Goal: Task Accomplishment & Management: Use online tool/utility

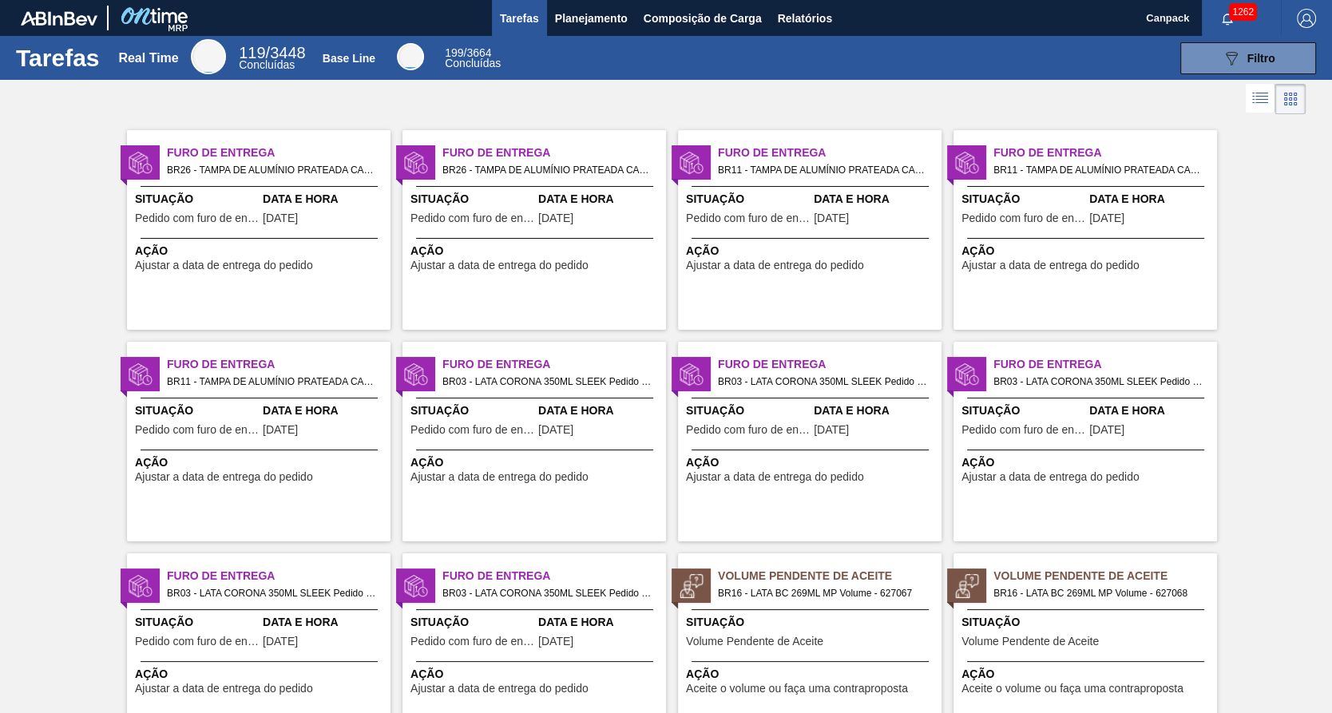
scroll to position [479, 0]
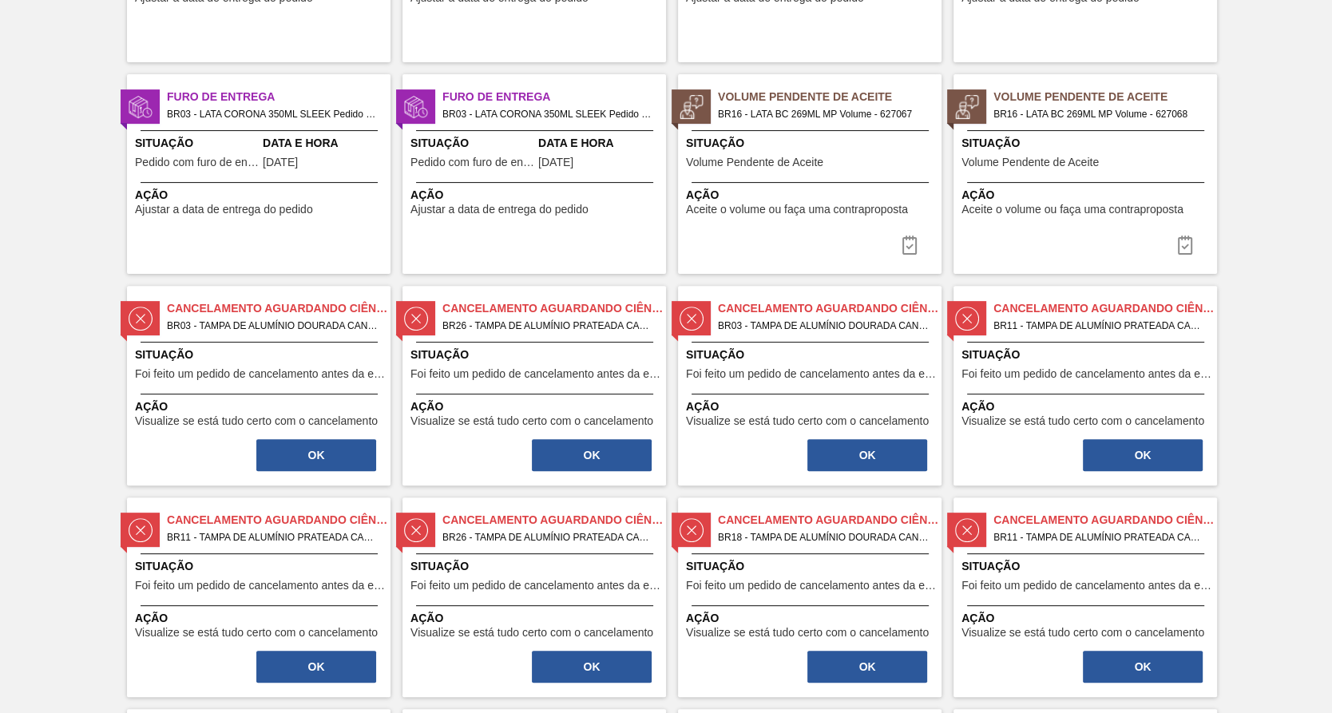
click at [829, 182] on div at bounding box center [810, 182] width 237 height 1
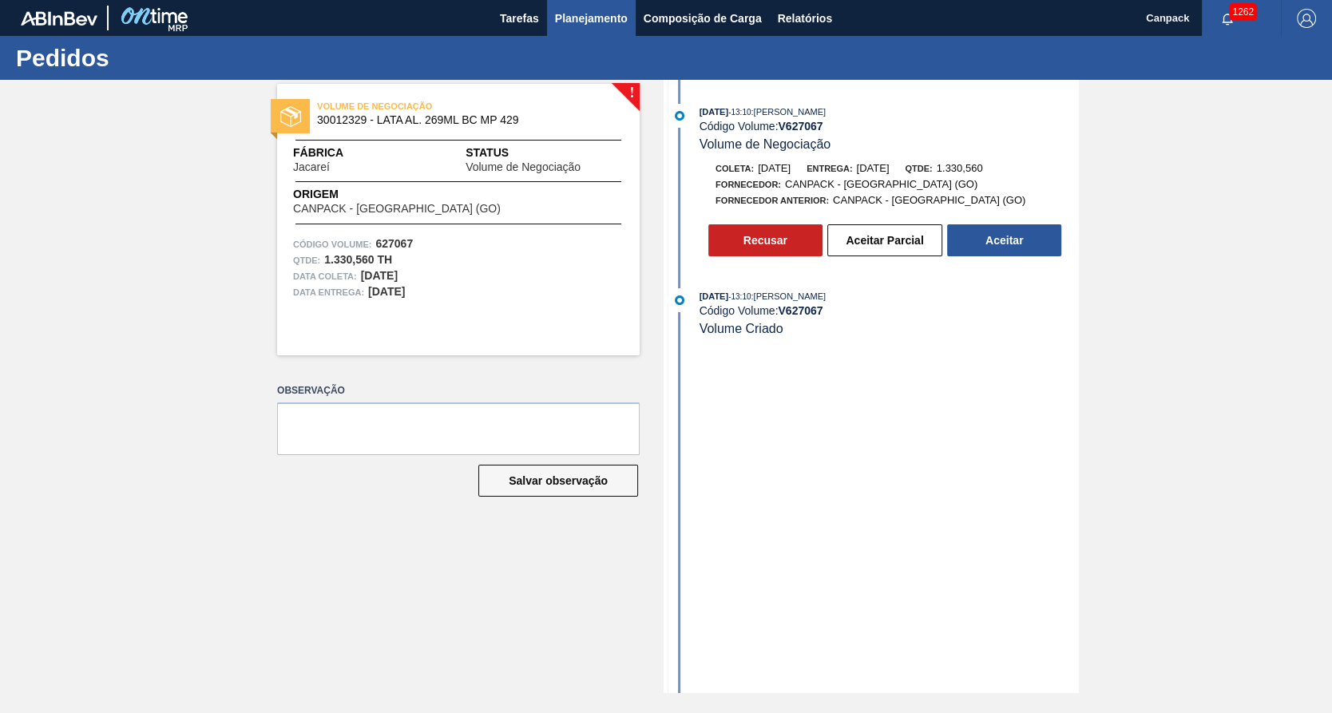
click at [580, 12] on span "Planejamento" at bounding box center [591, 18] width 73 height 19
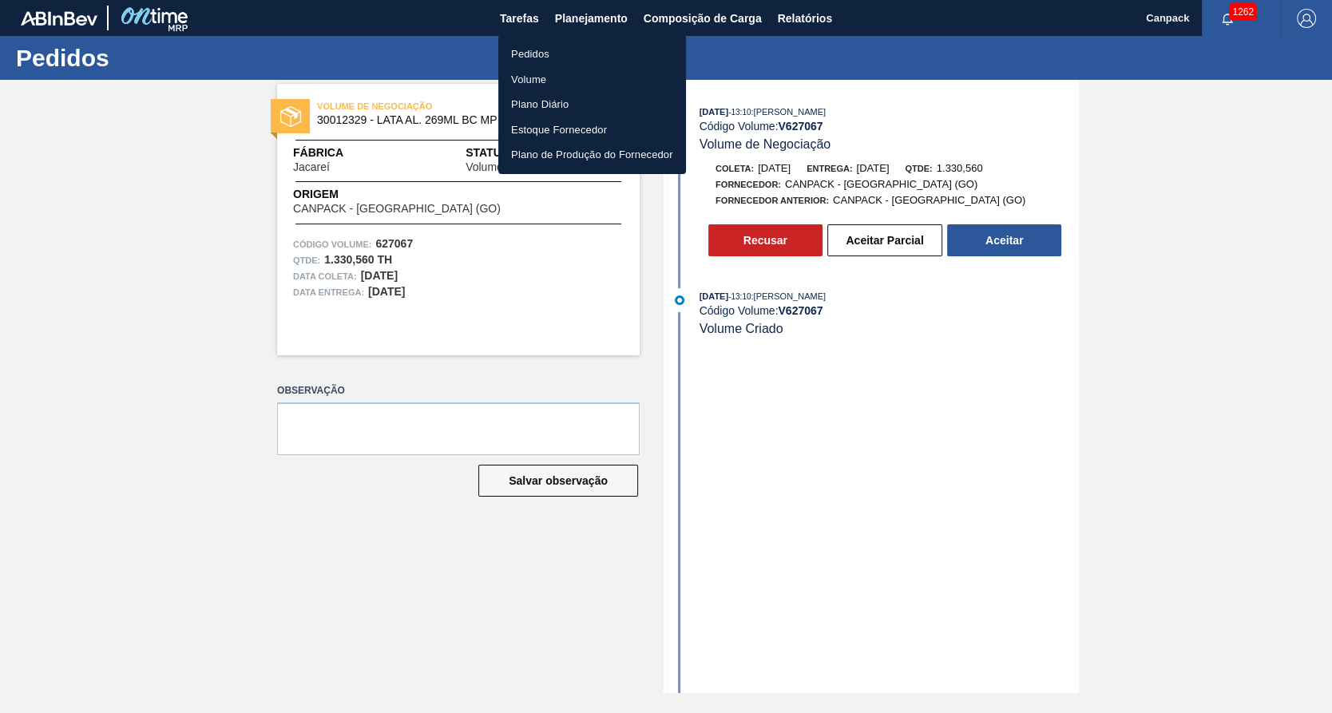
click at [551, 73] on li "Volume" at bounding box center [592, 80] width 188 height 26
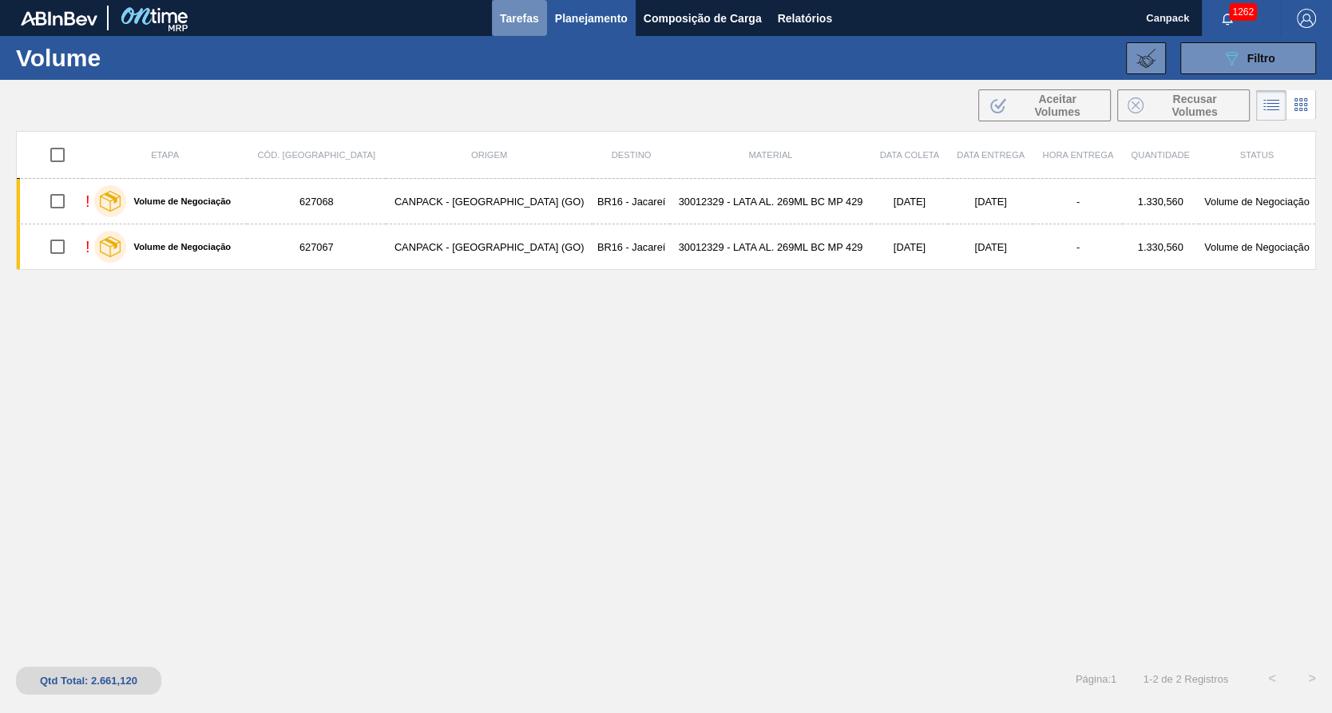
click at [525, 15] on span "Tarefas" at bounding box center [519, 18] width 39 height 19
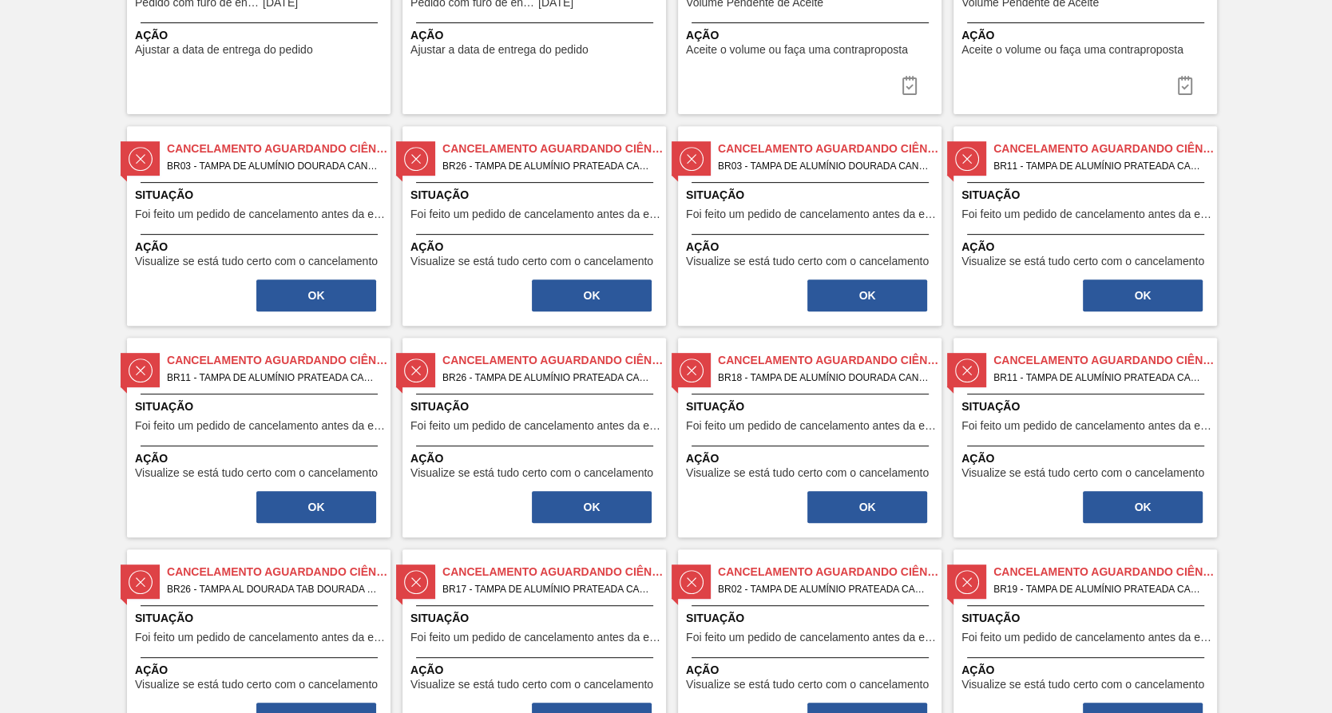
scroll to position [319, 0]
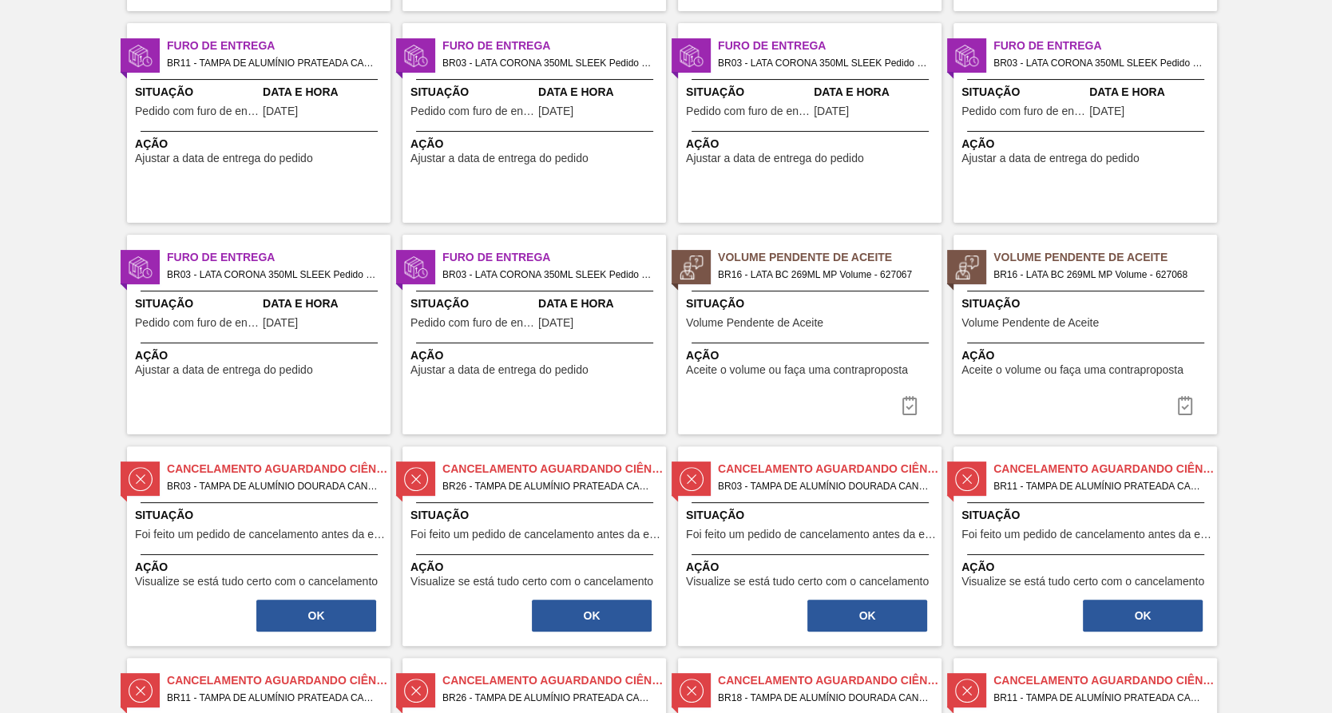
click at [856, 324] on div "Situação Volume Pendente de Aceite" at bounding box center [812, 315] width 252 height 39
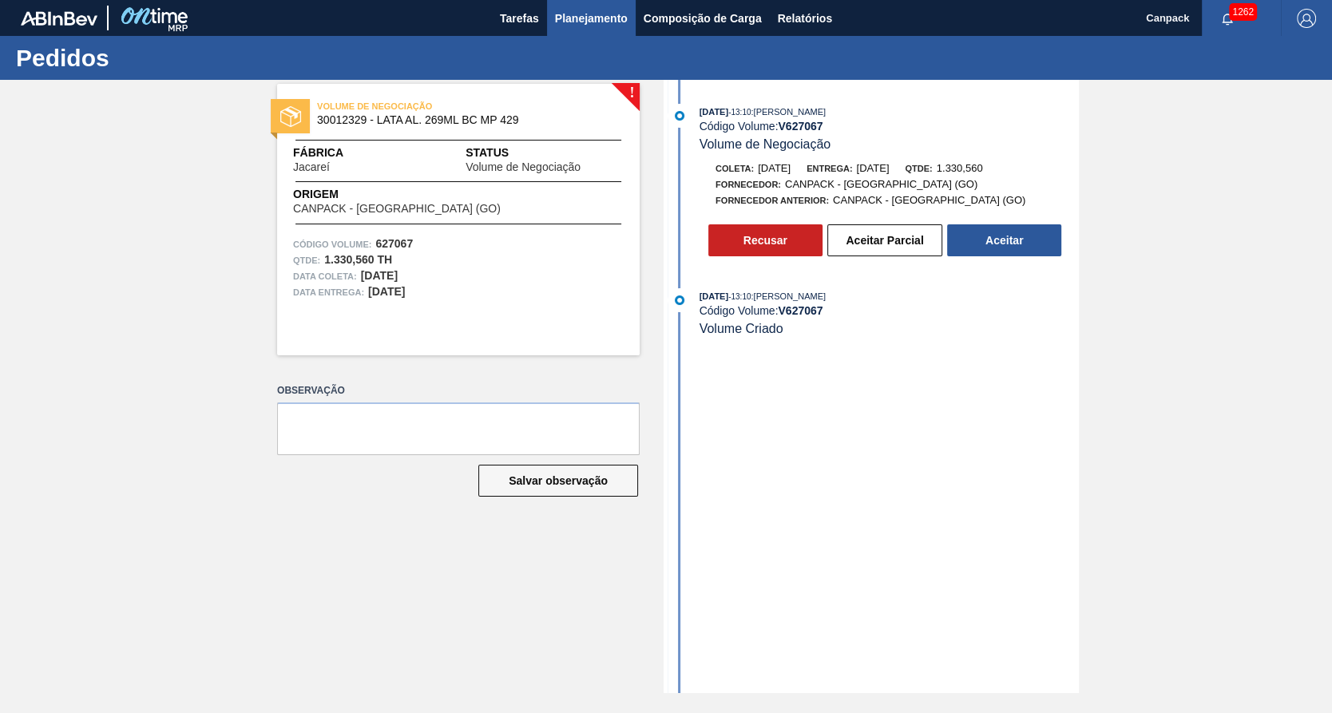
click at [583, 18] on span "Planejamento" at bounding box center [591, 18] width 73 height 19
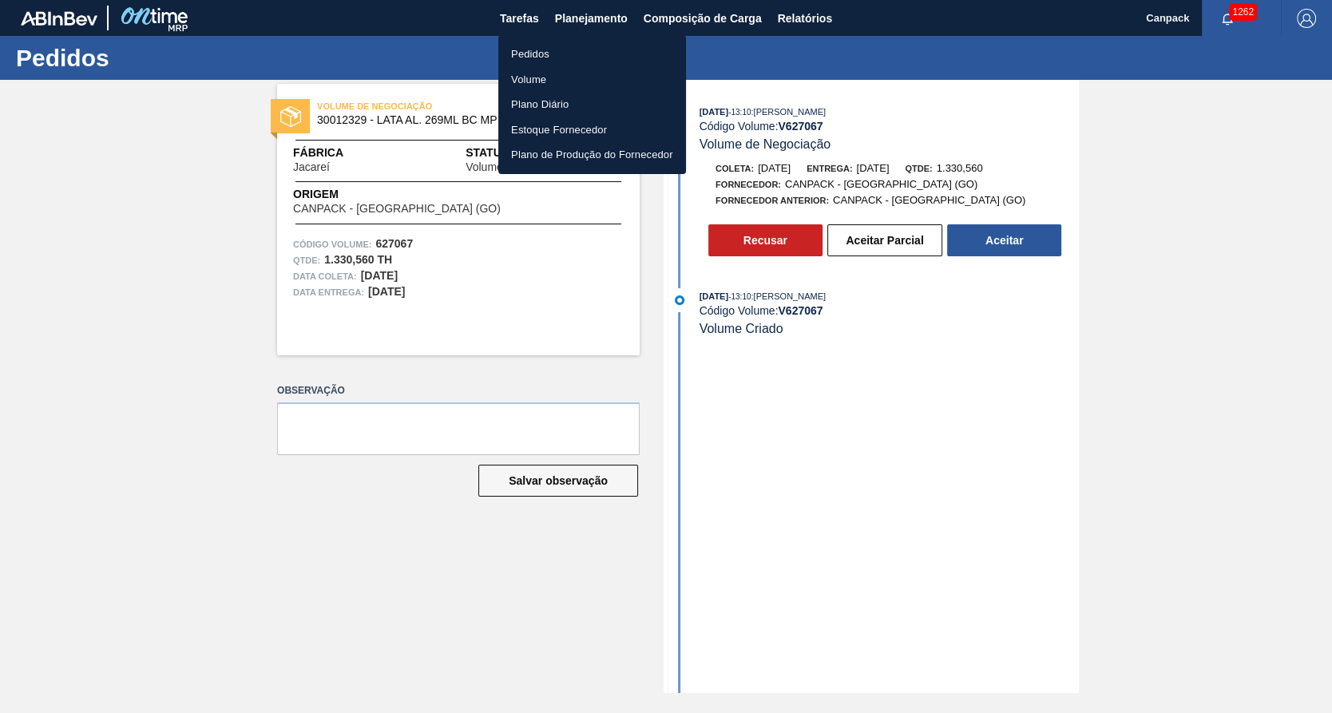
click at [0, 0] on body "Tarefas Planejamento Composição de Carga Relatórios Canpack 1262 Marcar todas c…" at bounding box center [666, 0] width 1332 height 0
drag, startPoint x: 0, startPoint y: 301, endPoint x: 189, endPoint y: 357, distance: 196.6
click at [189, 357] on div at bounding box center [666, 356] width 1332 height 713
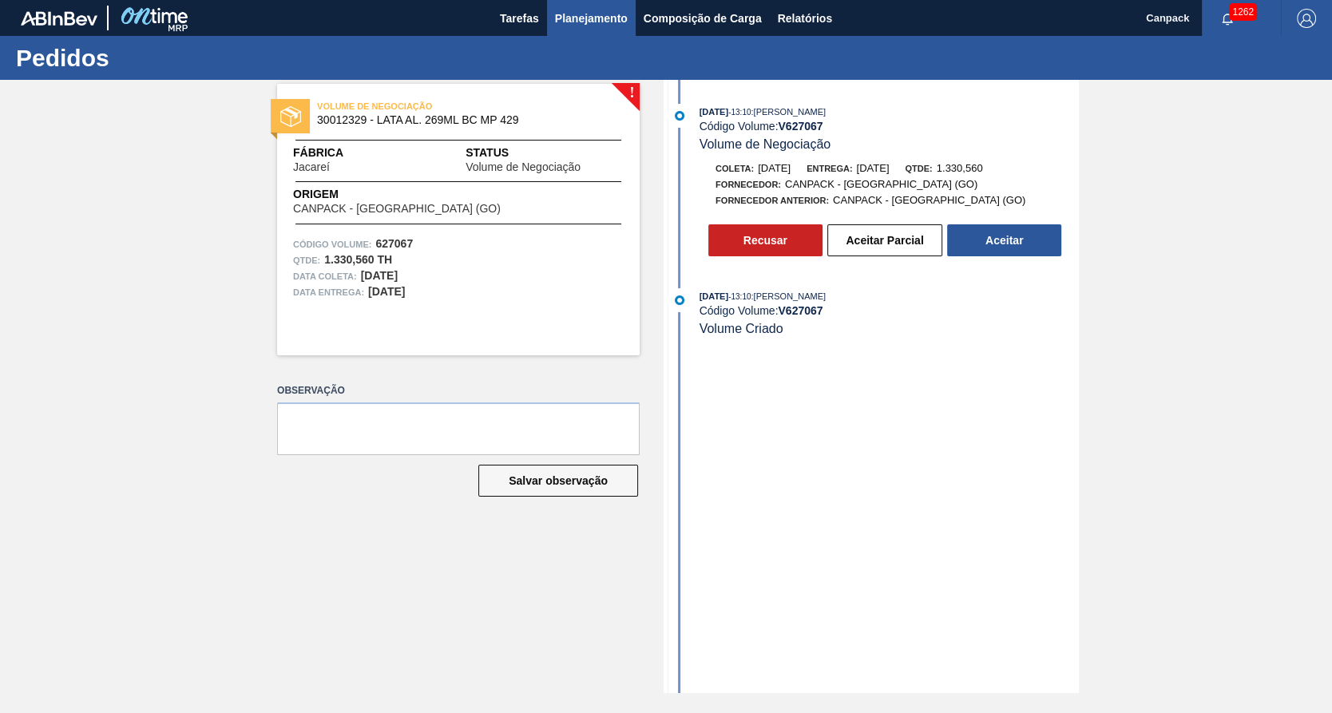
click at [593, 34] on button "Planejamento" at bounding box center [591, 18] width 89 height 36
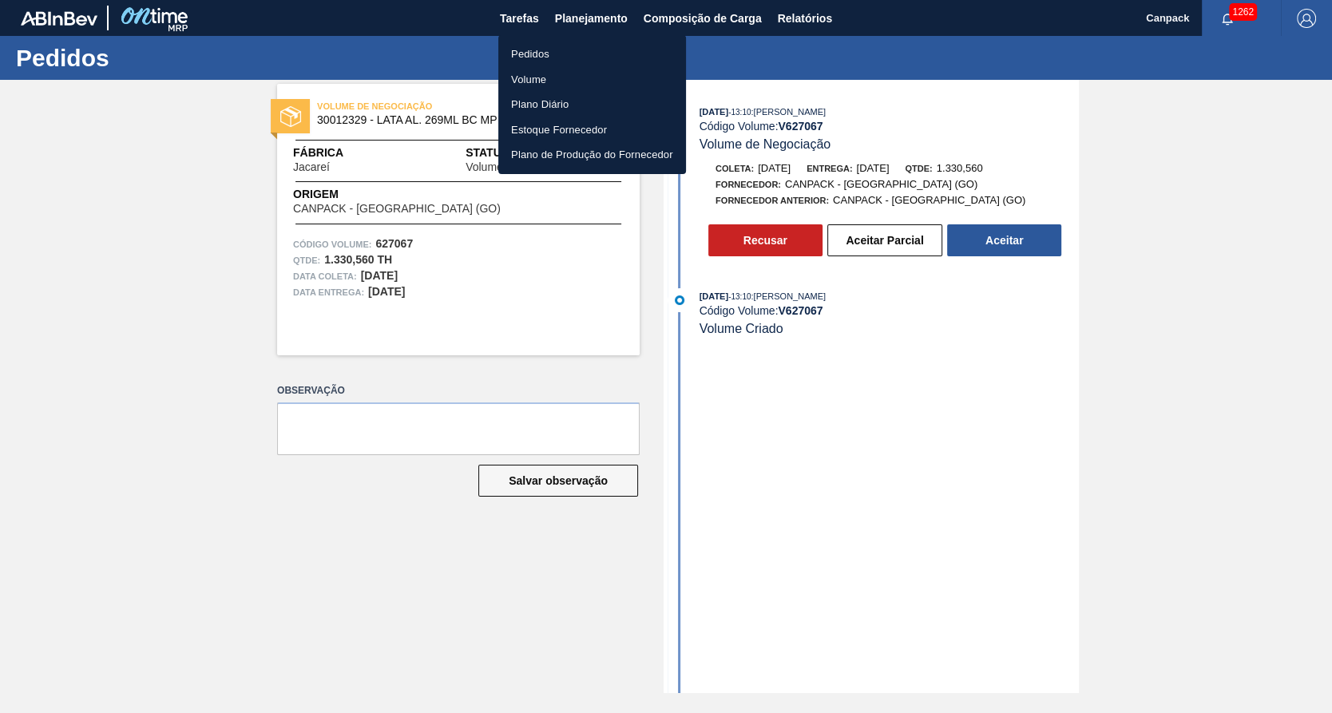
click at [477, 14] on div at bounding box center [666, 356] width 1332 height 713
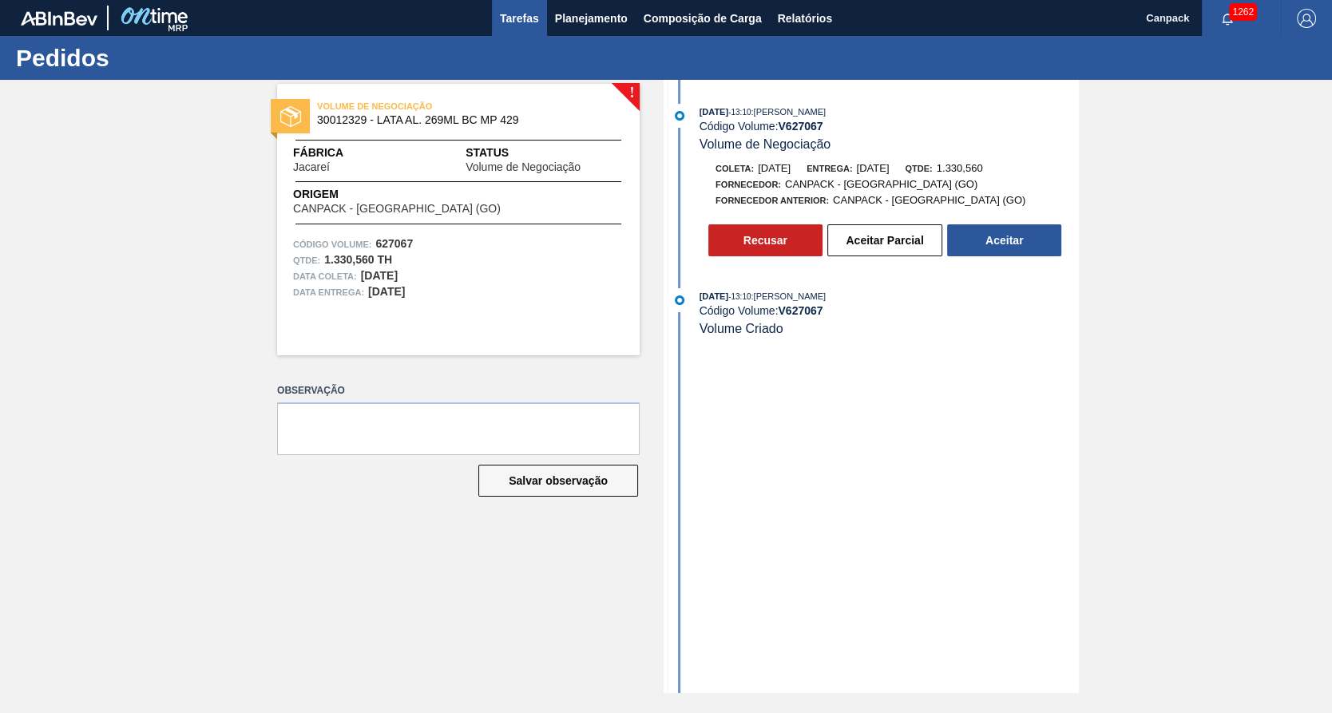
click at [522, 16] on div "Pedidos Volume Plano Diário Estoque Fornecedor Plano de Produção do Fornecedor" at bounding box center [666, 356] width 1332 height 713
click at [1298, 288] on div "! VOLUME DE NEGOCIAÇÃO 30012329 - LATA AL. 269ML BC MP 429 Fábrica Jacareí Stat…" at bounding box center [666, 386] width 1332 height 613
click at [603, 18] on span "Planejamento" at bounding box center [591, 18] width 73 height 19
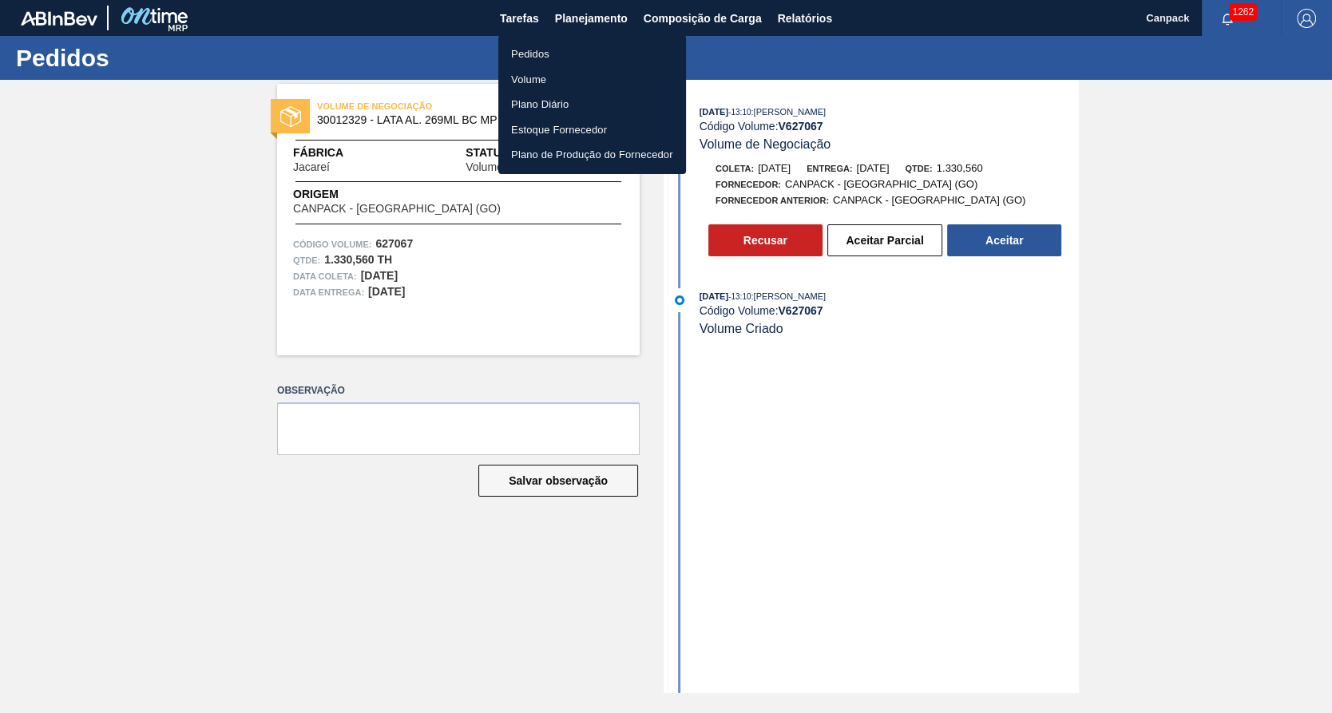
click at [543, 75] on li "Volume" at bounding box center [592, 80] width 188 height 26
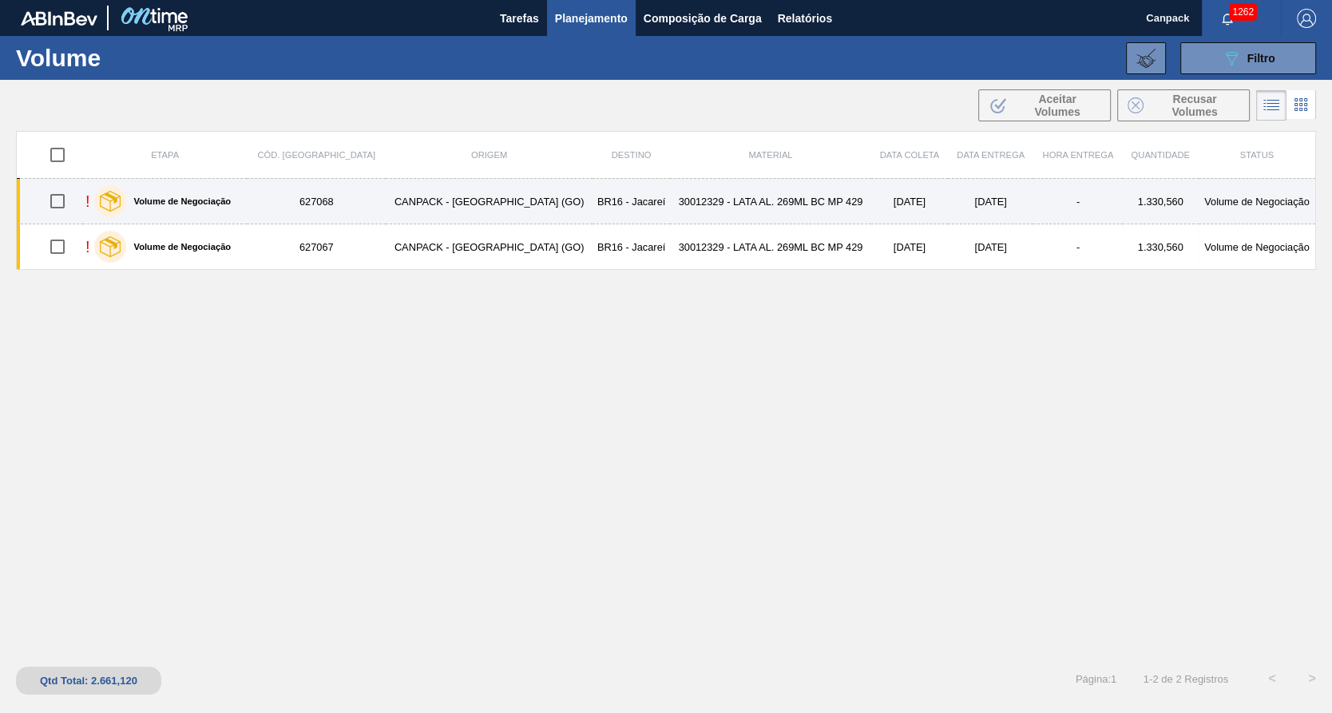
click at [746, 195] on td "30012329 - LATA AL. 269ML BC MP 429" at bounding box center [770, 202] width 201 height 46
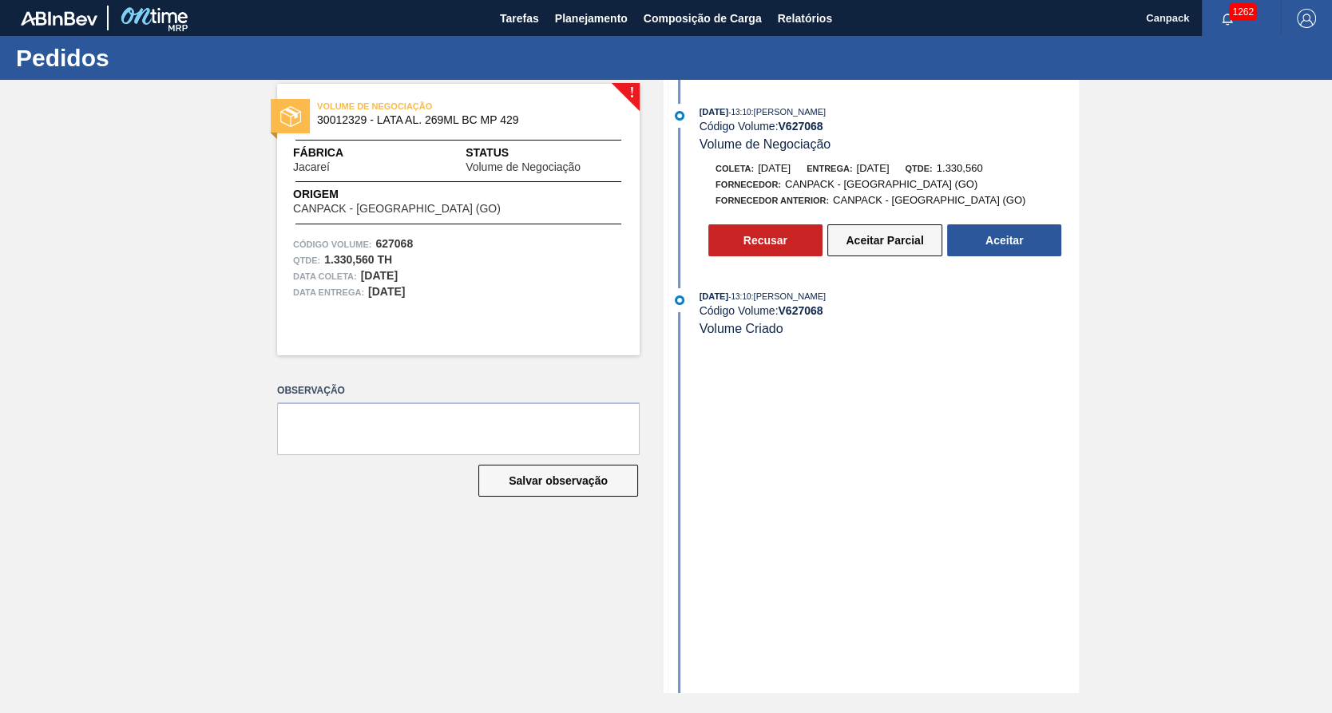
click at [902, 251] on button "Aceitar Parcial" at bounding box center [885, 240] width 115 height 32
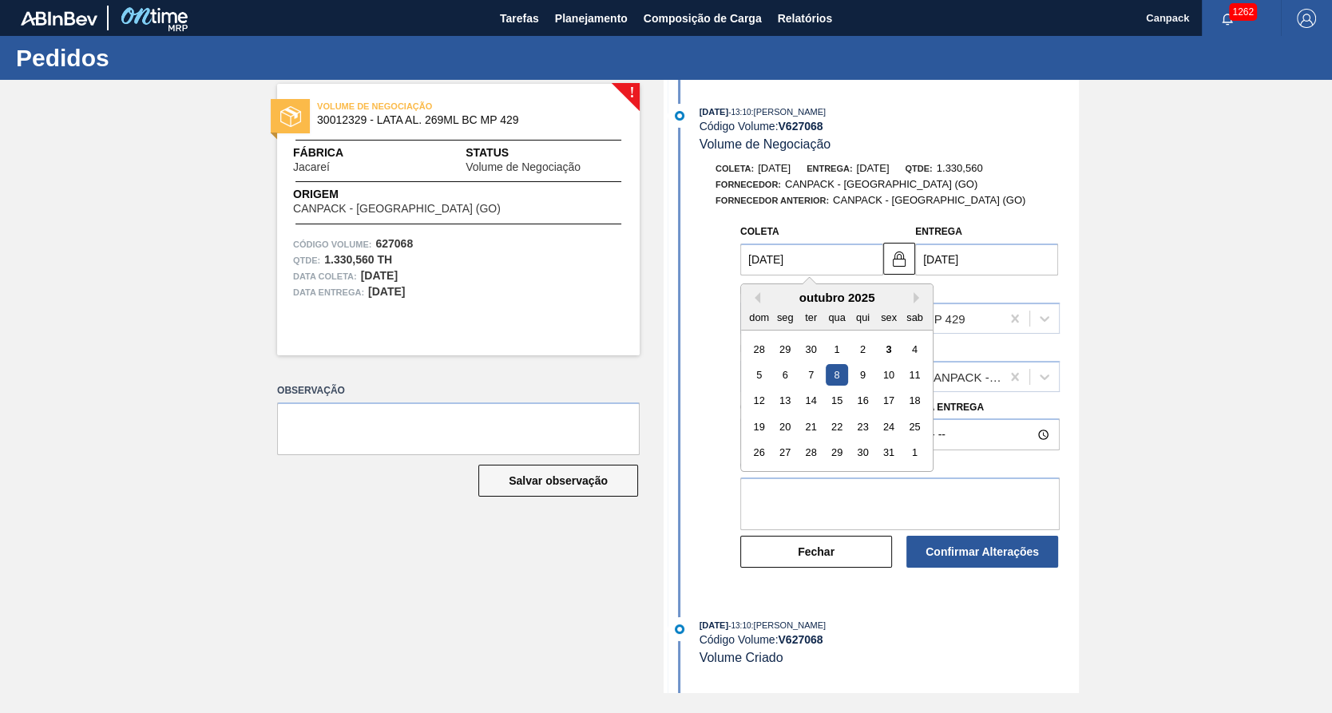
click at [780, 265] on input "08/10/2025" at bounding box center [811, 260] width 143 height 32
click at [883, 379] on div "10" at bounding box center [889, 375] width 22 height 22
type input "10/10/2025"
type input "12/10/2025"
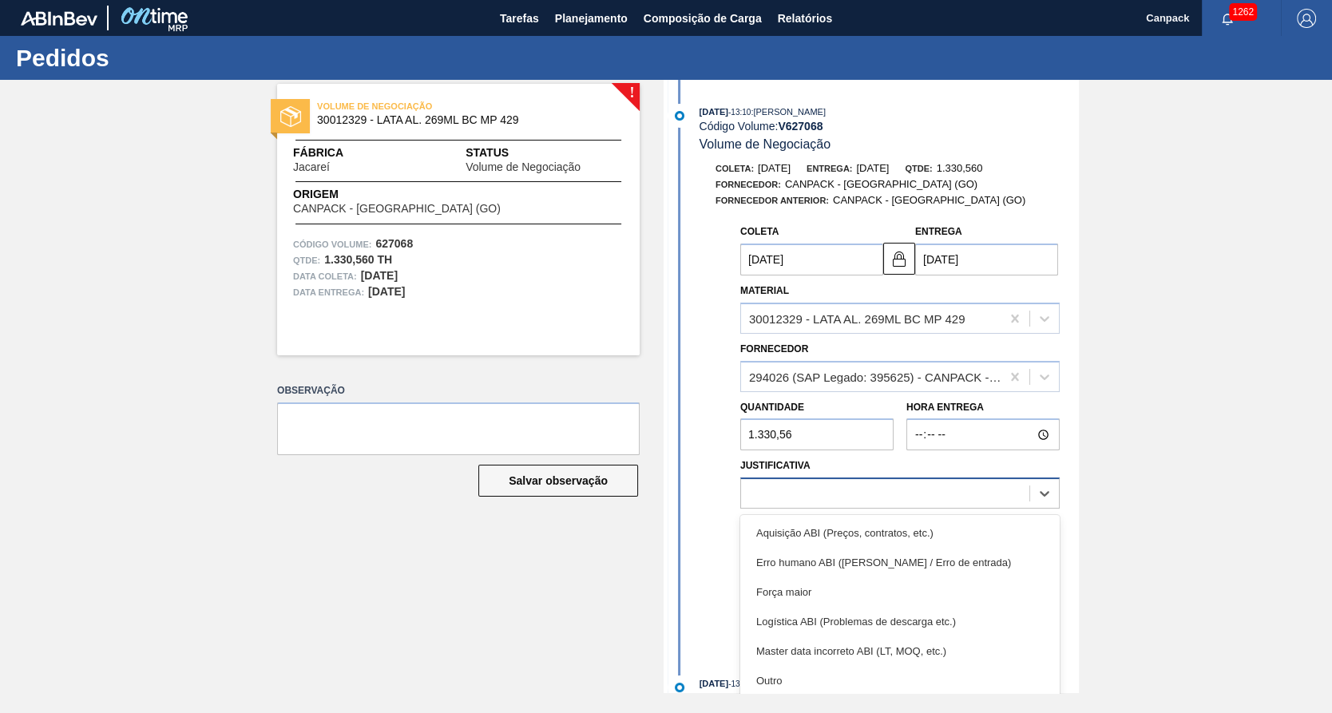
click at [818, 501] on div at bounding box center [885, 493] width 288 height 23
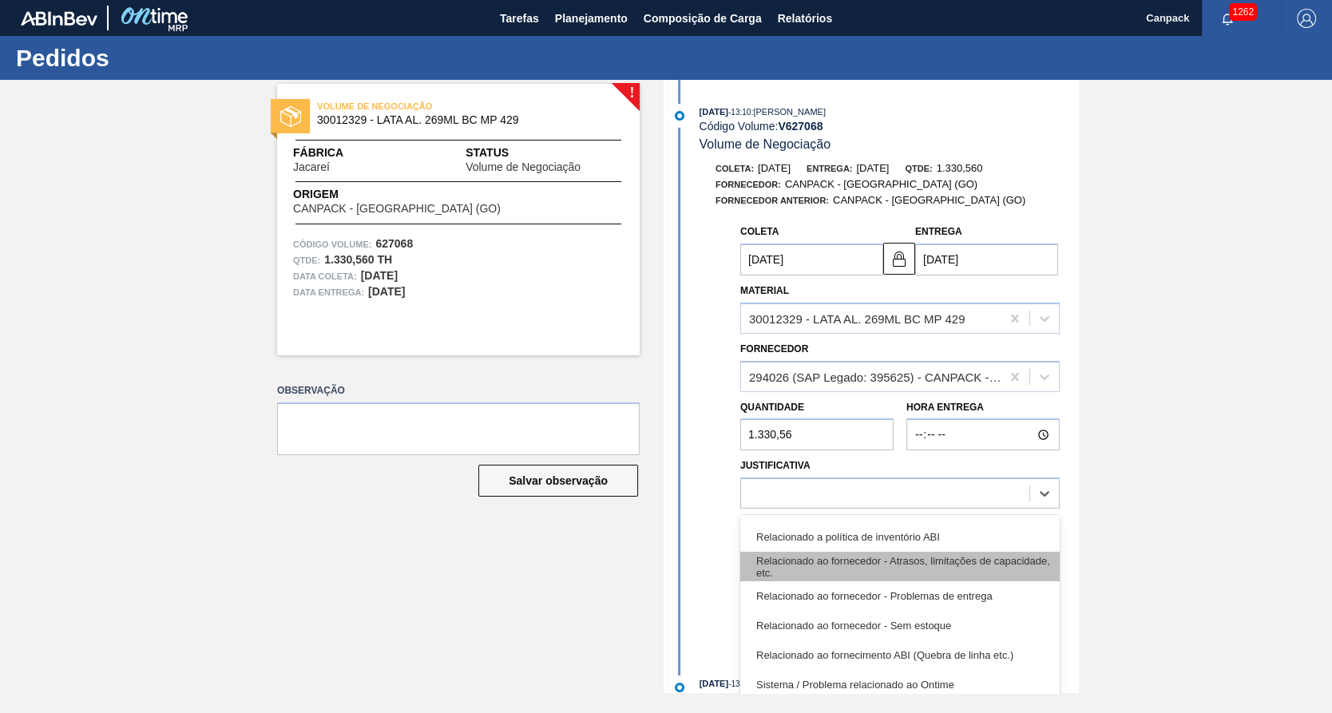
click at [977, 566] on div "Relacionado ao fornecedor - Atrasos, limitações de capacidade, etc." at bounding box center [900, 567] width 320 height 30
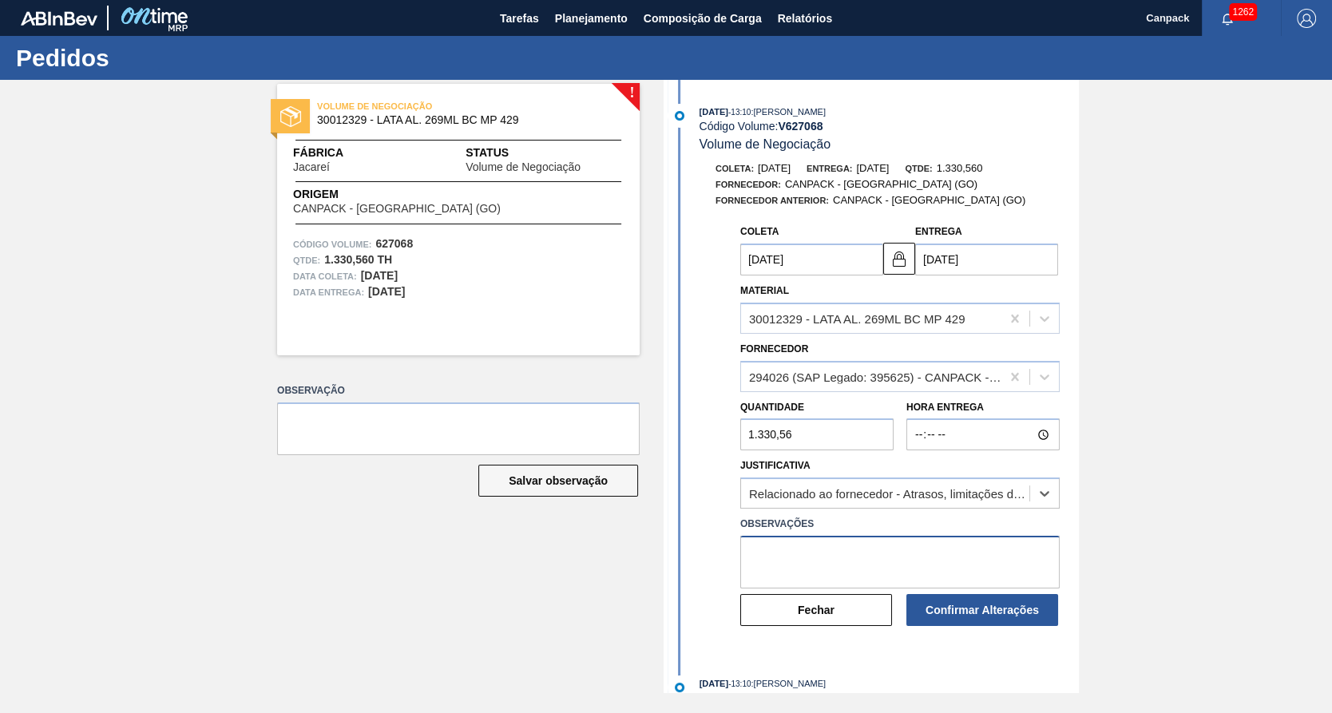
click at [912, 549] on textarea at bounding box center [900, 562] width 320 height 53
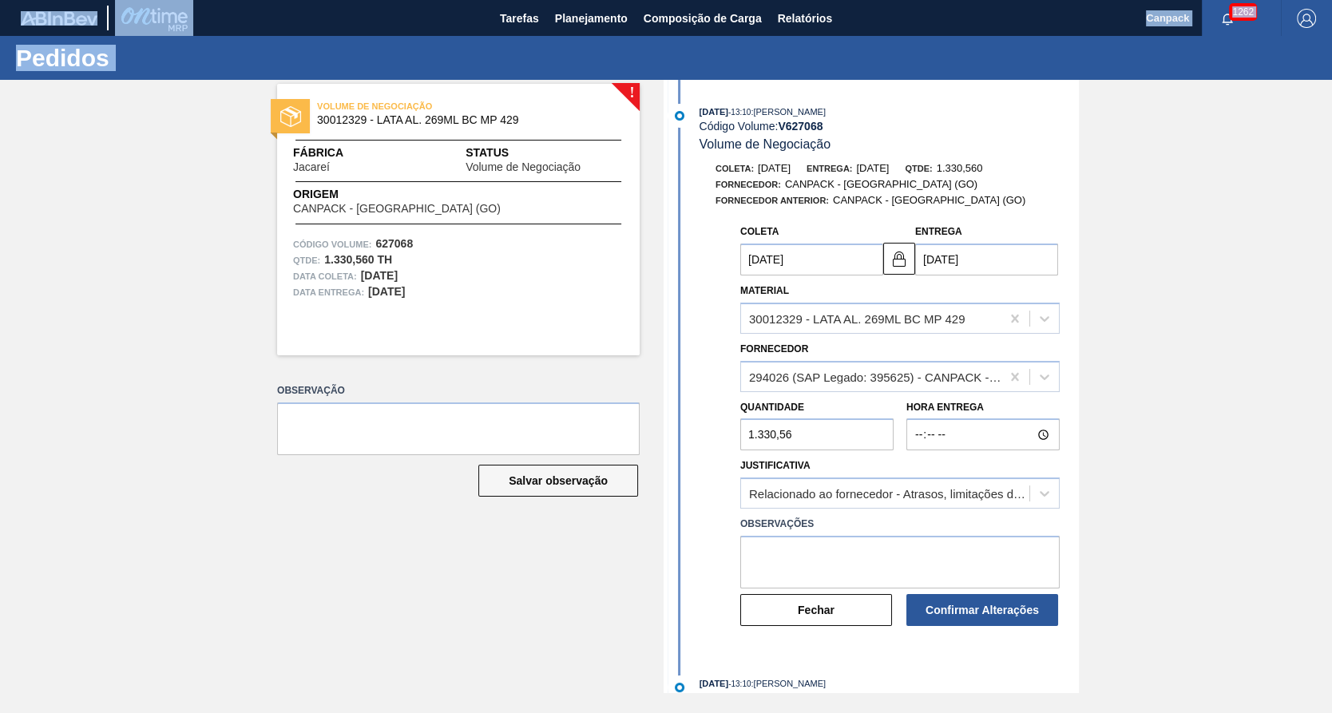
click at [0, 0] on html "Tarefas Planejamento Composição de Carga Relatórios Canpack 1262 Marcar todas c…" at bounding box center [666, 0] width 1332 height 0
click at [1007, 613] on button "Confirmar Alterações" at bounding box center [983, 610] width 152 height 32
click at [983, 619] on button "Confirmar Alterações" at bounding box center [983, 610] width 152 height 32
click at [987, 613] on button "Confirmar Alterações" at bounding box center [983, 610] width 152 height 32
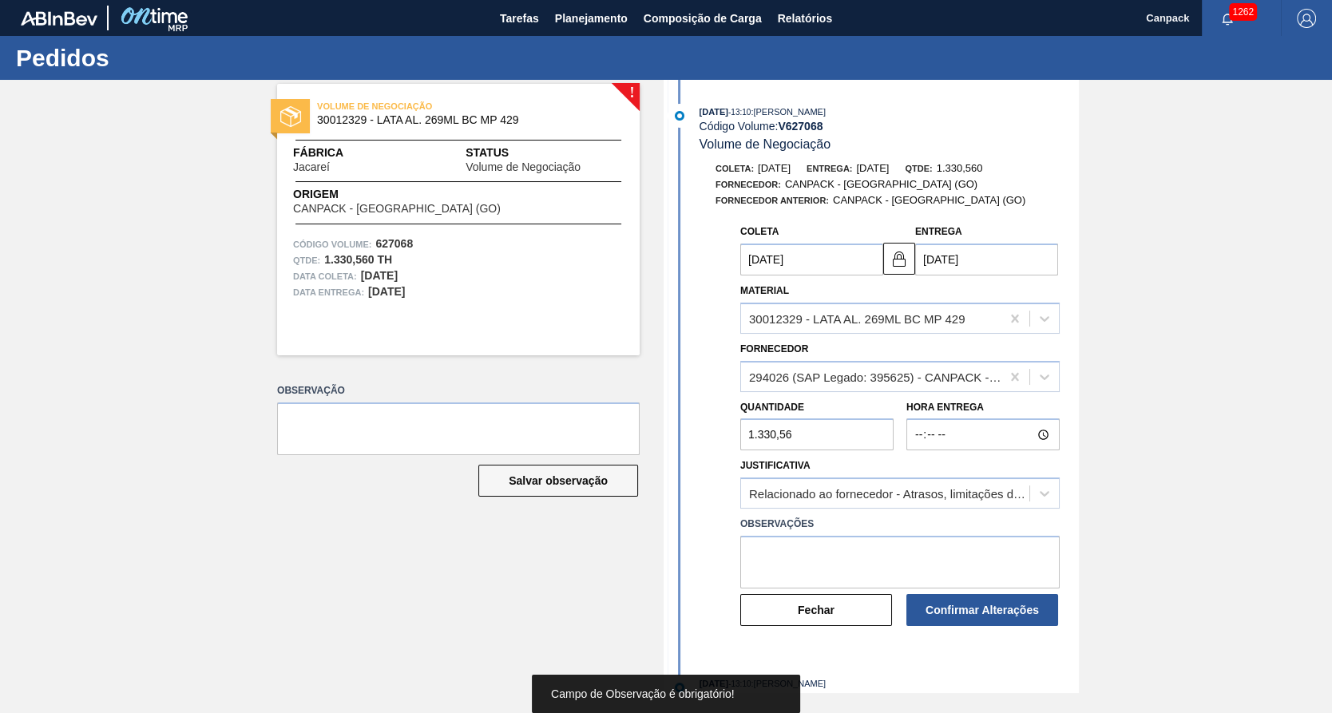
click at [880, 533] on label "Observações" at bounding box center [900, 524] width 320 height 23
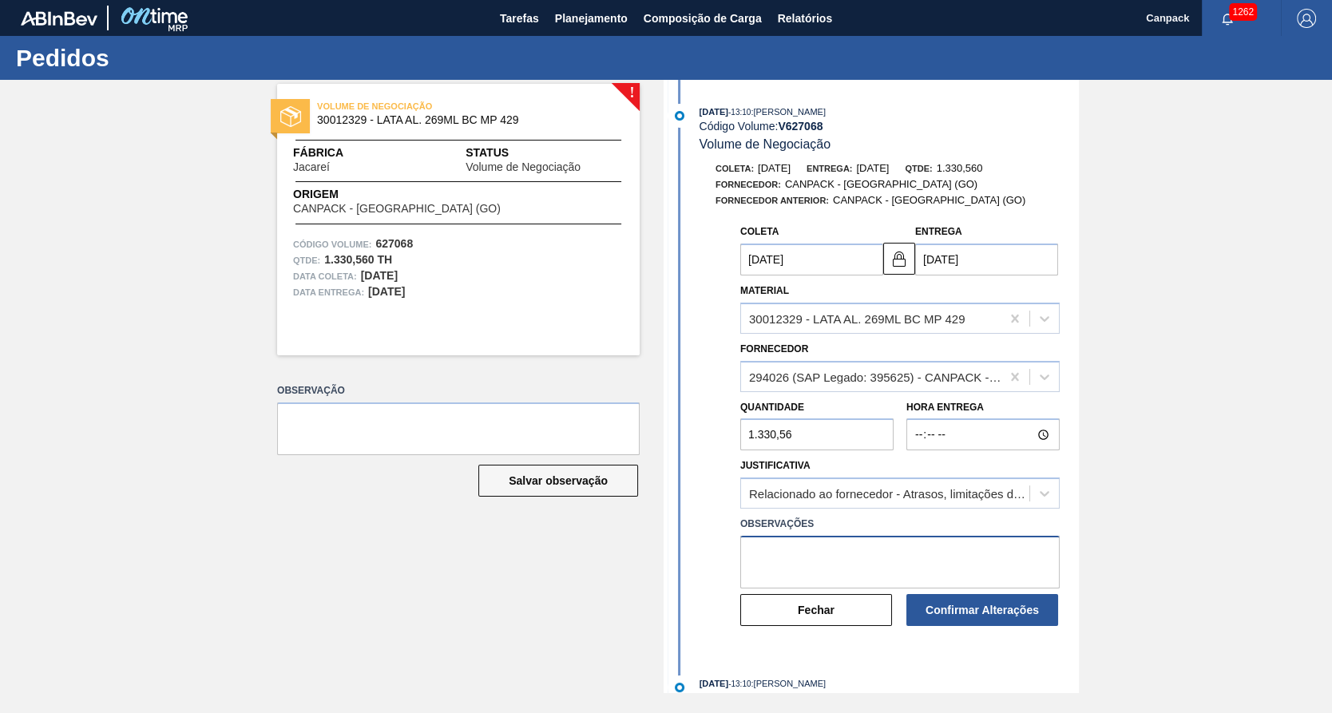
click at [900, 551] on textarea at bounding box center [900, 562] width 320 height 53
type textarea "planejamento de produção"
click at [966, 625] on button "Confirmar Alterações" at bounding box center [983, 610] width 152 height 32
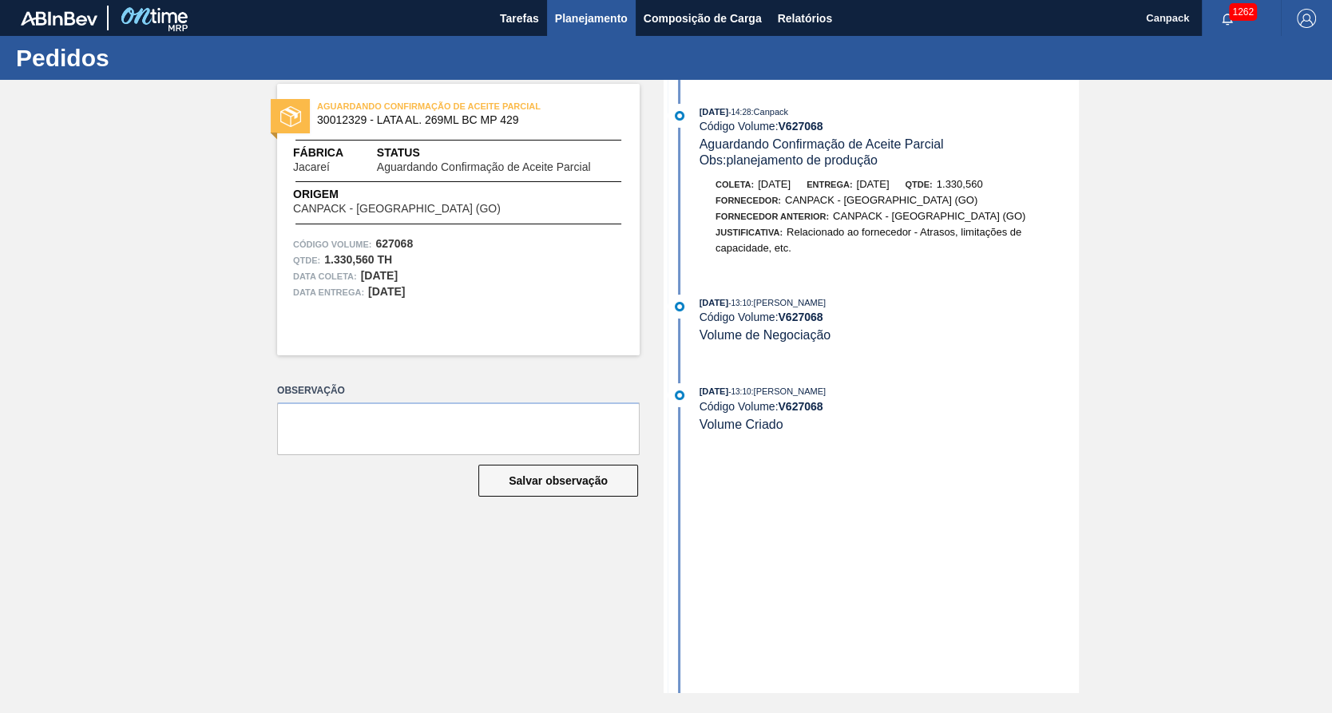
click at [559, 22] on span "Planejamento" at bounding box center [591, 18] width 73 height 19
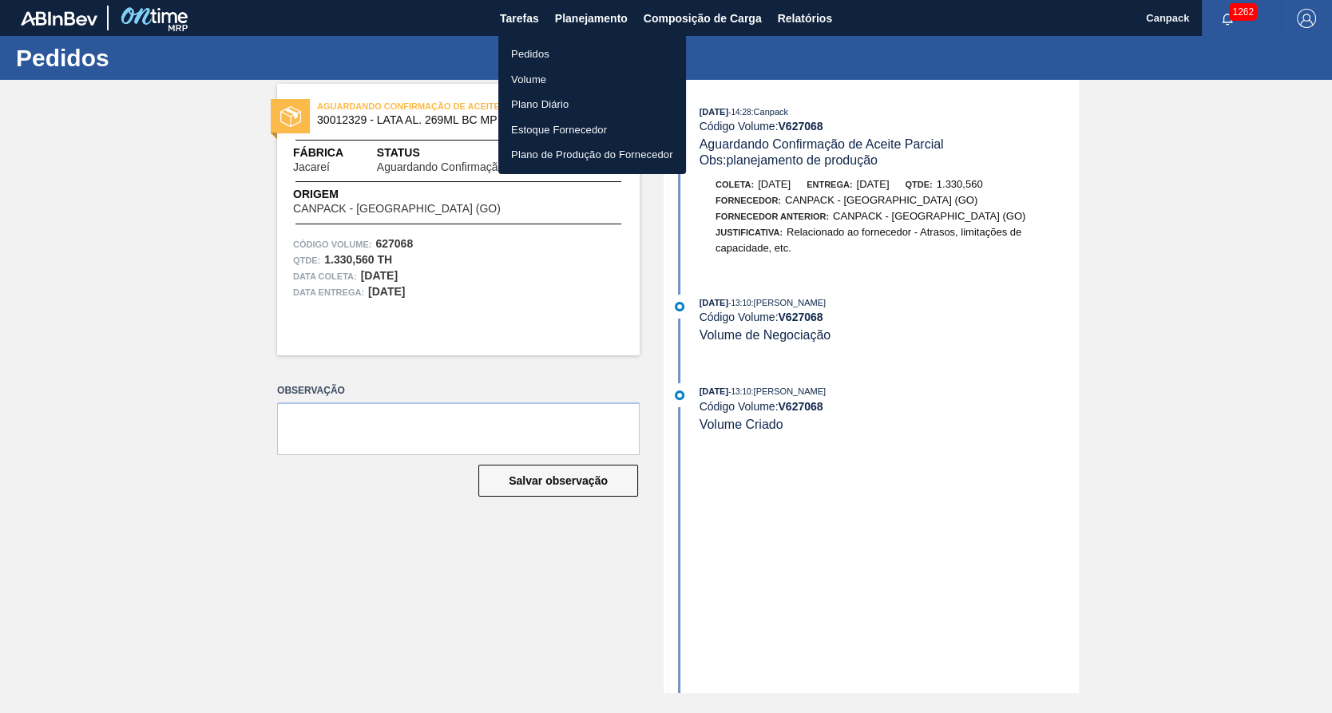
click at [569, 73] on li "Volume" at bounding box center [592, 80] width 188 height 26
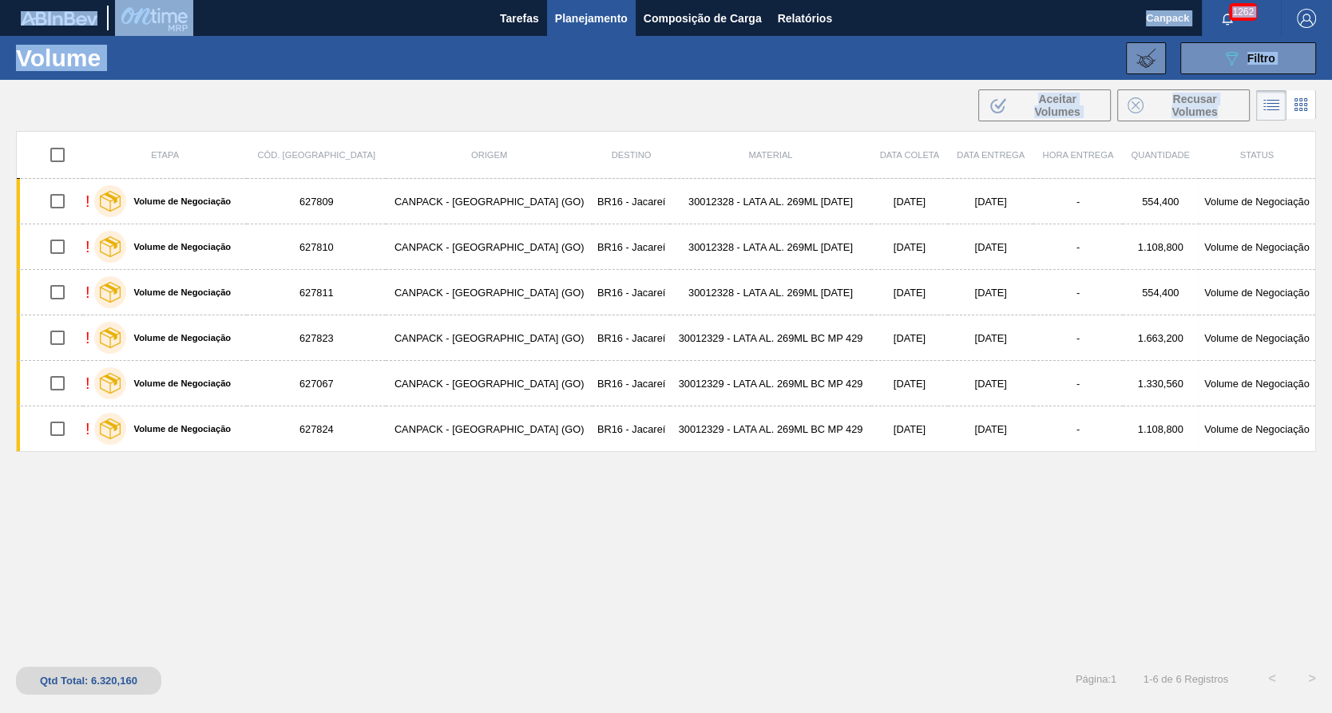
click at [1332, 0] on html "Tarefas Planejamento Composição de Carga Relatórios Canpack 1262 Marcar todas c…" at bounding box center [666, 0] width 1332 height 0
click at [784, 570] on div "Etapa Cód. Pedido Origem Destino Material Data coleta Data Entrega Hora Entrega…" at bounding box center [666, 392] width 1300 height 522
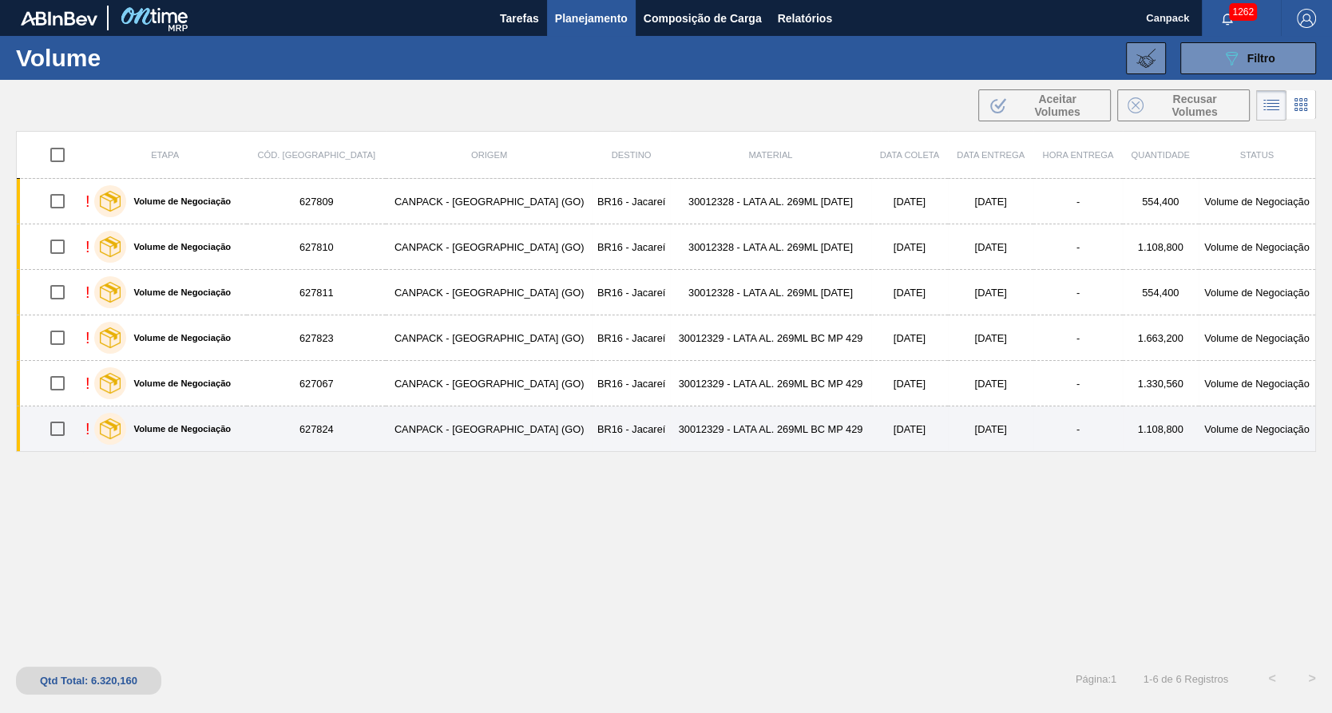
click at [948, 430] on td "12/10/2025" at bounding box center [990, 430] width 85 height 46
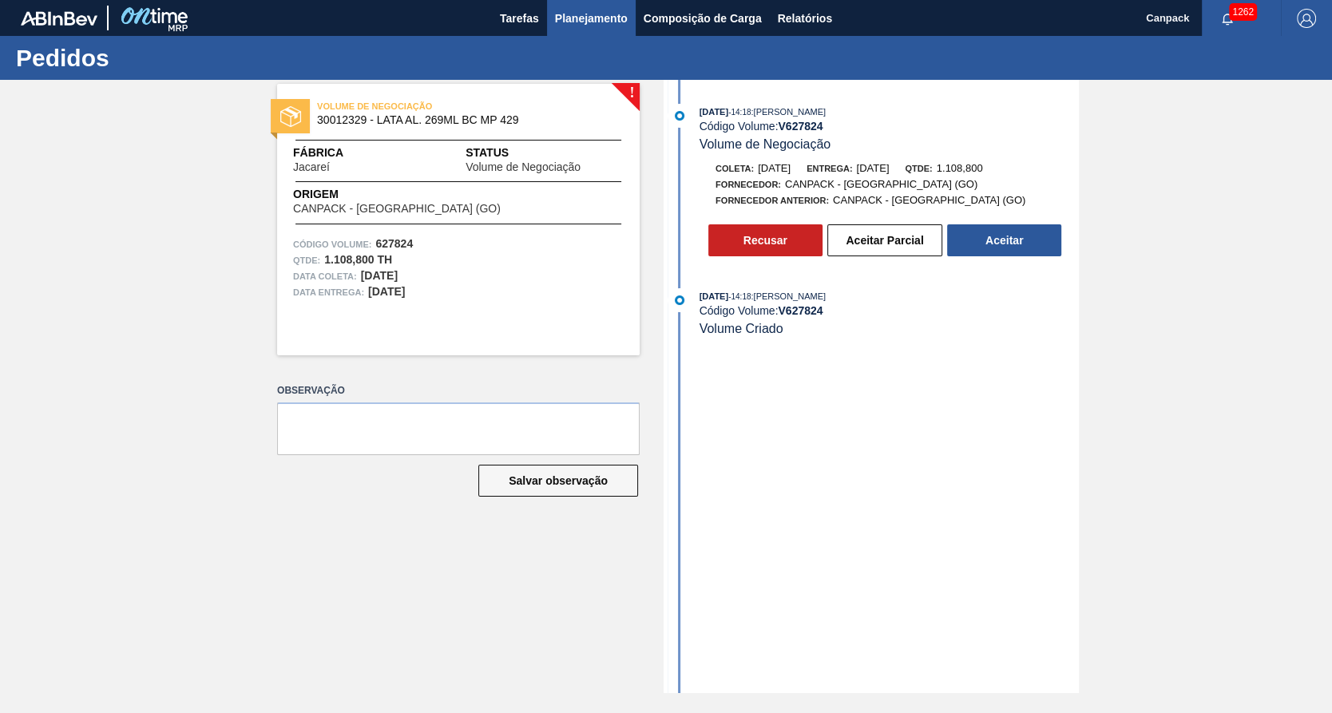
click at [606, 16] on span "Planejamento" at bounding box center [591, 18] width 73 height 19
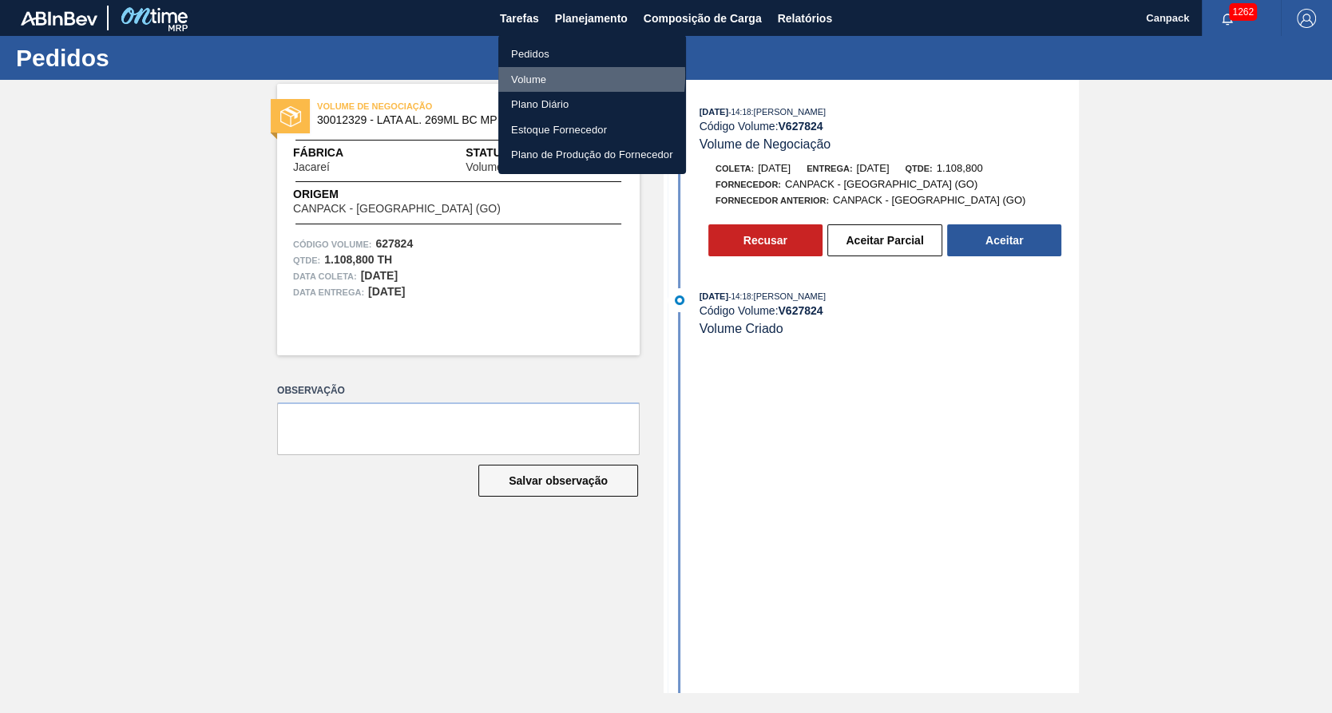
click at [537, 75] on li "Volume" at bounding box center [592, 80] width 188 height 26
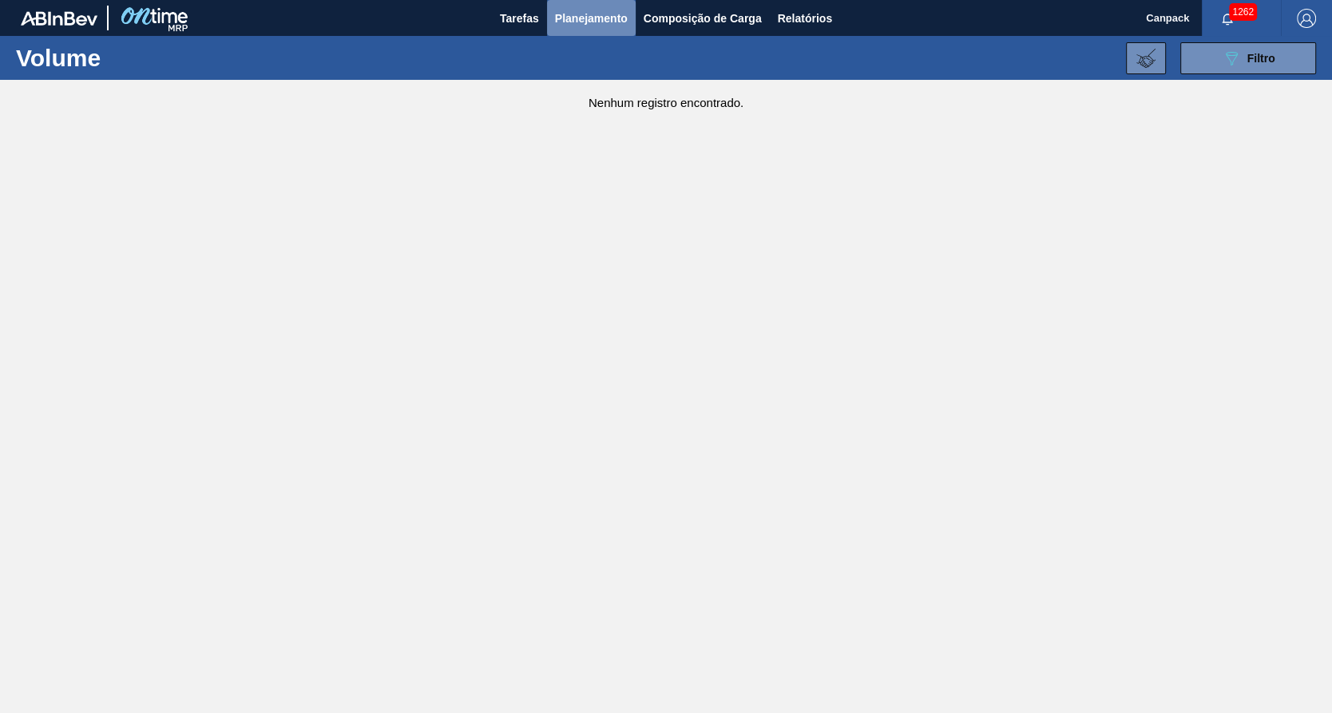
click at [610, 21] on span "Planejamento" at bounding box center [591, 18] width 73 height 19
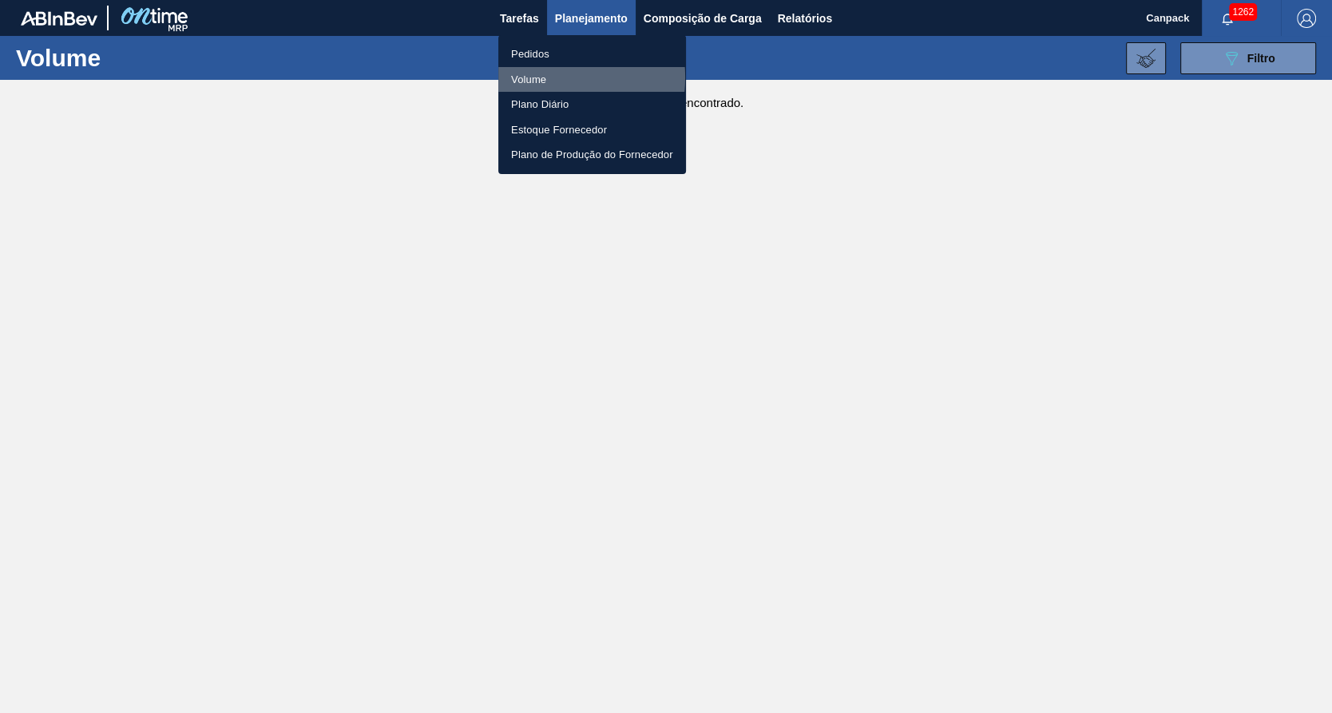
click at [542, 77] on li "Volume" at bounding box center [592, 80] width 188 height 26
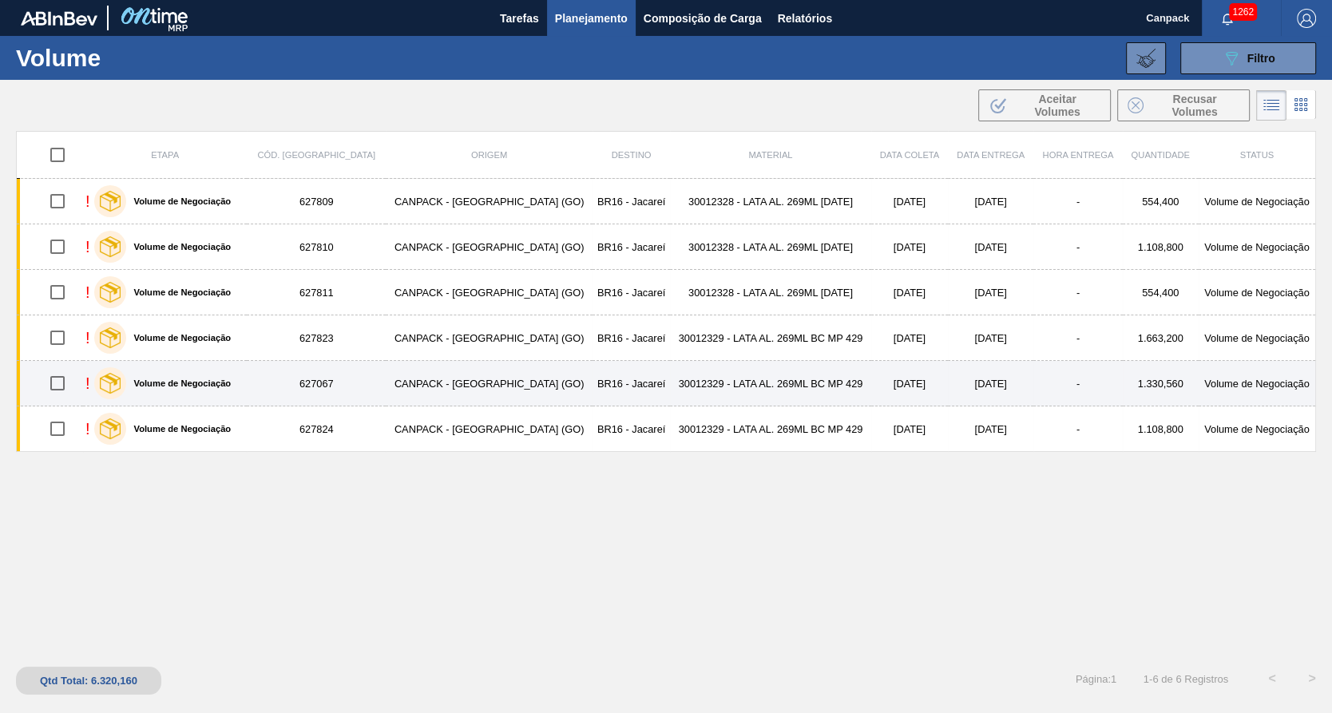
click at [871, 391] on td "9/10/2025" at bounding box center [909, 384] width 77 height 46
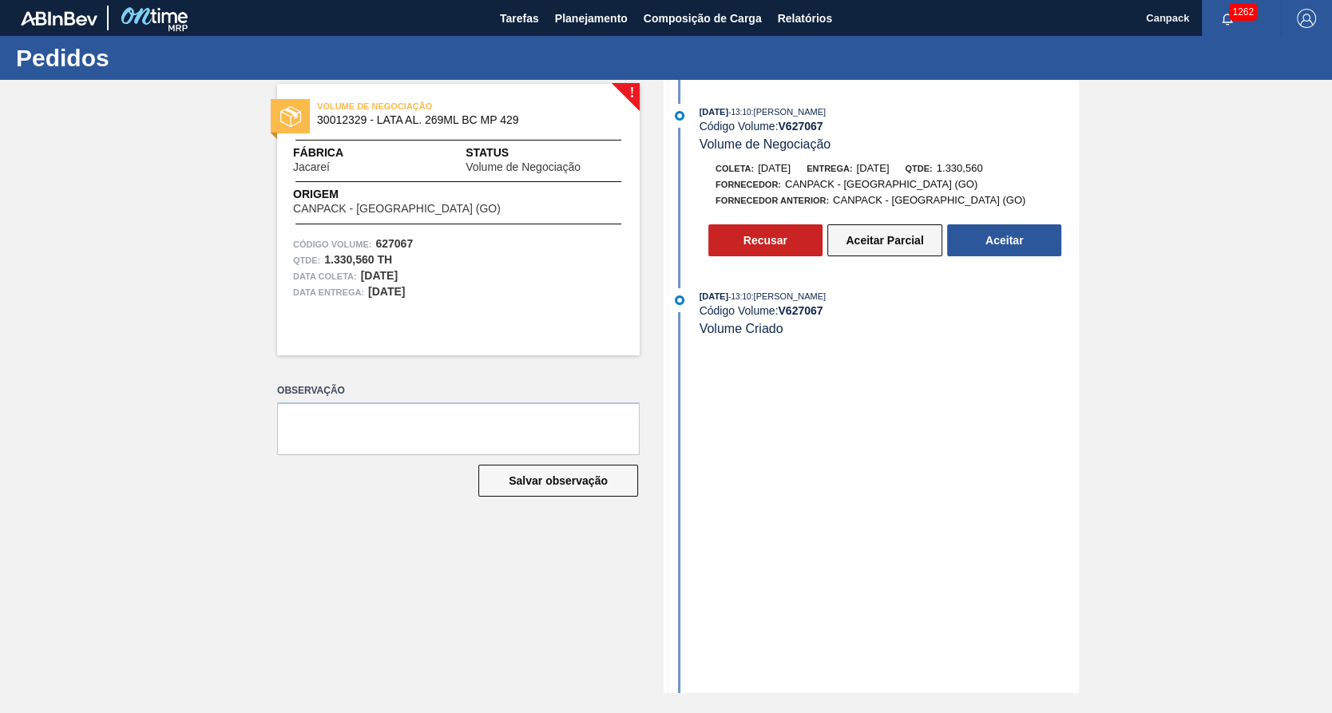
click at [883, 249] on button "Aceitar Parcial" at bounding box center [885, 240] width 115 height 32
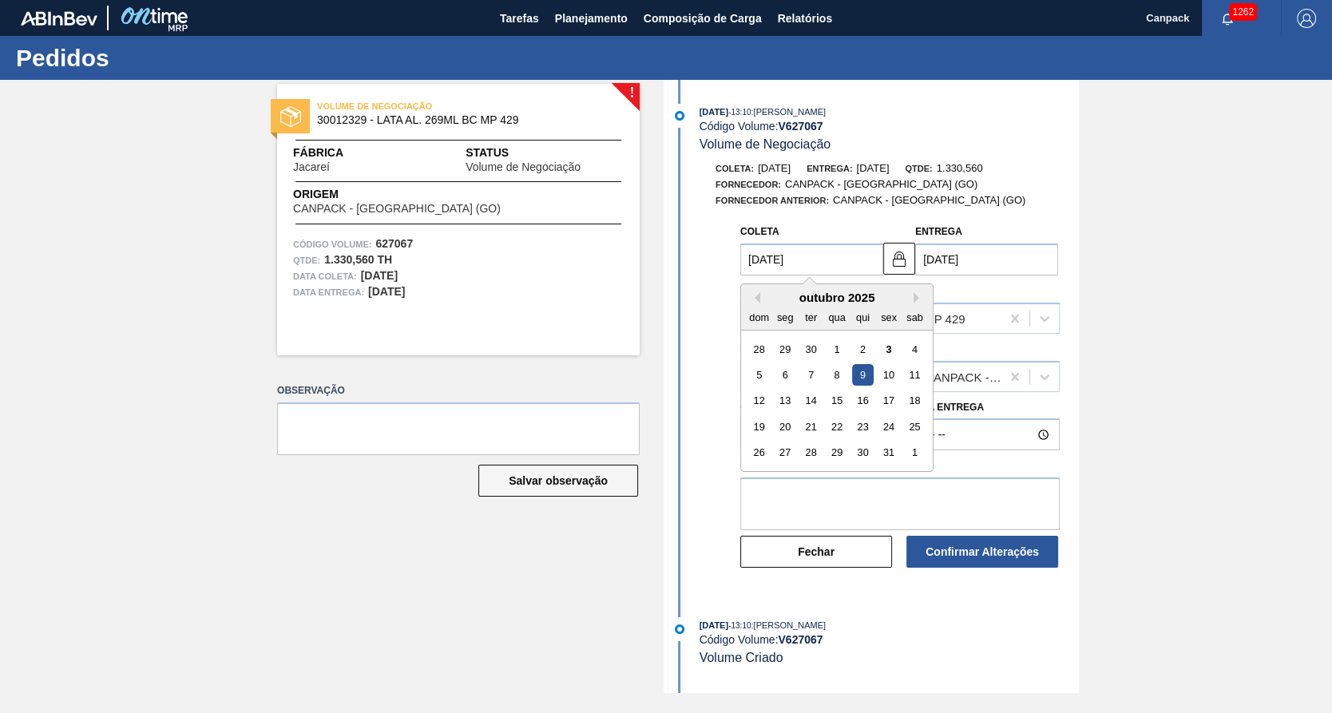
click at [752, 266] on input "09/10/2025" at bounding box center [811, 260] width 143 height 32
type input "11/10/2025"
type input "13/10/2025"
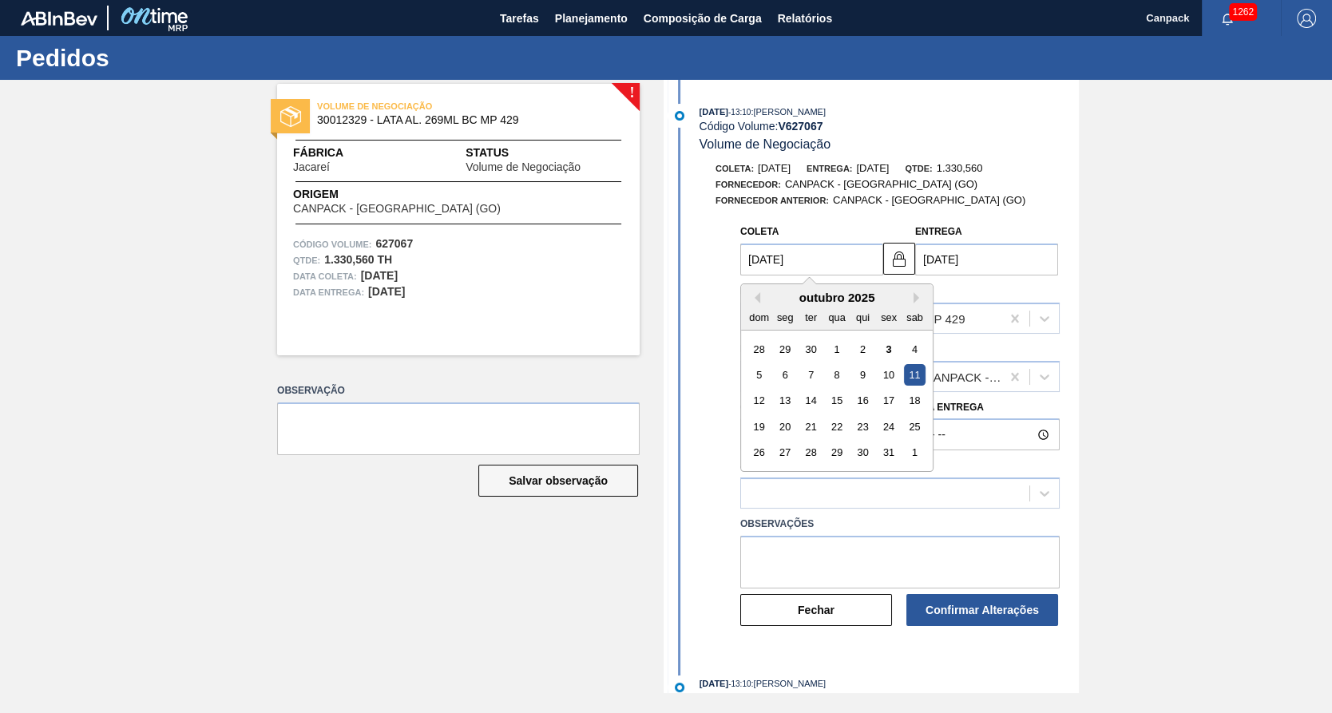
type input "11/10/2025"
click at [913, 379] on div "11" at bounding box center [915, 375] width 22 height 22
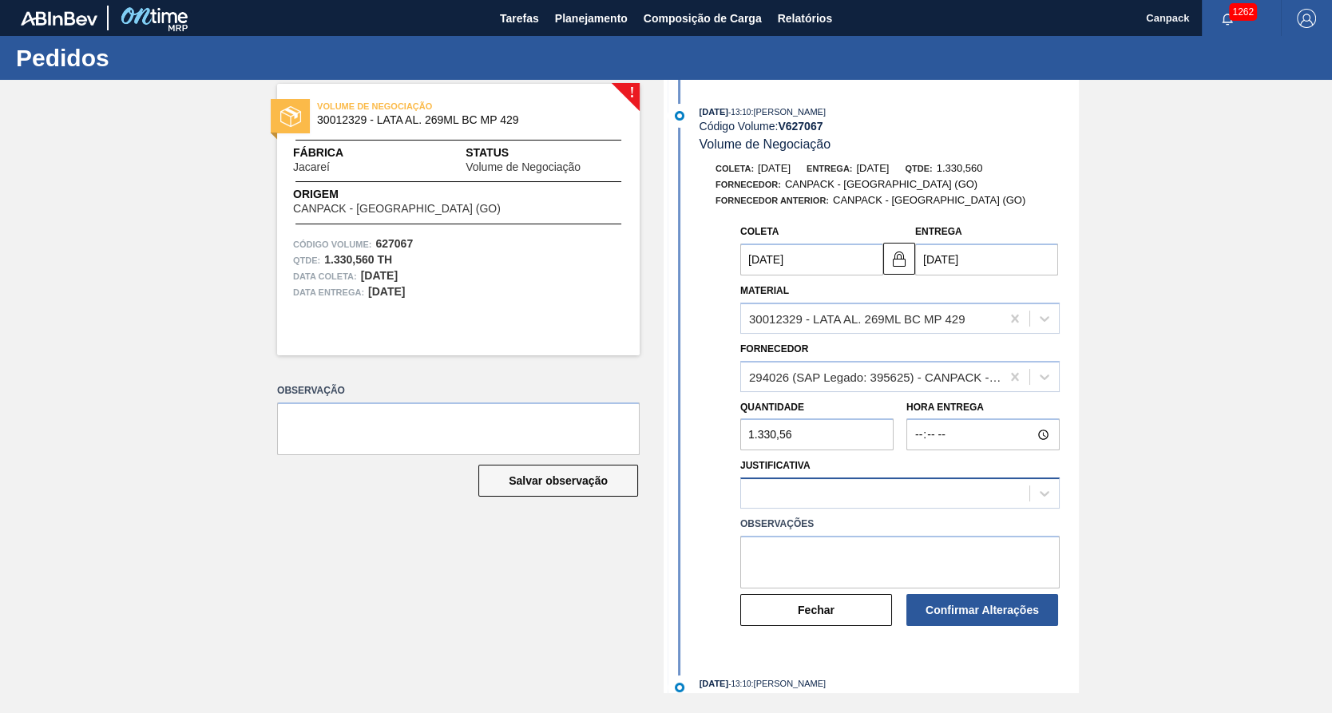
click at [855, 484] on div at bounding box center [900, 493] width 320 height 31
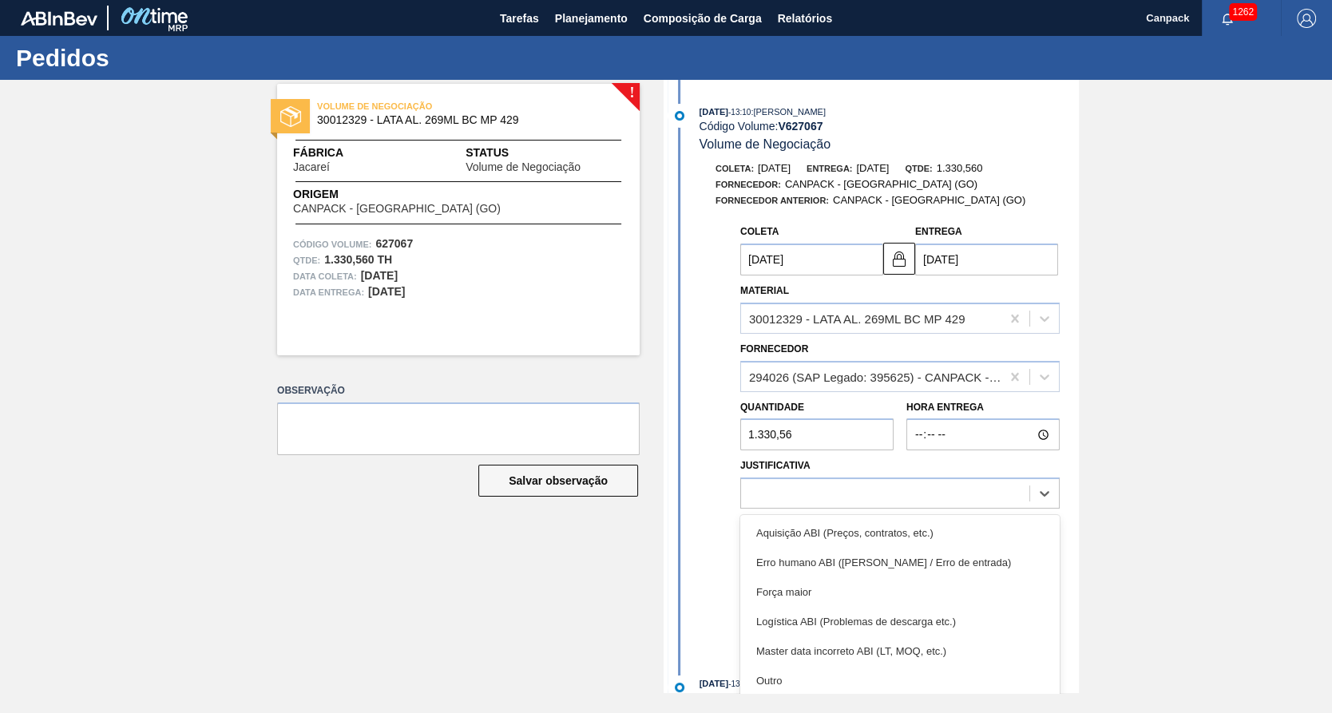
scroll to position [351, 0]
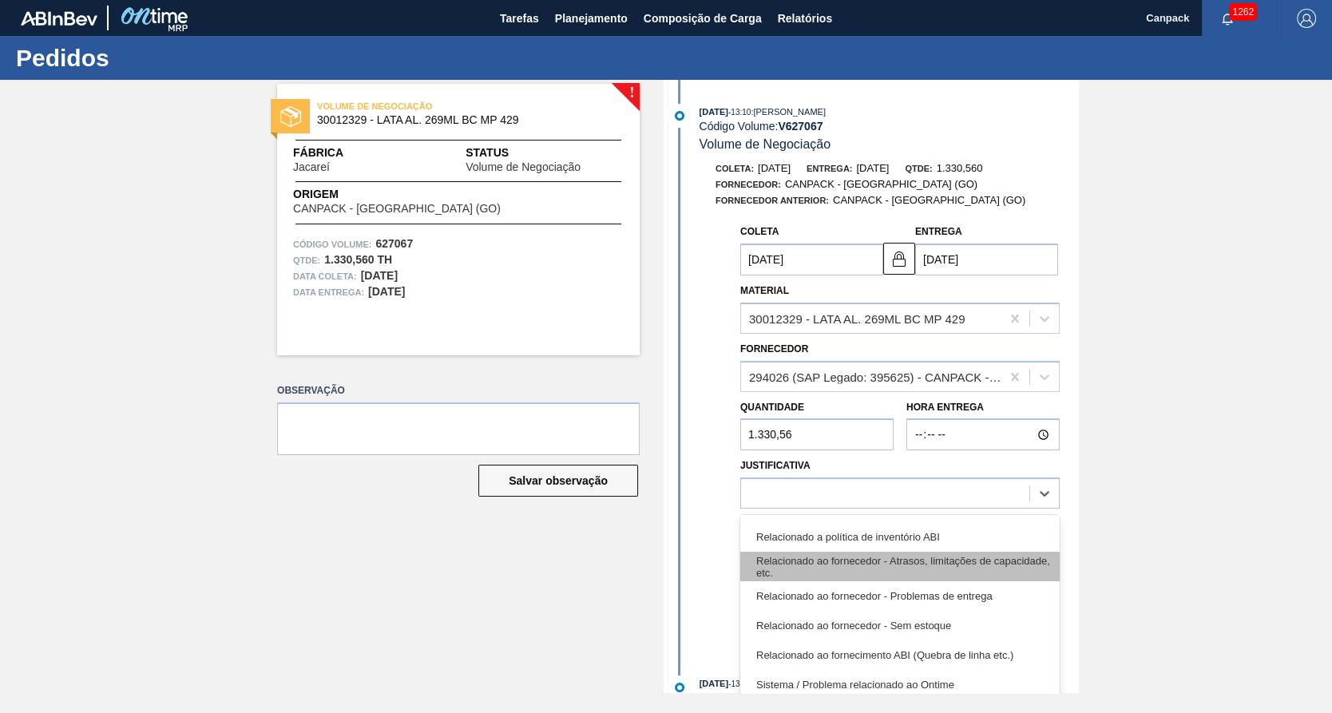
click at [943, 576] on div "Relacionado ao fornecedor - Atrasos, limitações de capacidade, etc." at bounding box center [900, 567] width 320 height 30
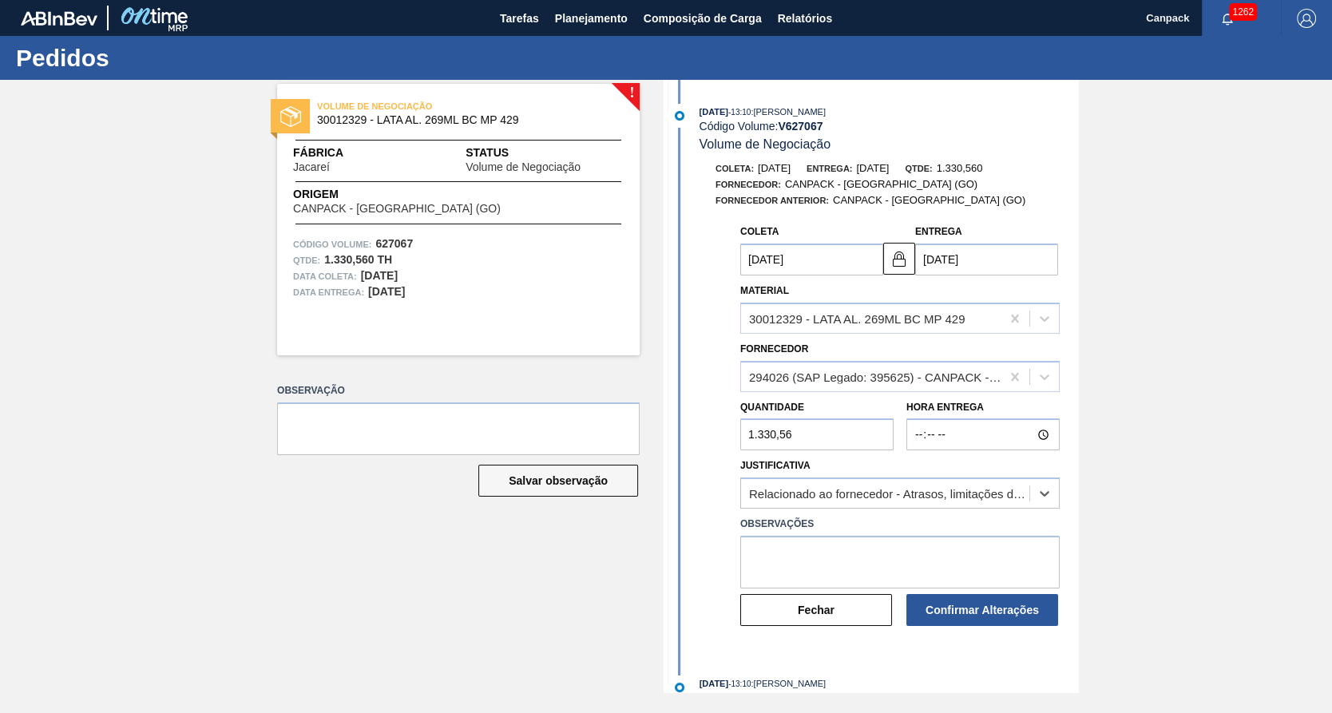
click at [833, 536] on label "Observações" at bounding box center [900, 524] width 320 height 23
click at [848, 554] on textarea at bounding box center [900, 562] width 320 height 53
type textarea "planejamento de produção"
click at [989, 612] on button "Confirmar Alterações" at bounding box center [983, 610] width 152 height 32
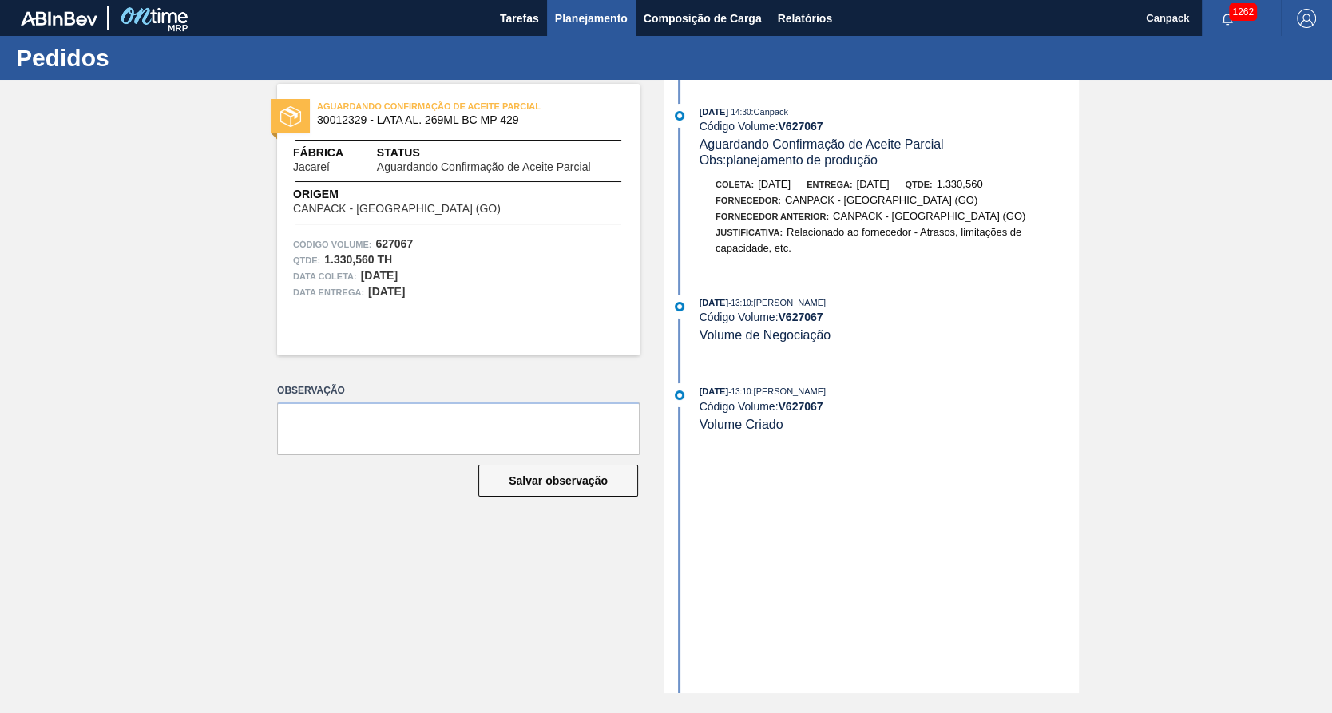
click at [581, 22] on span "Planejamento" at bounding box center [591, 18] width 73 height 19
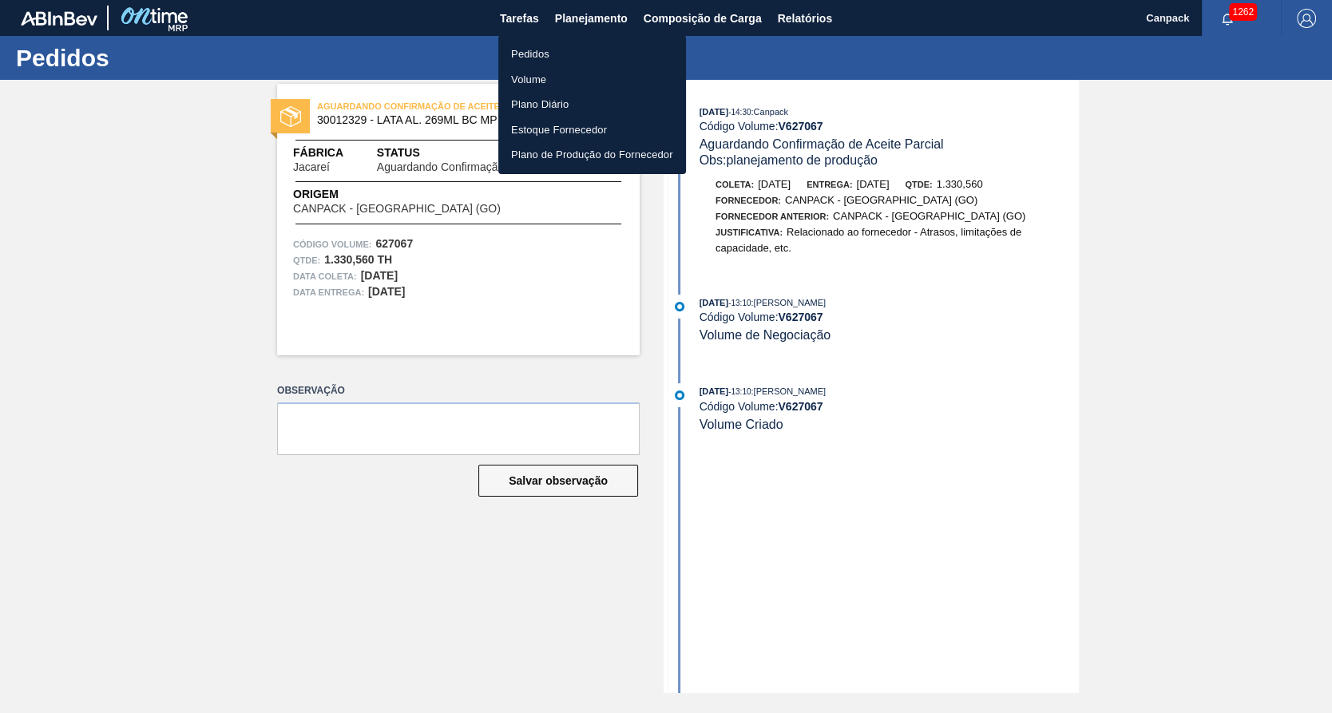
click at [534, 77] on li "Volume" at bounding box center [592, 80] width 188 height 26
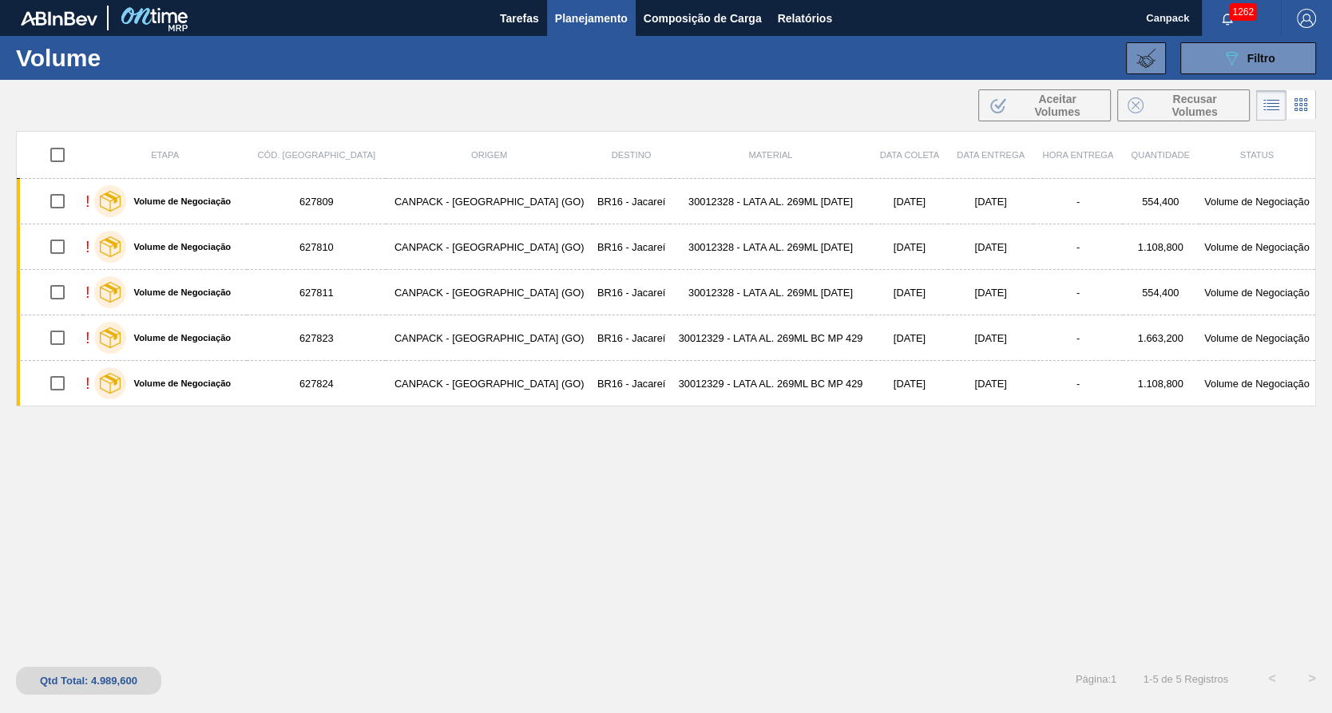
click at [1325, 549] on div "Etapa Cód. Pedido Origem Destino Material Data coleta Data Entrega Hora Entrega…" at bounding box center [666, 415] width 1332 height 568
click at [1287, 508] on div "Etapa Cód. Pedido Origem Destino Material Data coleta Data Entrega Hora Entrega…" at bounding box center [666, 392] width 1300 height 522
click at [522, 21] on span "Tarefas" at bounding box center [519, 18] width 39 height 19
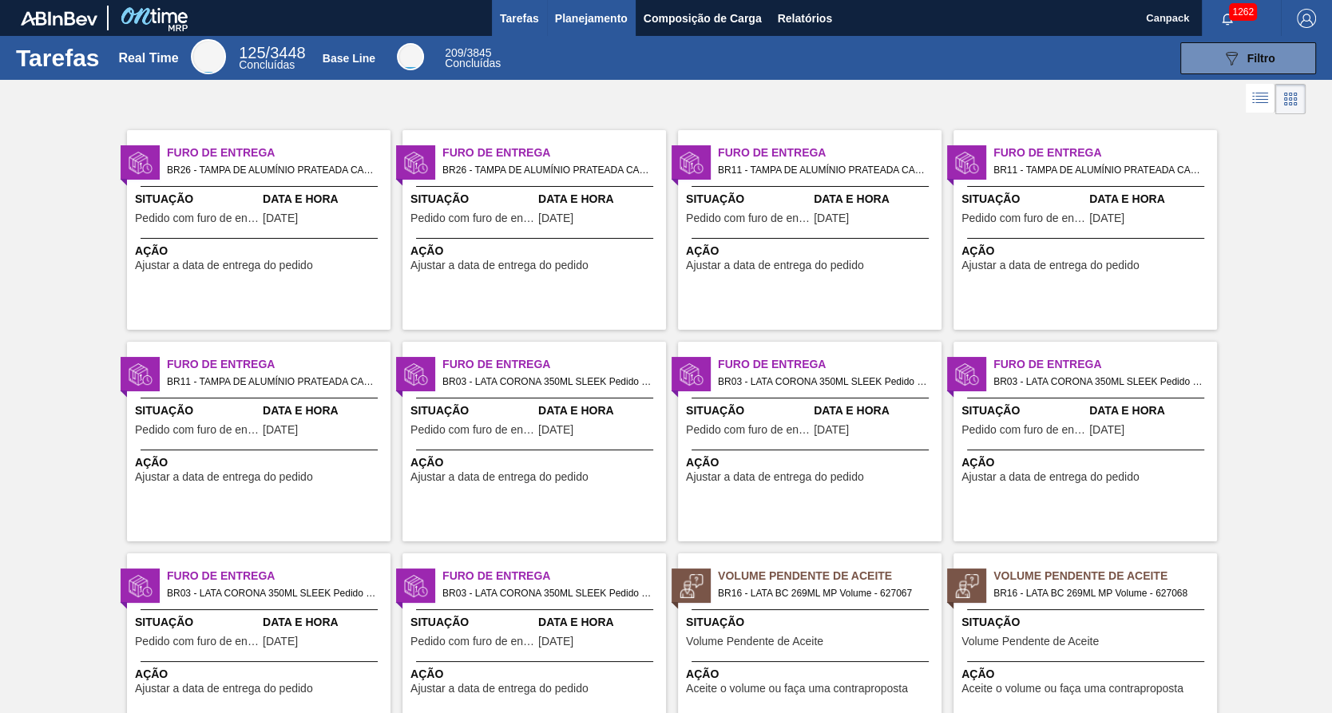
click at [580, 14] on span "Planejamento" at bounding box center [591, 18] width 73 height 19
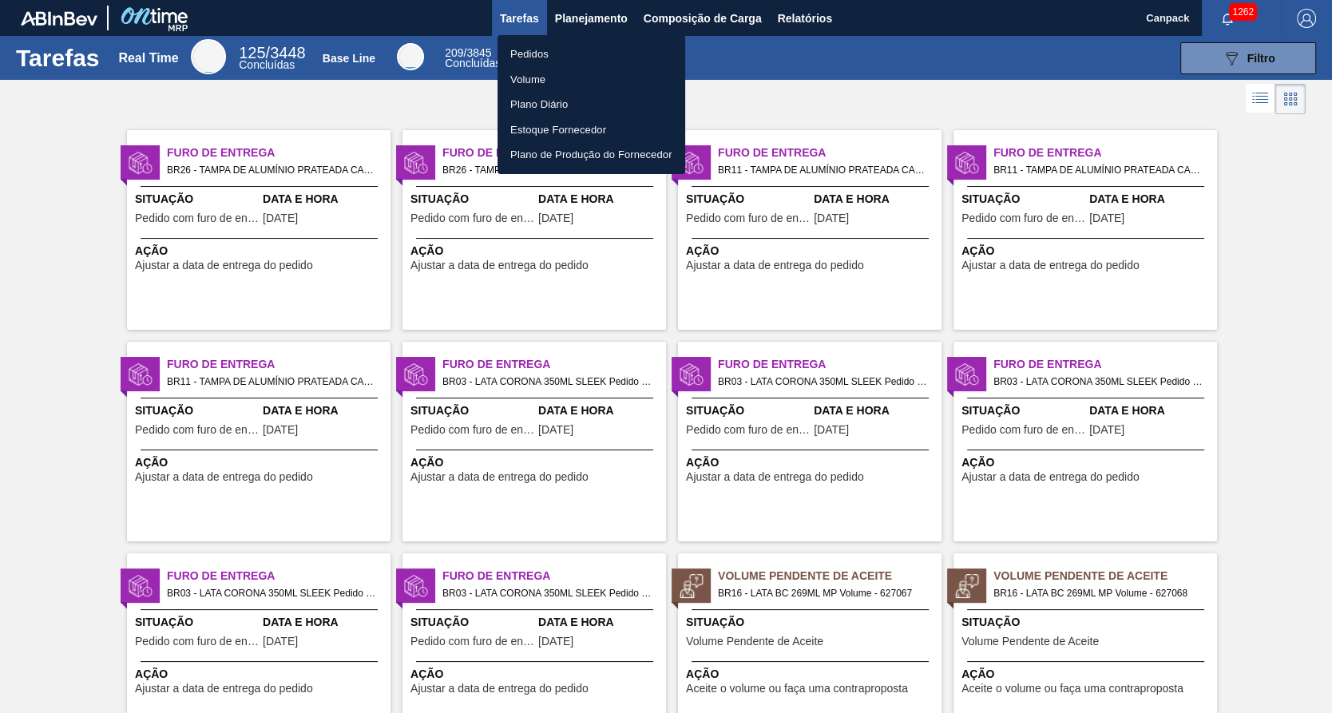
click at [559, 81] on li "Volume" at bounding box center [592, 80] width 188 height 26
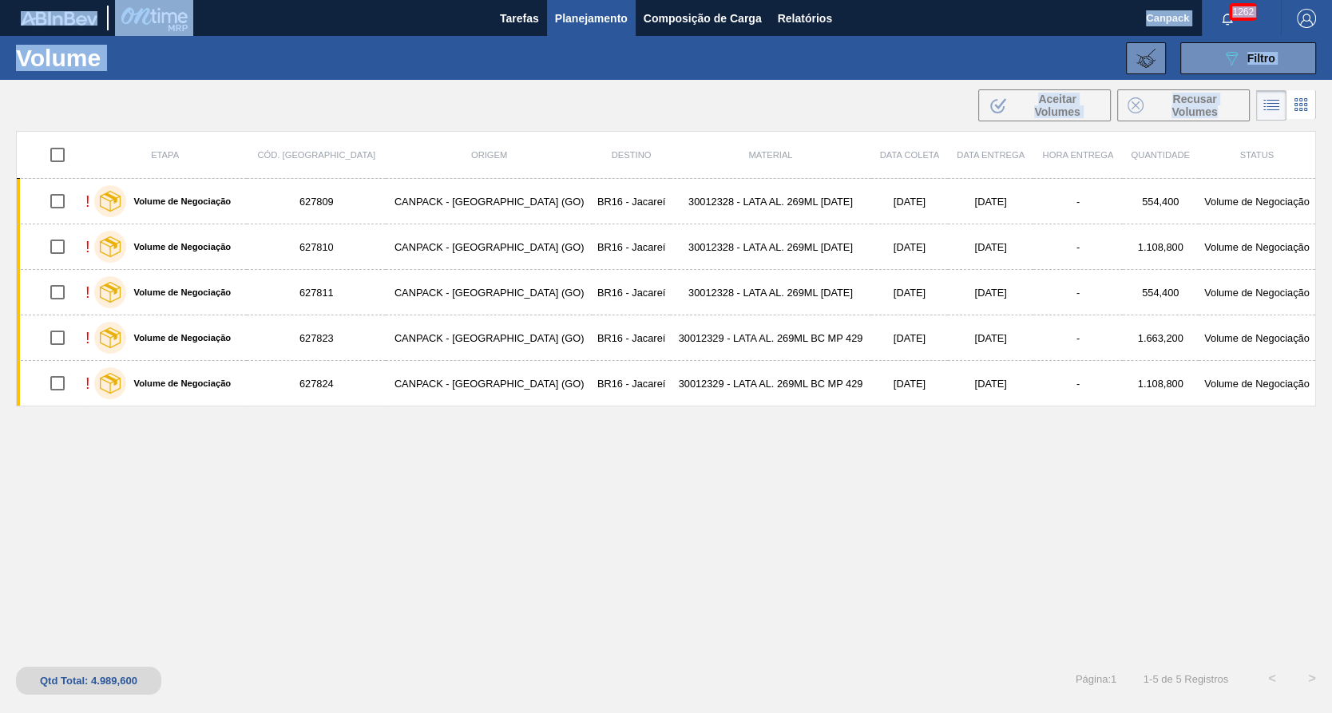
click at [1332, 0] on html "Tarefas Planejamento Composição de Carga Relatórios Canpack 1262 Marcar todas c…" at bounding box center [666, 0] width 1332 height 0
click at [703, 447] on div "Etapa Cód. Pedido Origem Destino Material Data coleta Data Entrega Hora Entrega…" at bounding box center [666, 392] width 1300 height 522
click at [909, 545] on div "Etapa Cód. Pedido Origem Destino Material Data coleta Data Entrega Hora Entrega…" at bounding box center [666, 392] width 1300 height 522
click at [0, 0] on html "Tarefas Planejamento Composição de Carga Relatórios Canpack 1262 Marcar todas c…" at bounding box center [666, 0] width 1332 height 0
click at [343, 489] on div "Etapa Cód. Pedido Origem Destino Material Data coleta Data Entrega Hora Entrega…" at bounding box center [666, 392] width 1300 height 522
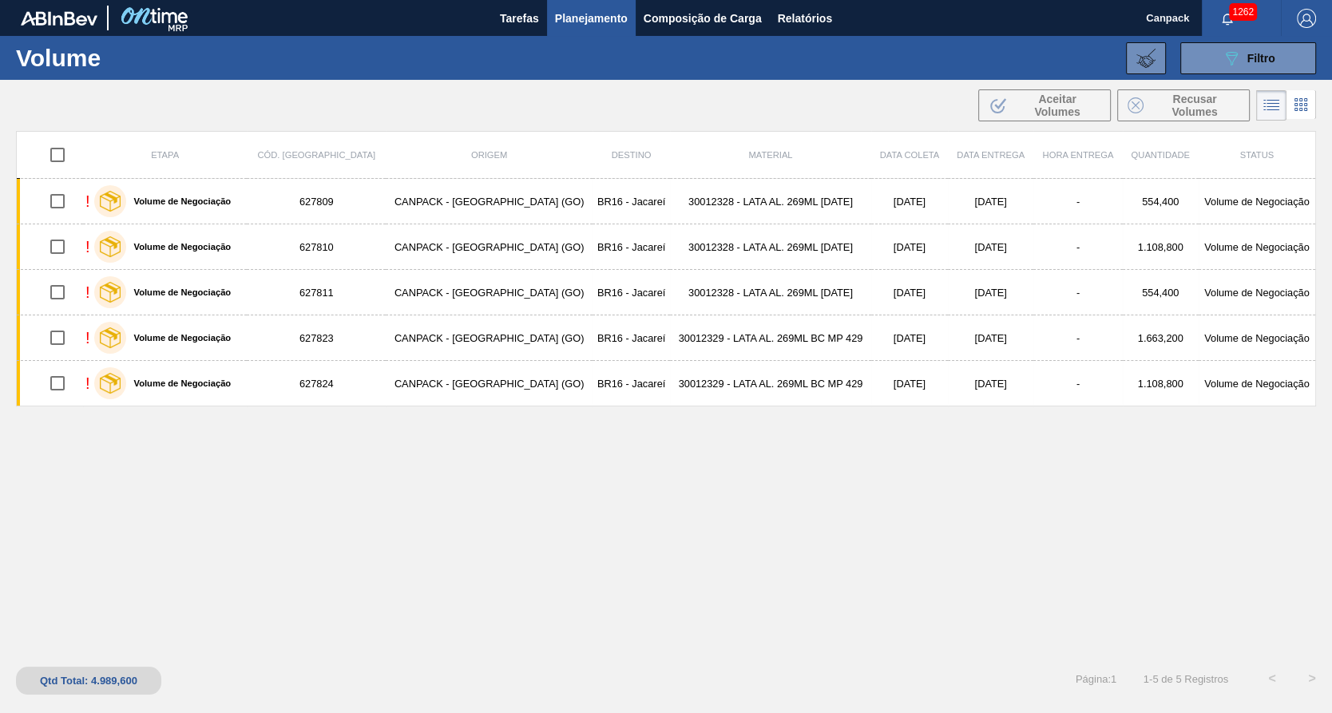
click at [763, 578] on div "Etapa Cód. Pedido Origem Destino Material Data coleta Data Entrega Hora Entrega…" at bounding box center [666, 392] width 1300 height 522
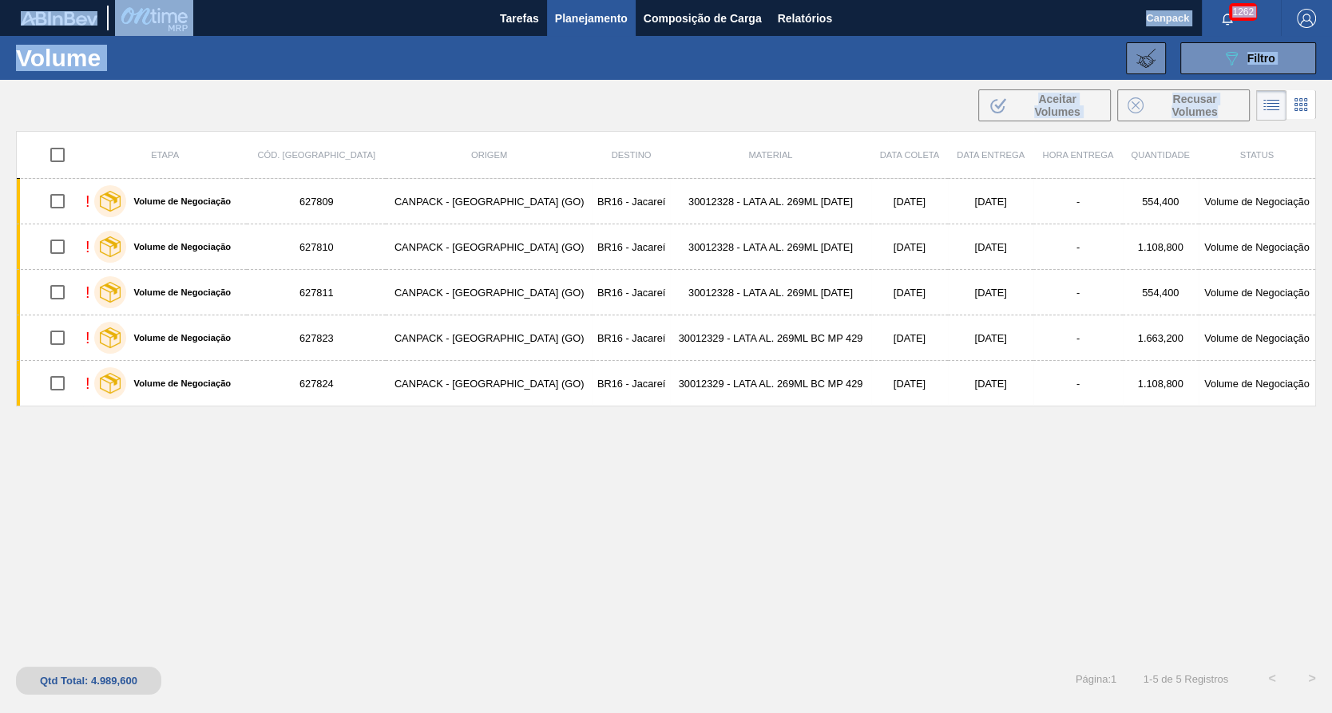
click at [1332, 0] on html "Tarefas Planejamento Composição de Carga Relatórios Canpack 1262 Marcar todas c…" at bounding box center [666, 0] width 1332 height 0
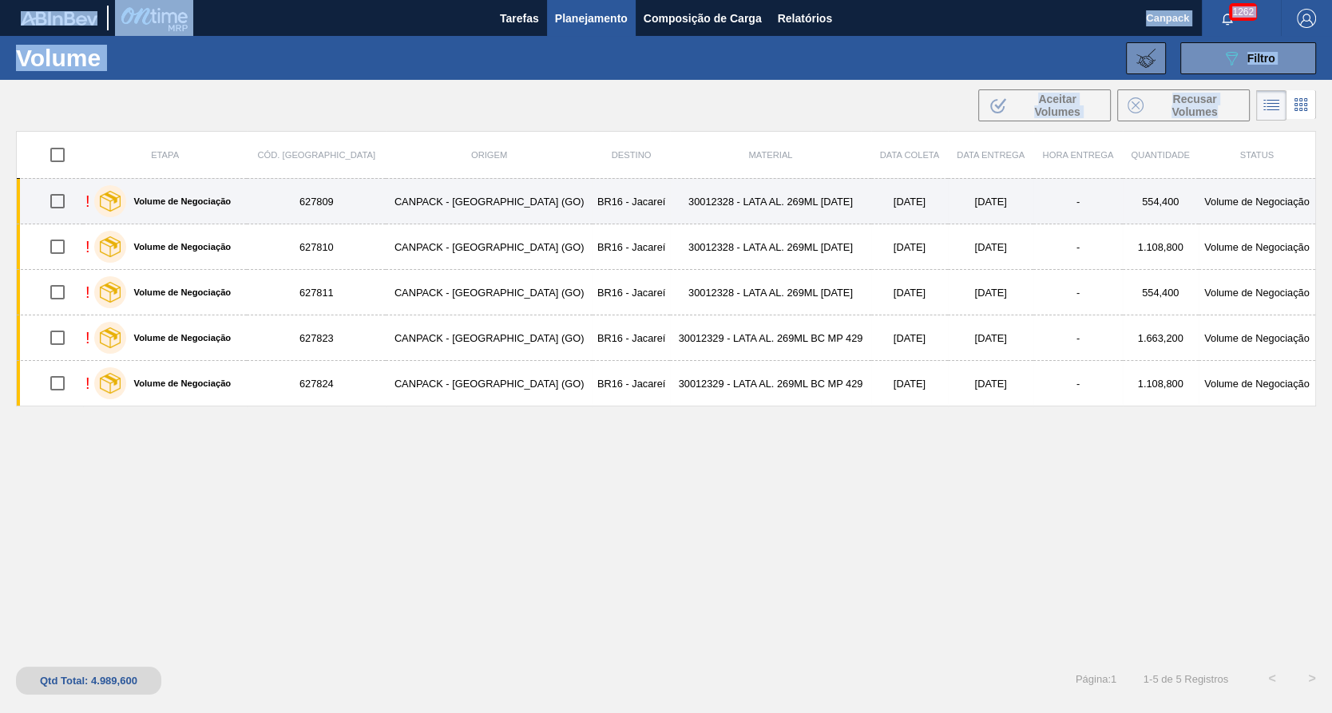
click at [903, 194] on td "5/10/2025" at bounding box center [909, 202] width 77 height 46
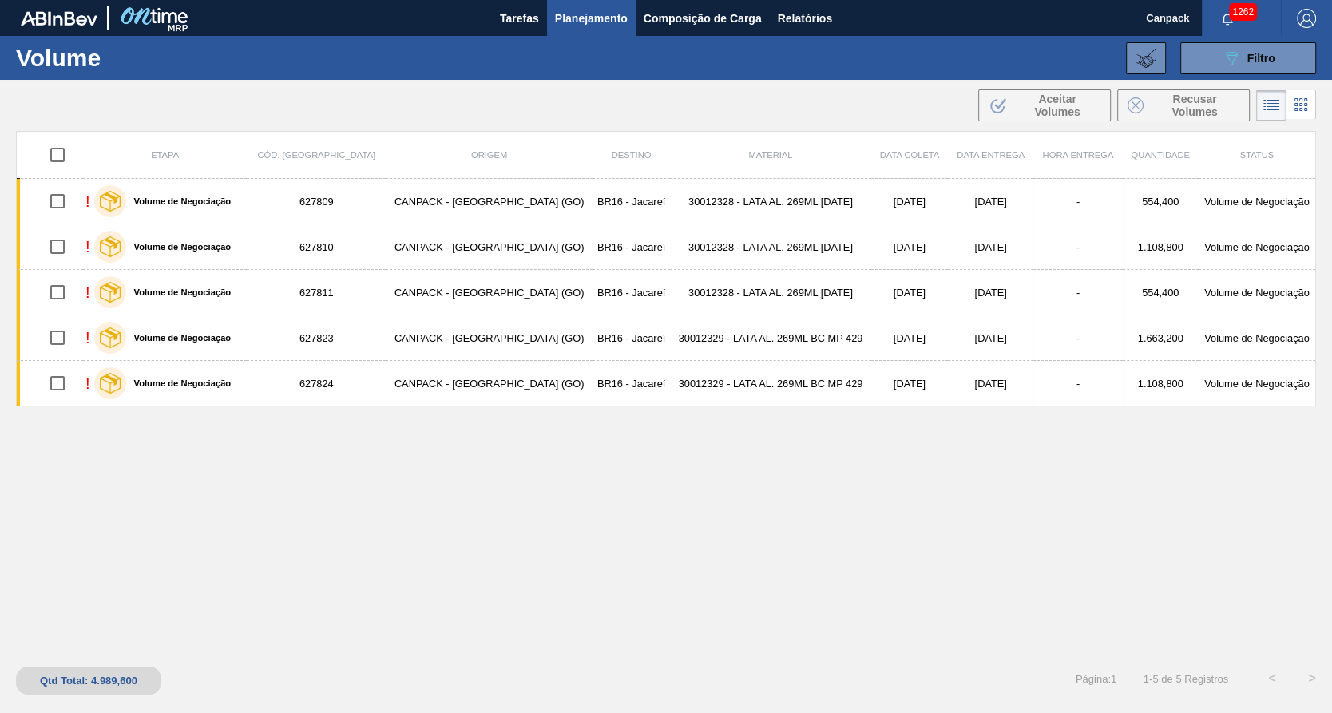
click at [1256, 563] on div "Etapa Cód. Pedido Origem Destino Material Data coleta Data Entrega Hora Entrega…" at bounding box center [666, 392] width 1300 height 522
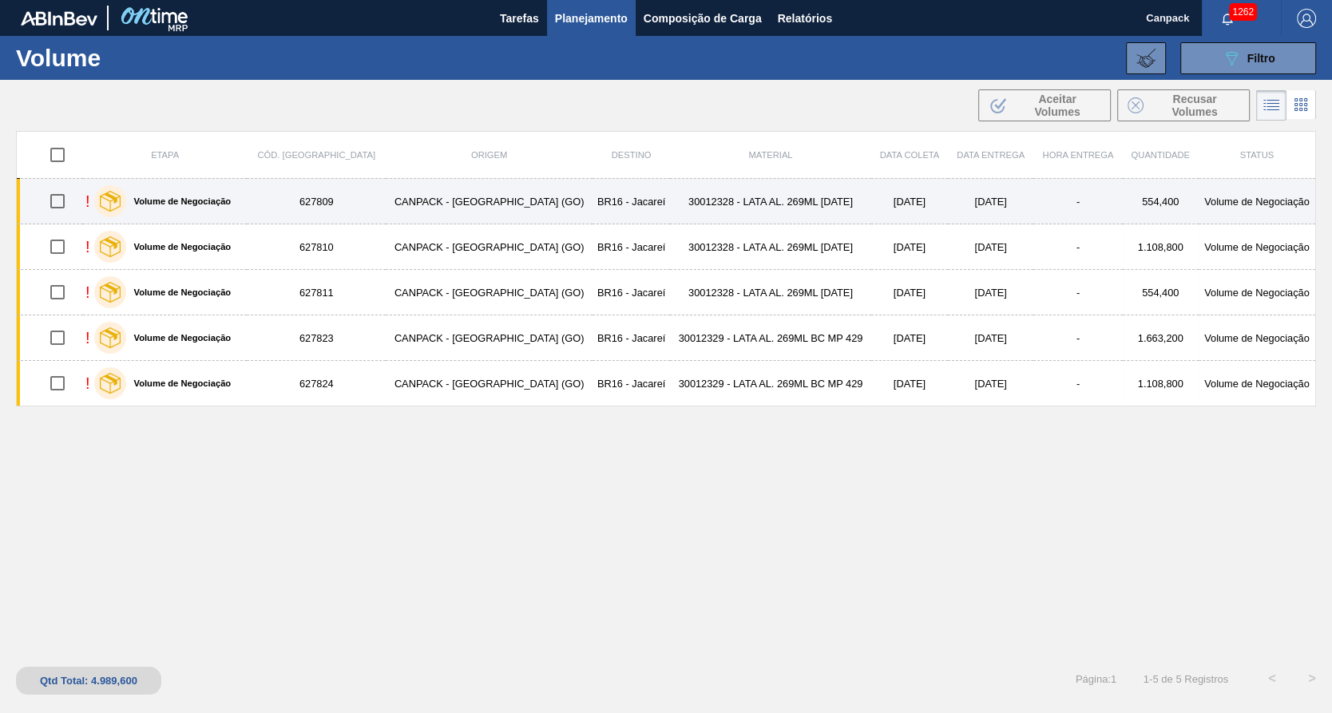
click at [871, 211] on td "5/10/2025" at bounding box center [909, 202] width 77 height 46
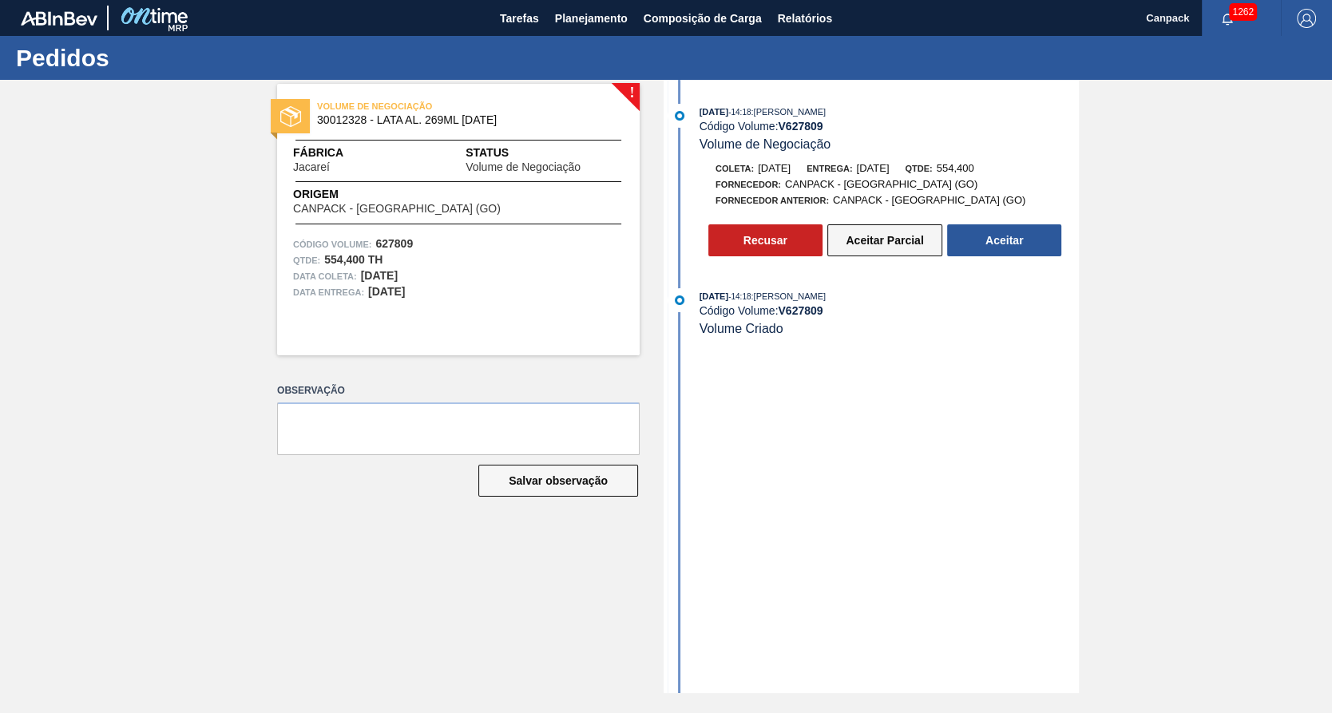
click at [900, 248] on button "Aceitar Parcial" at bounding box center [885, 240] width 115 height 32
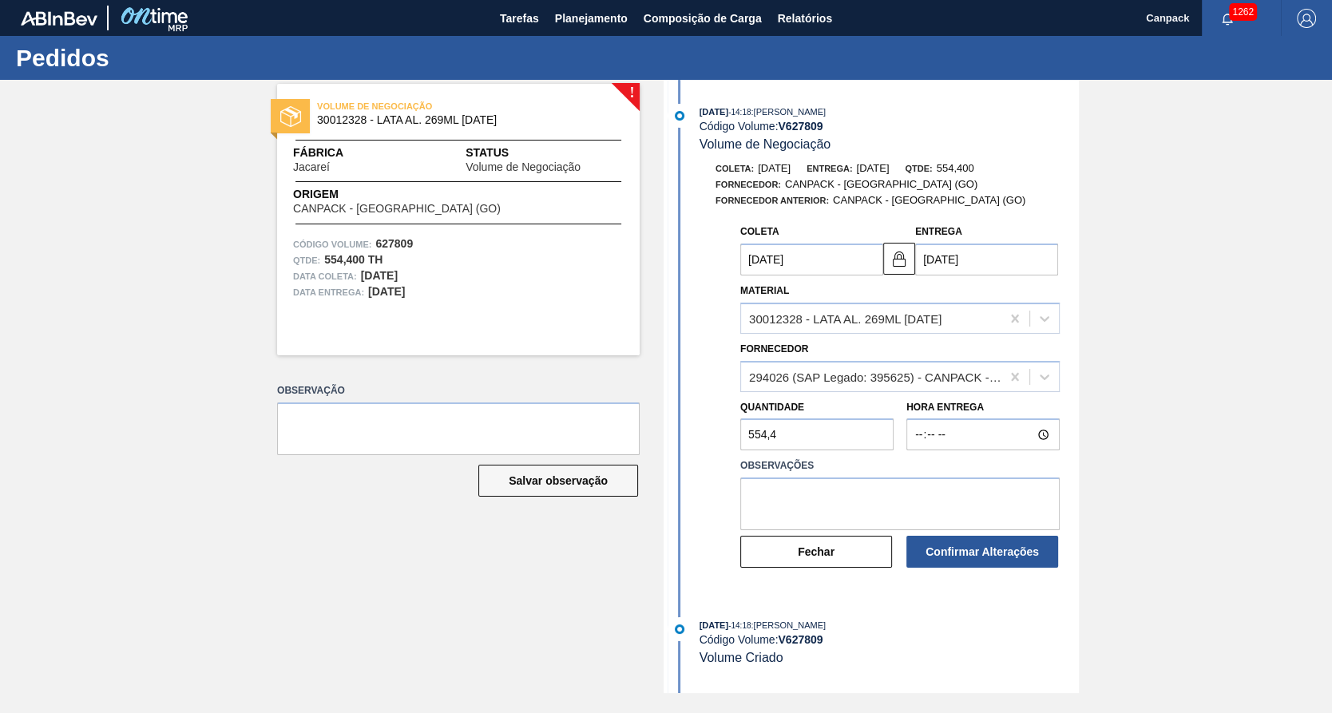
click at [748, 261] on input "05/10/2025" at bounding box center [811, 260] width 143 height 32
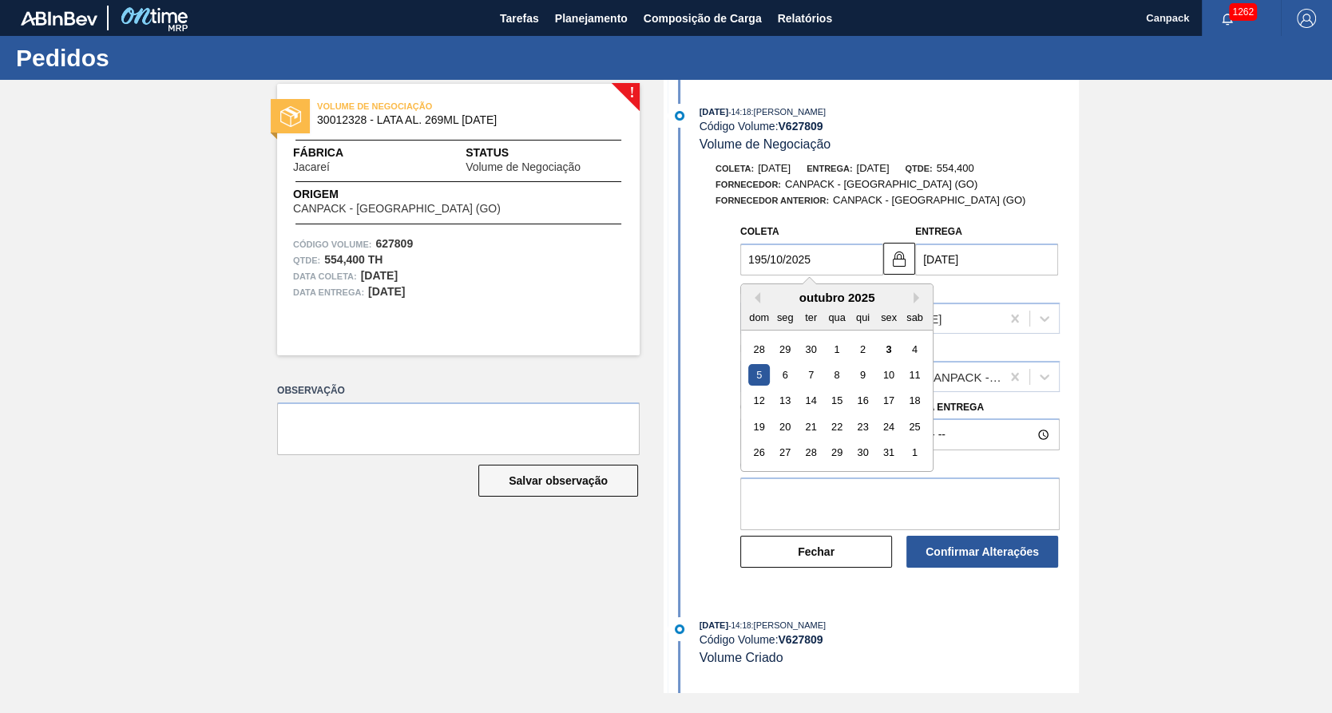
type input "19/10/2025"
type input "21/10/2025"
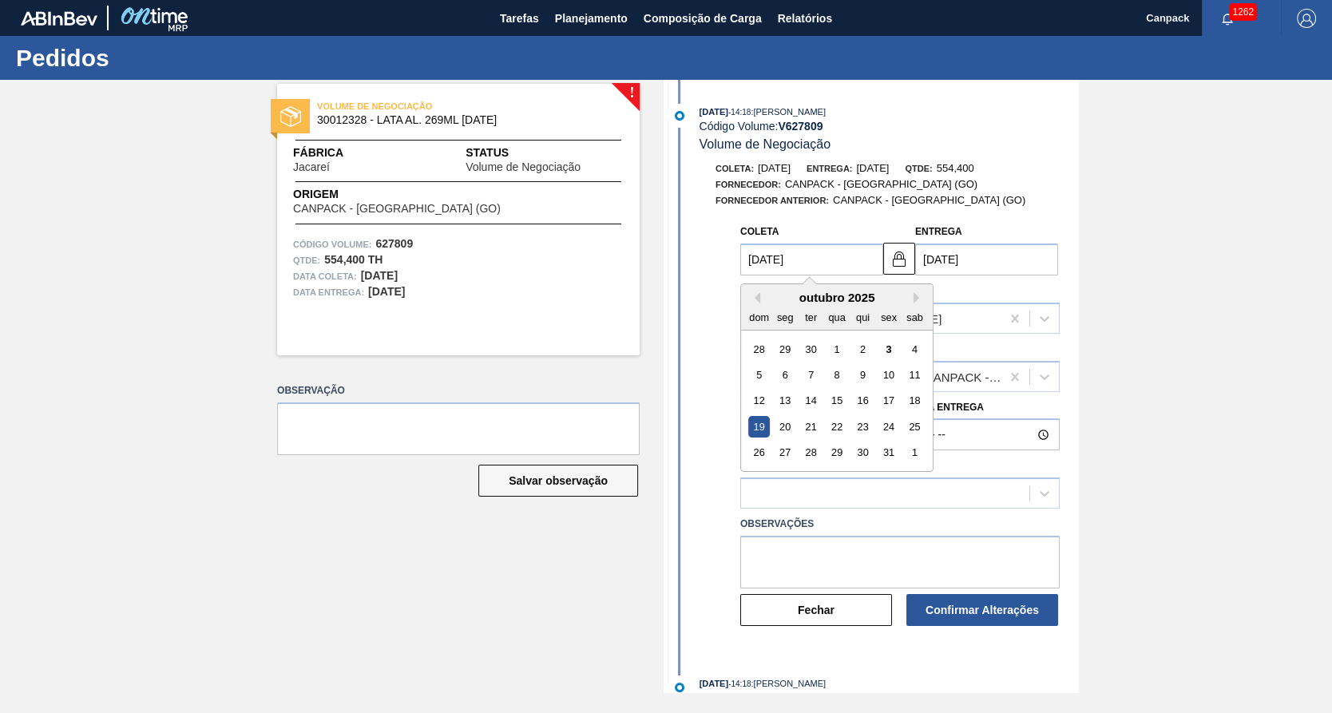
type input "19/10/2025"
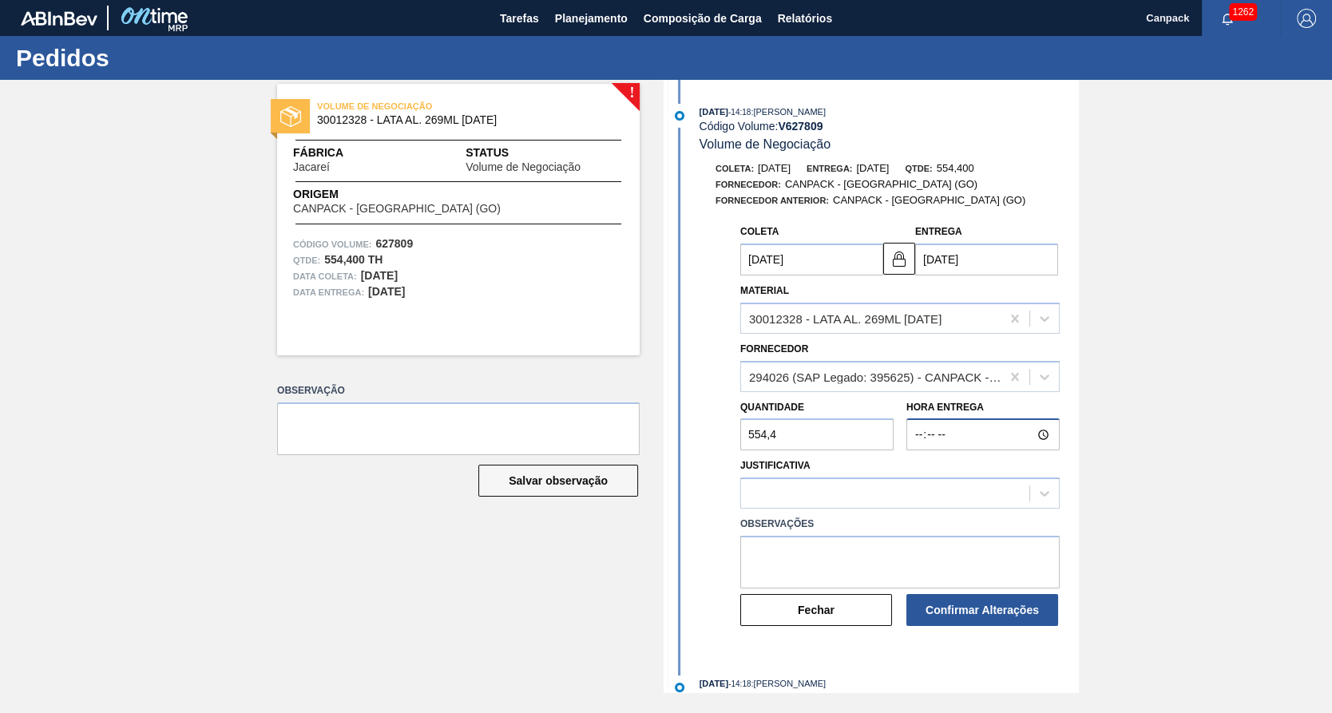
click at [1010, 448] on input "Hora Entrega" at bounding box center [983, 435] width 153 height 32
click at [933, 491] on div at bounding box center [885, 493] width 288 height 23
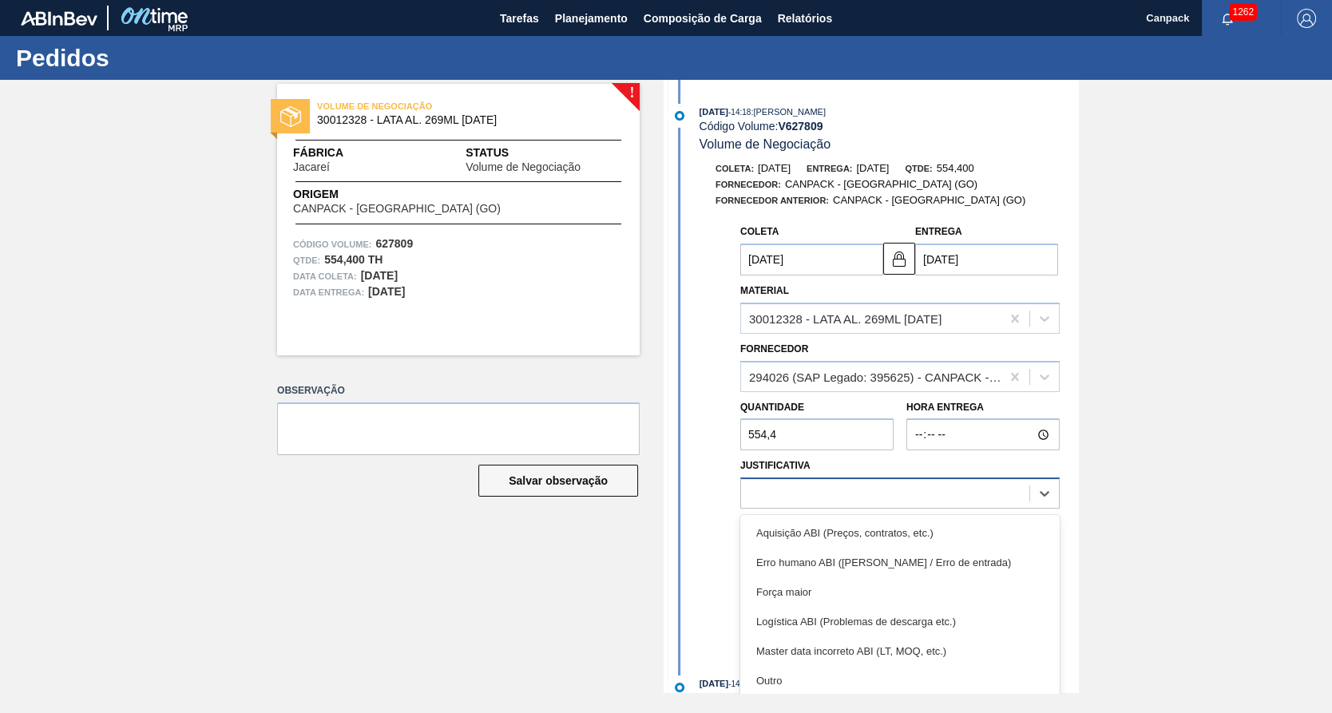
type input "1"
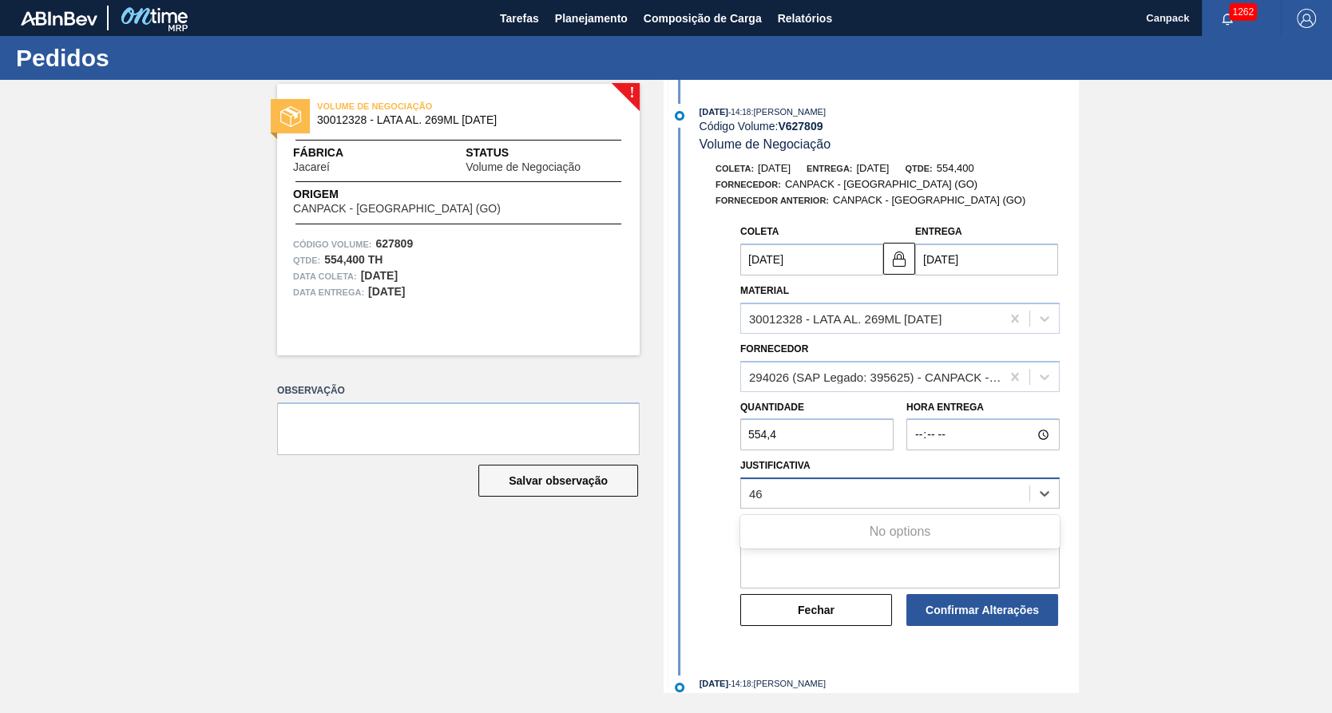
type input "4"
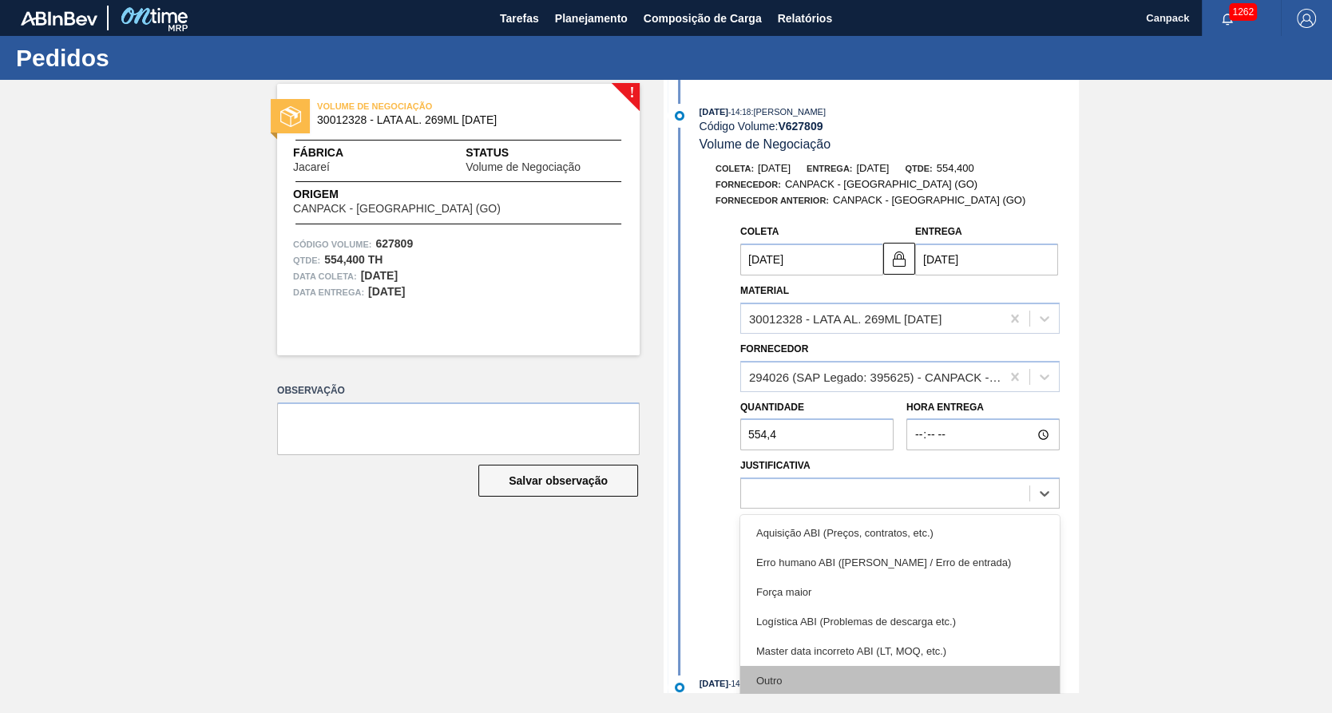
scroll to position [351, 0]
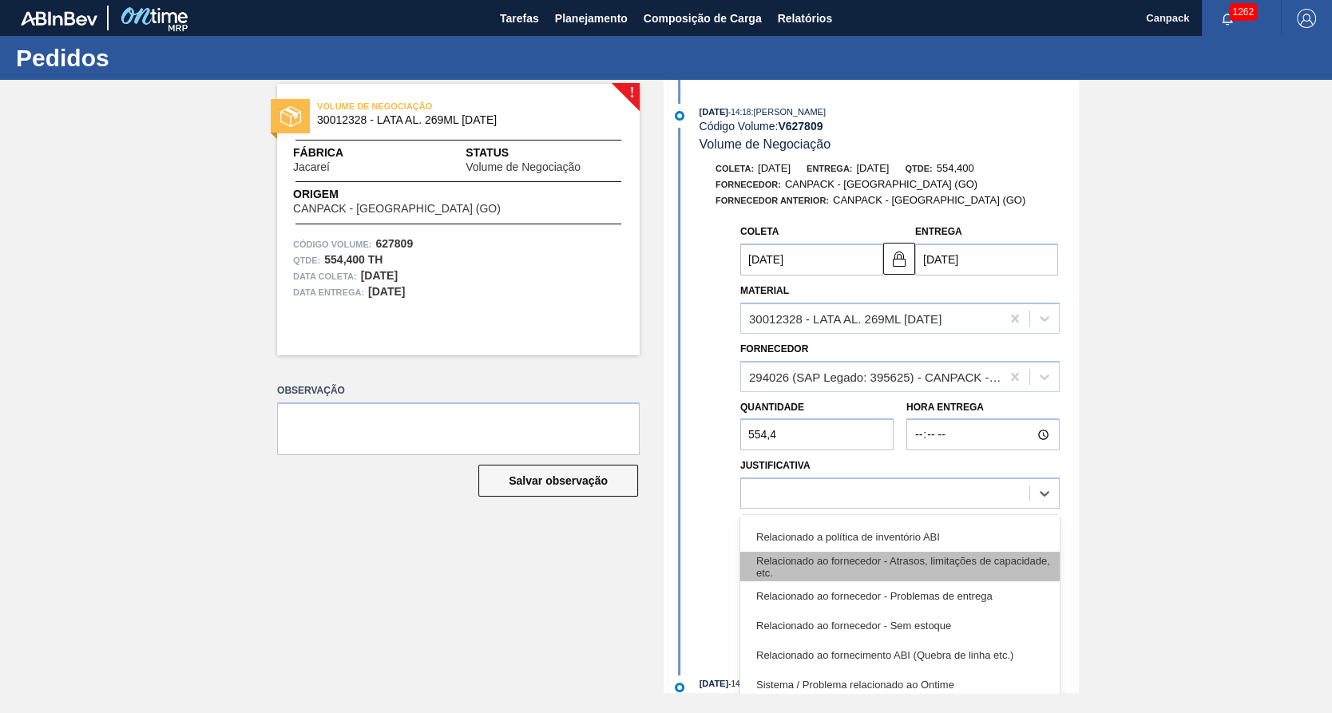
click at [1018, 574] on div "Relacionado ao fornecedor - Atrasos, limitações de capacidade, etc." at bounding box center [900, 567] width 320 height 30
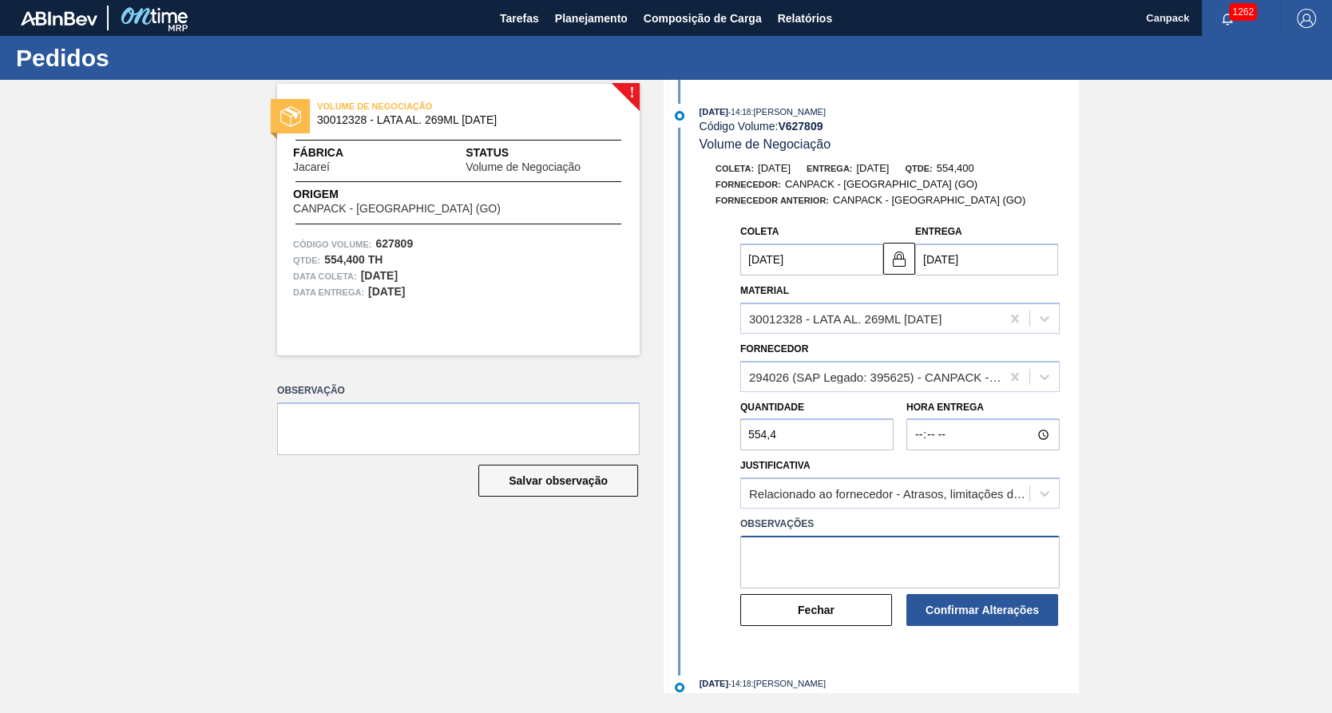
click at [871, 552] on textarea at bounding box center [900, 562] width 320 height 53
click at [843, 558] on textarea "planejamento de pordução" at bounding box center [900, 562] width 320 height 53
drag, startPoint x: 909, startPoint y: 552, endPoint x: 586, endPoint y: 542, distance: 323.7
click at [586, 542] on div "! VOLUME DE NEGOCIAÇÃO 30012328 - LATA AL. 269ML BC 429 Fábrica Jacareí Status …" at bounding box center [666, 386] width 1332 height 613
type textarea "planejamento de produção"
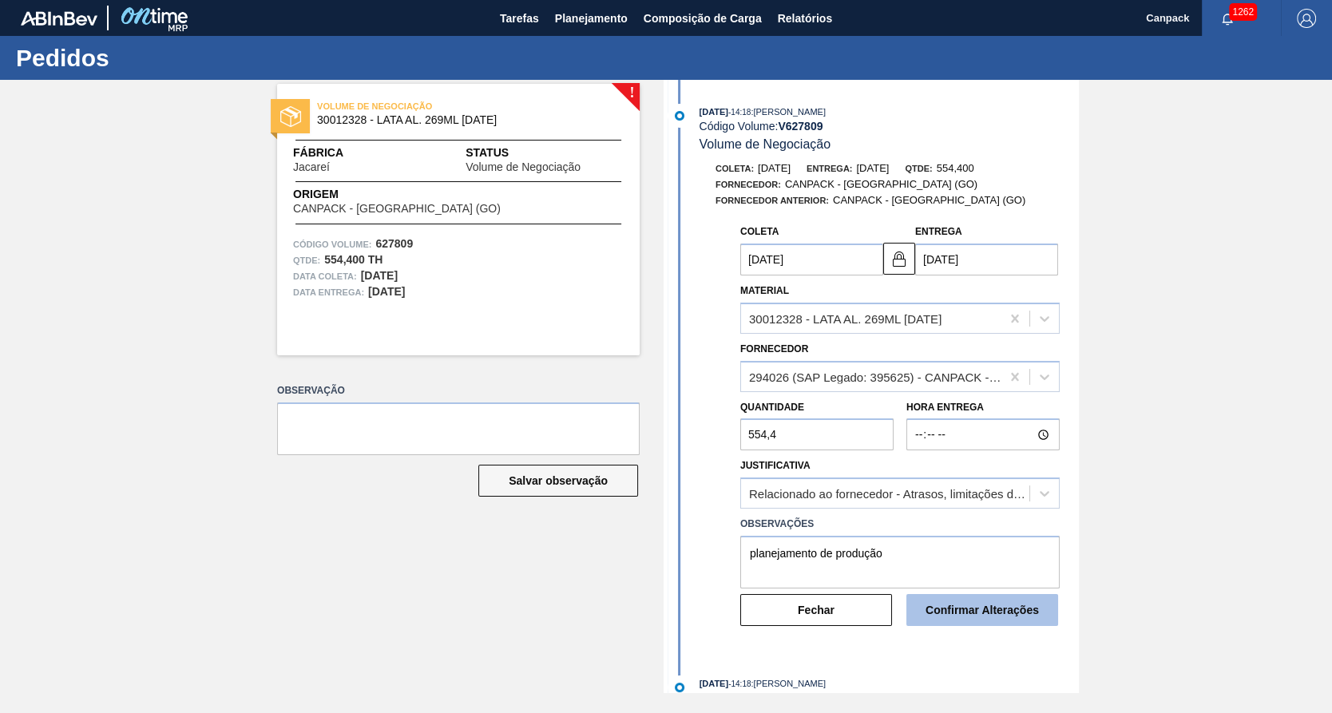
click at [1034, 612] on button "Confirmar Alterações" at bounding box center [983, 610] width 152 height 32
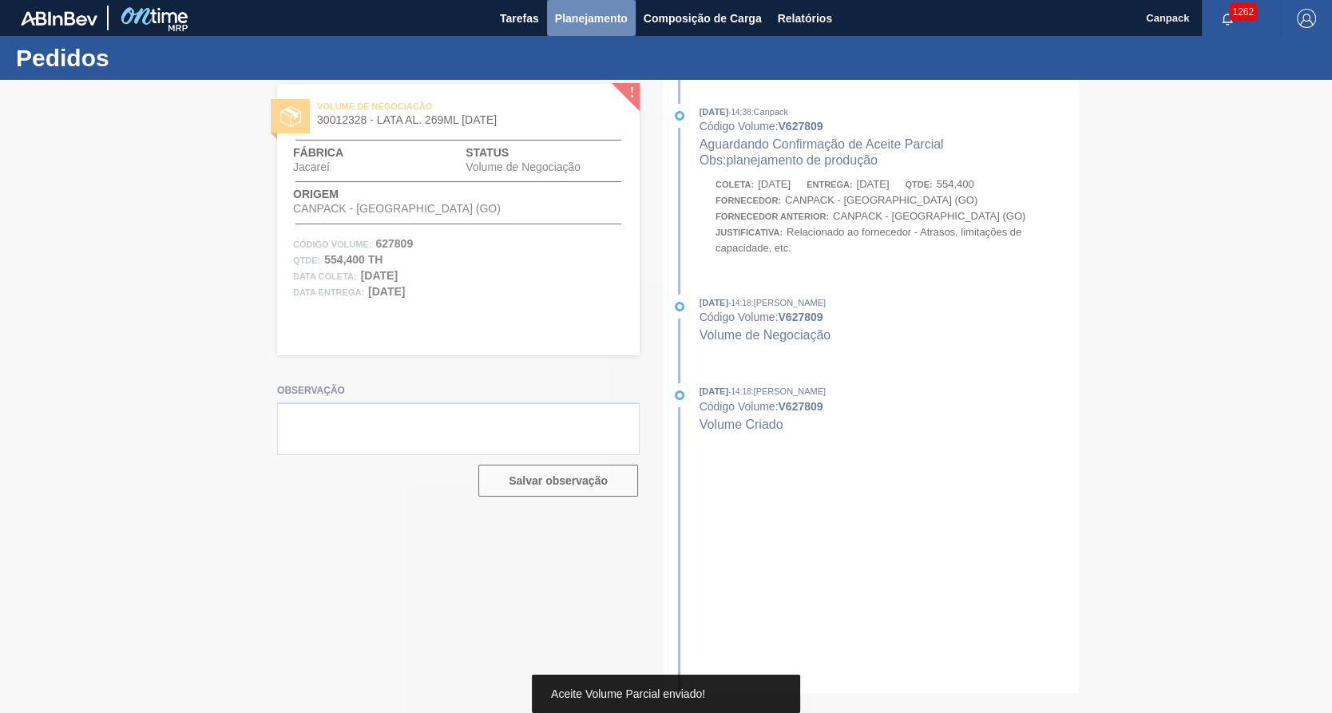
click at [602, 21] on span "Planejamento" at bounding box center [591, 18] width 73 height 19
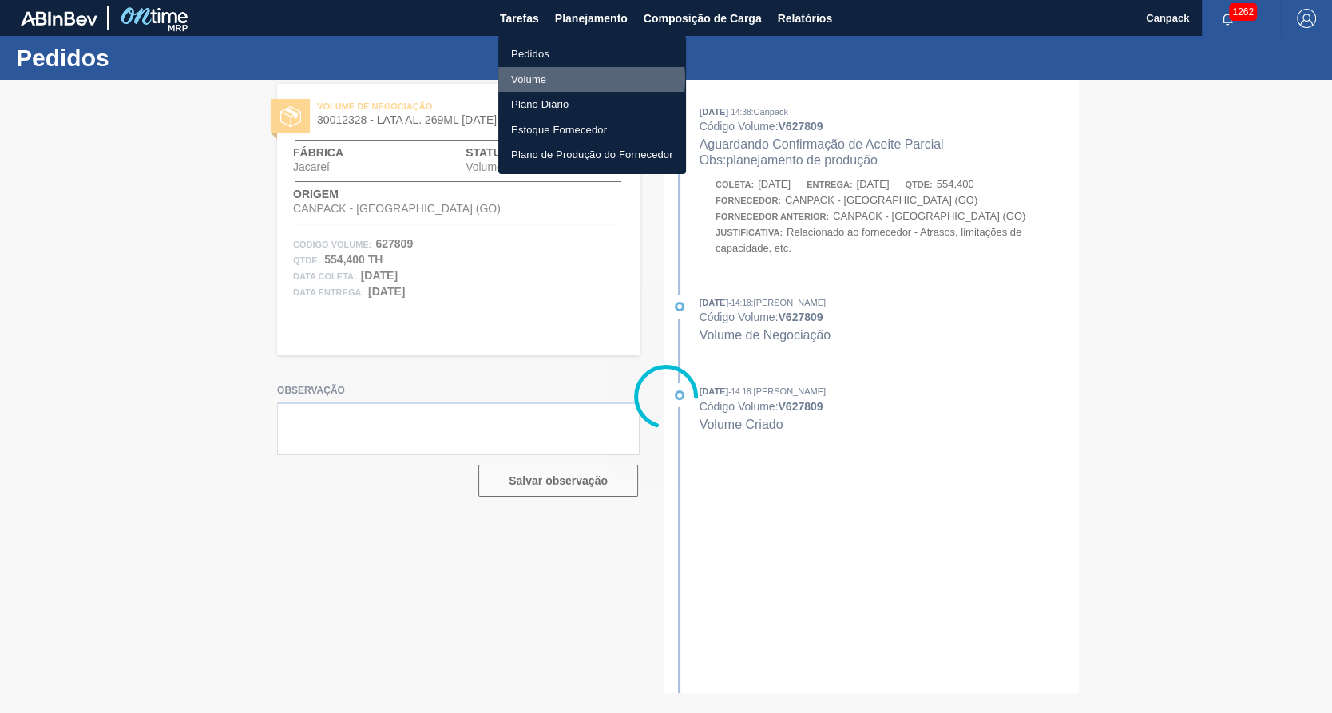
click at [570, 78] on li "Volume" at bounding box center [592, 80] width 188 height 26
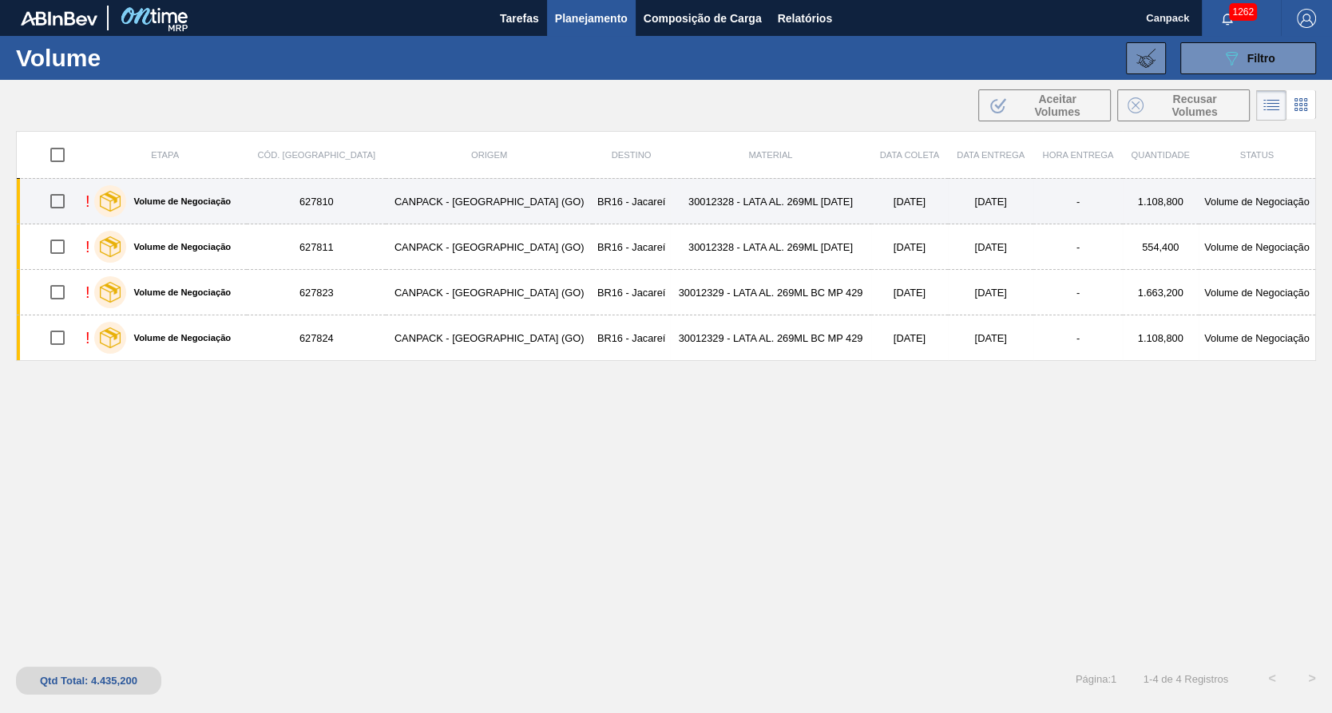
click at [792, 205] on td "30012328 - LATA AL. 269ML BC 429" at bounding box center [770, 202] width 201 height 46
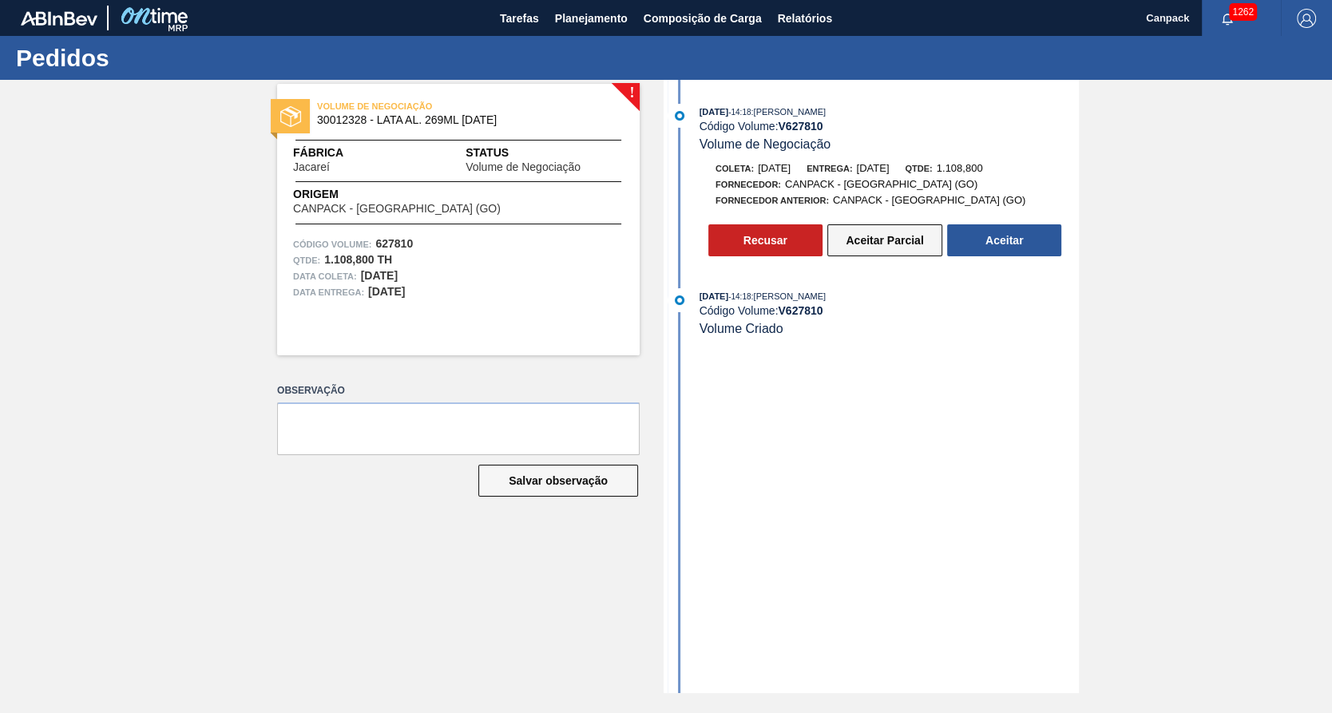
click at [901, 238] on button "Aceitar Parcial" at bounding box center [885, 240] width 115 height 32
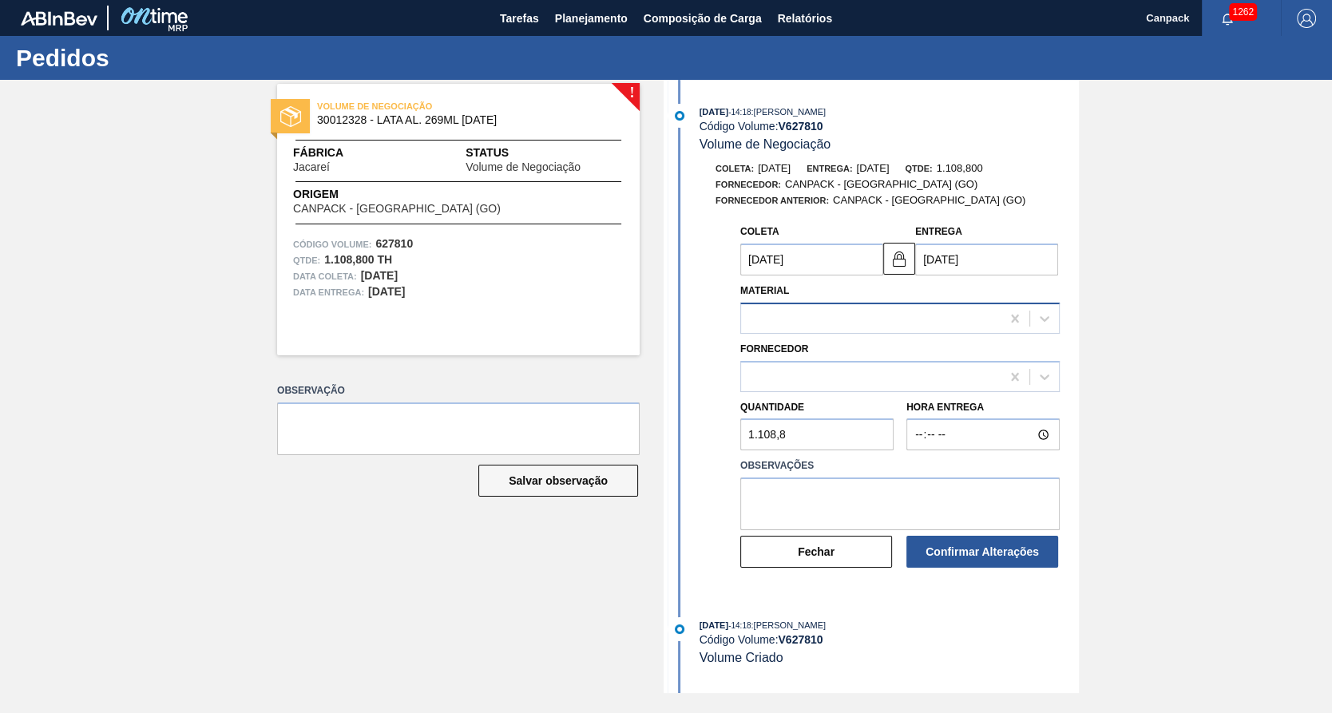
type input "06/10/2025"
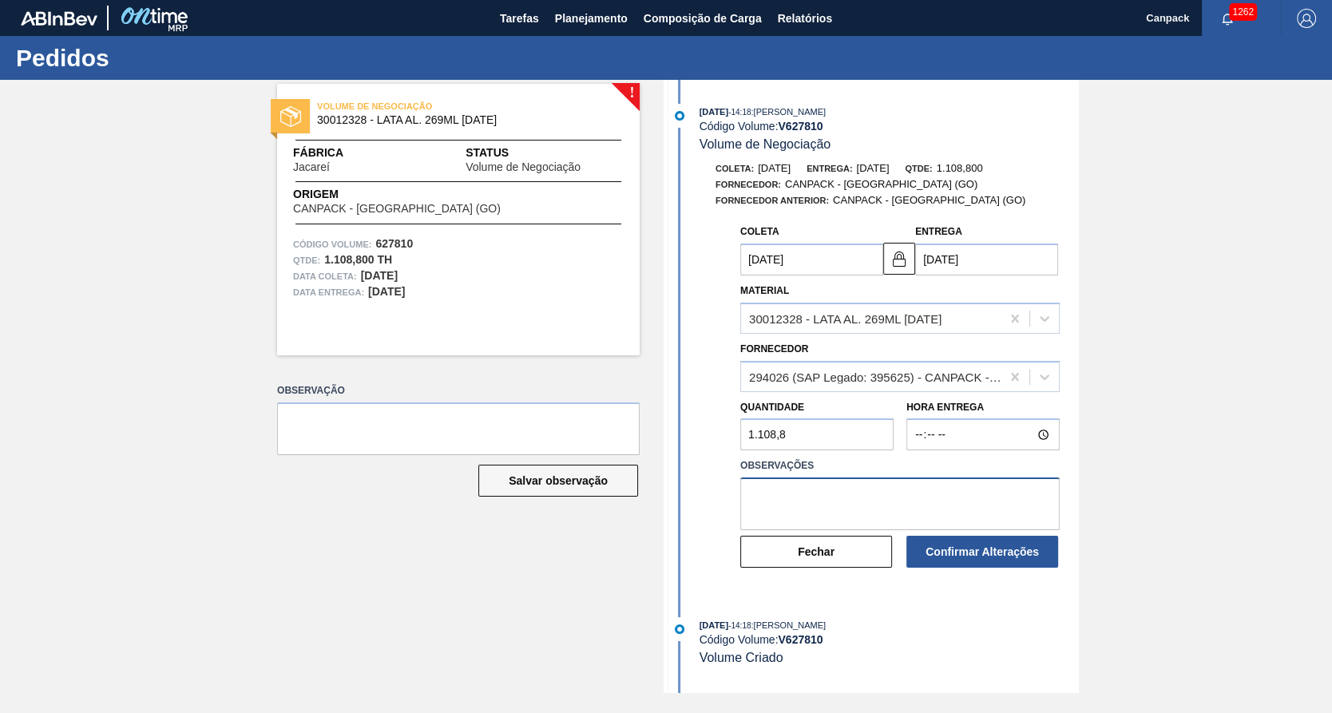
click at [799, 482] on textarea at bounding box center [900, 504] width 320 height 53
type textarea "planejamento de produção"
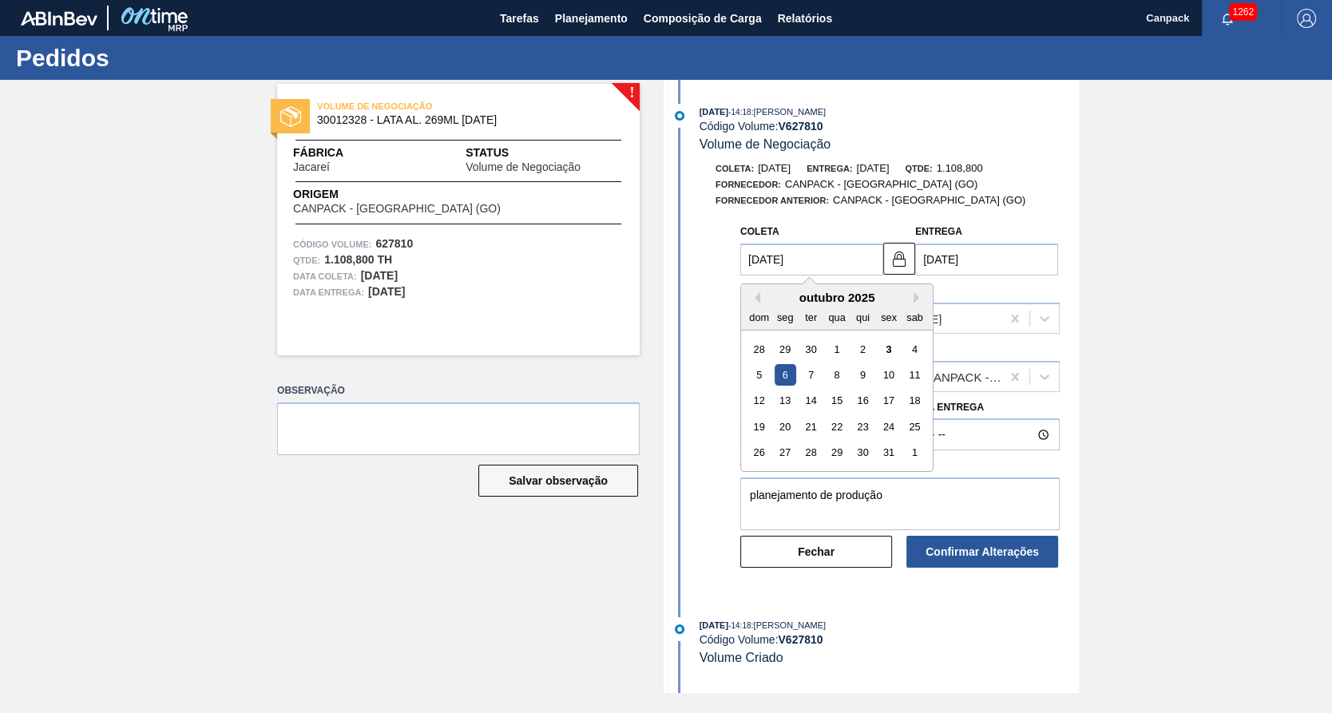
drag, startPoint x: 757, startPoint y: 259, endPoint x: 639, endPoint y: 258, distance: 118.2
click at [648, 258] on div "! VOLUME DE NEGOCIAÇÃO 30012328 - LATA AL. 269ML BC 429 Fábrica Jacareí Status …" at bounding box center [666, 386] width 1332 height 613
type input "1/10/2025"
type input "03/10/2025"
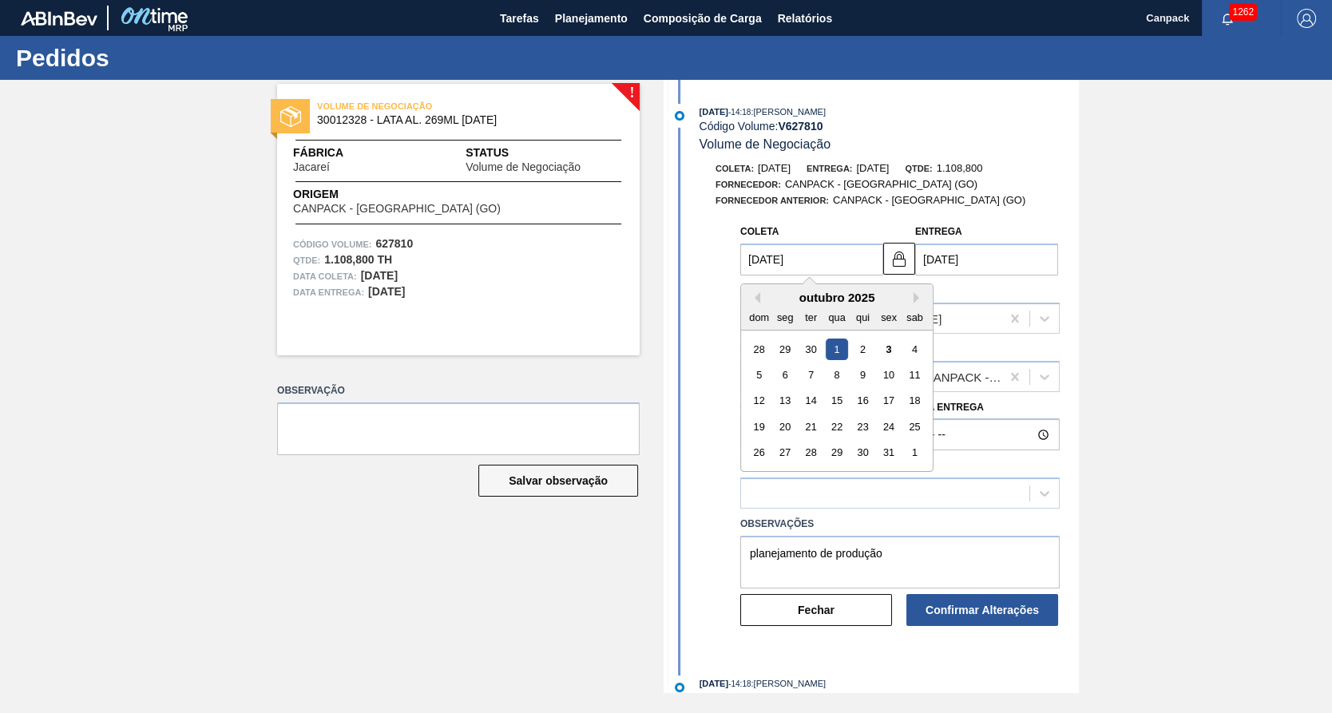
type input "19/10/2025"
type input "21/10/2025"
type input "19/10/2025"
click at [752, 423] on div "19" at bounding box center [759, 427] width 22 height 22
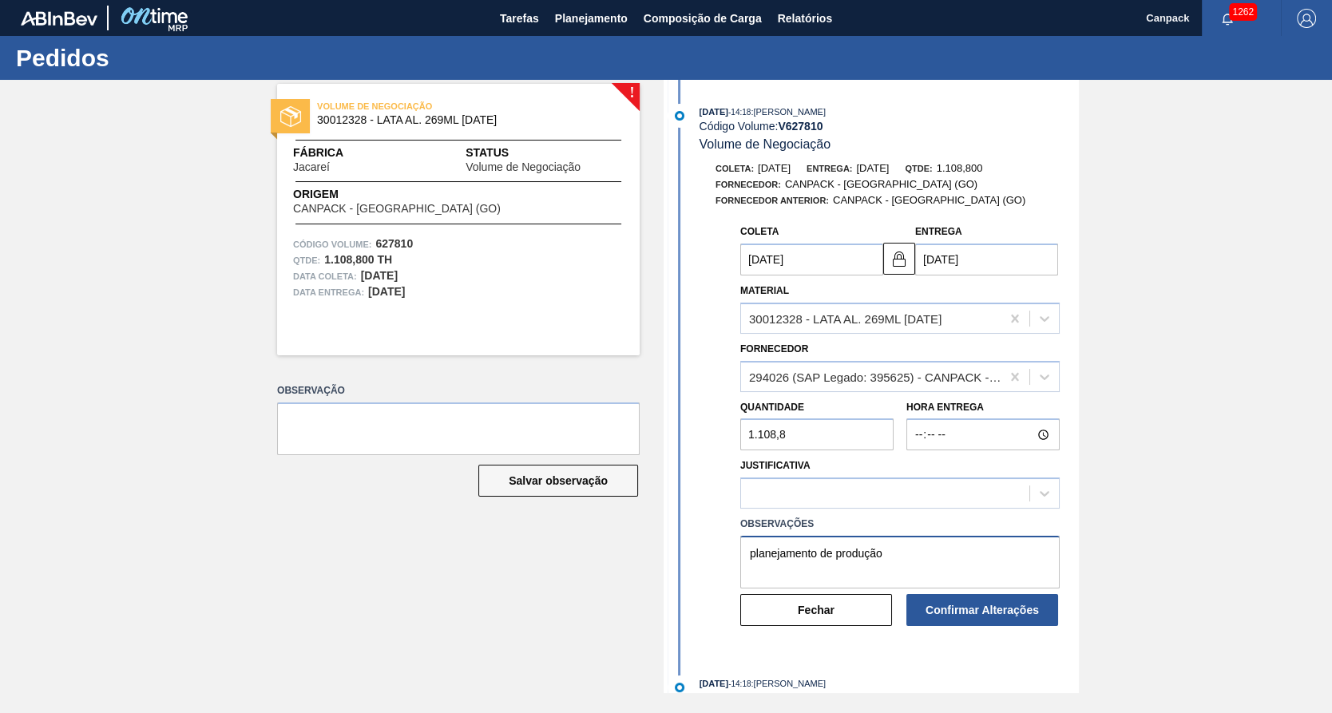
click at [913, 562] on textarea "planejamento de produção" at bounding box center [900, 562] width 320 height 53
click at [918, 481] on div "Justificativa" at bounding box center [900, 482] width 320 height 54
click at [918, 492] on div at bounding box center [885, 493] width 288 height 23
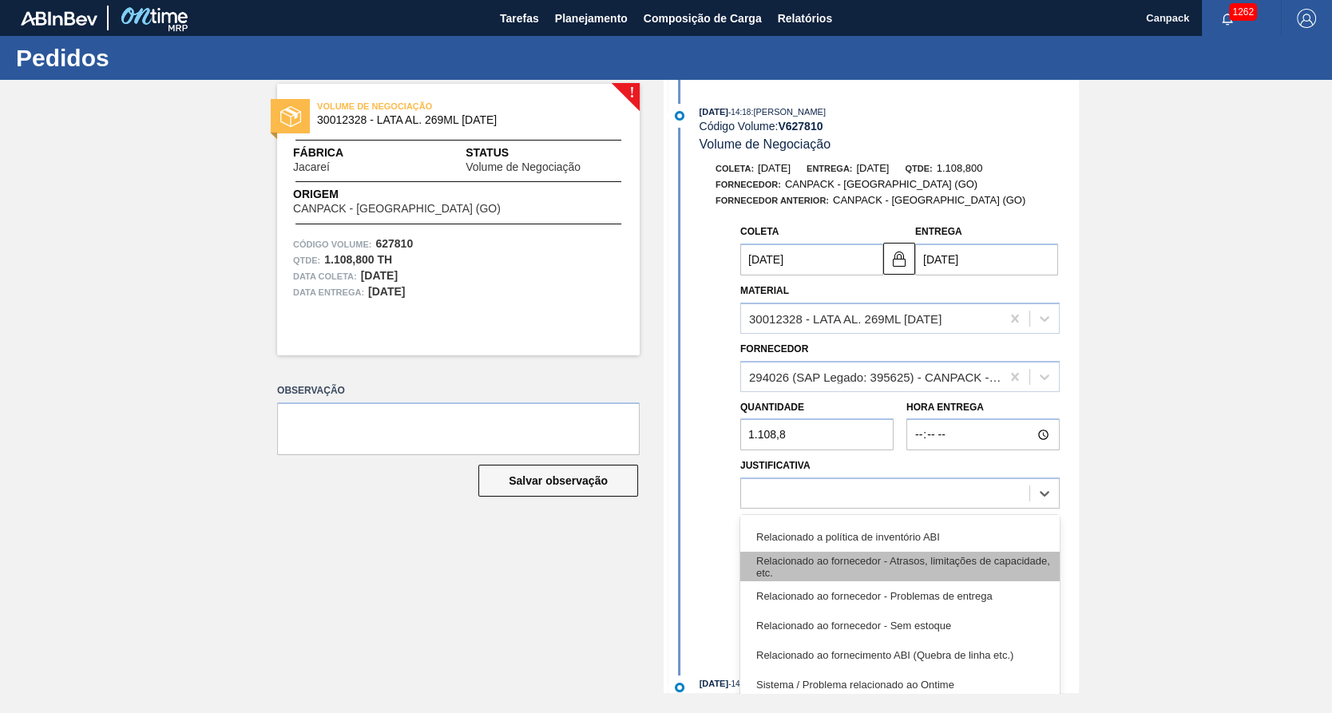
scroll to position [271, 0]
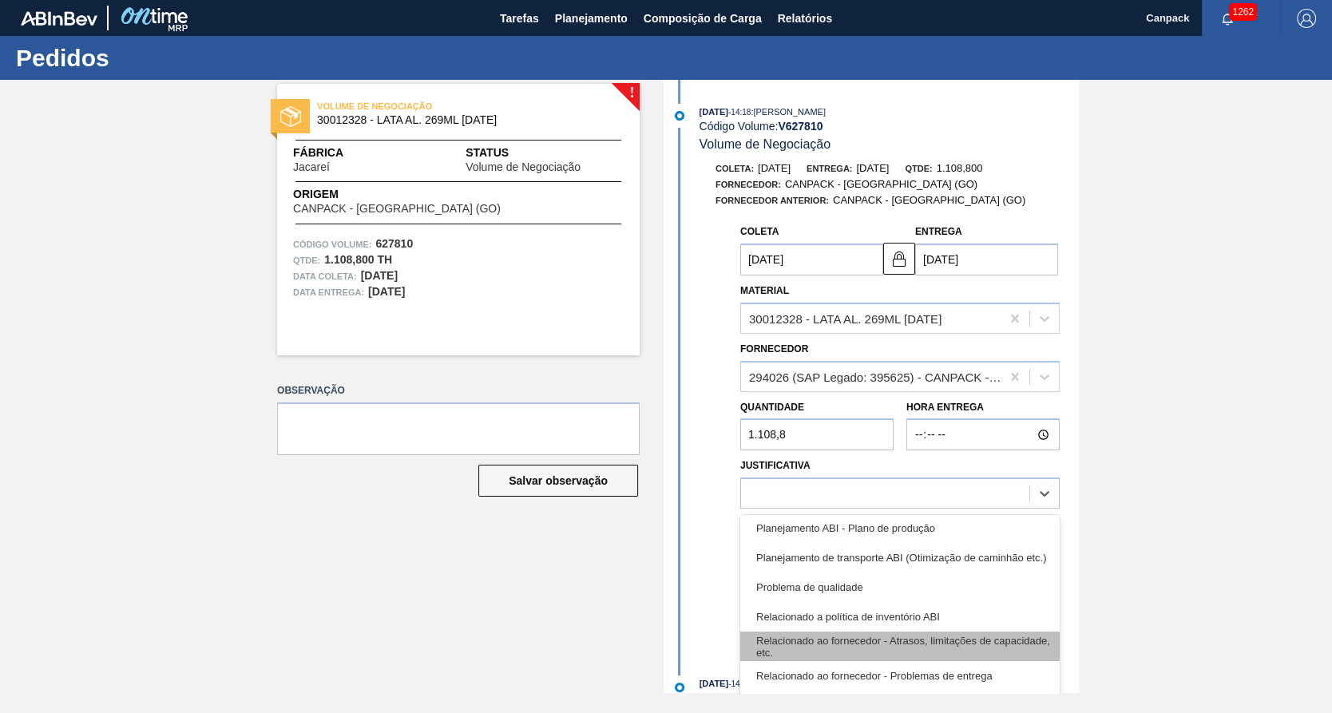
click at [916, 640] on div "Relacionado ao fornecedor - Atrasos, limitações de capacidade, etc." at bounding box center [900, 647] width 320 height 30
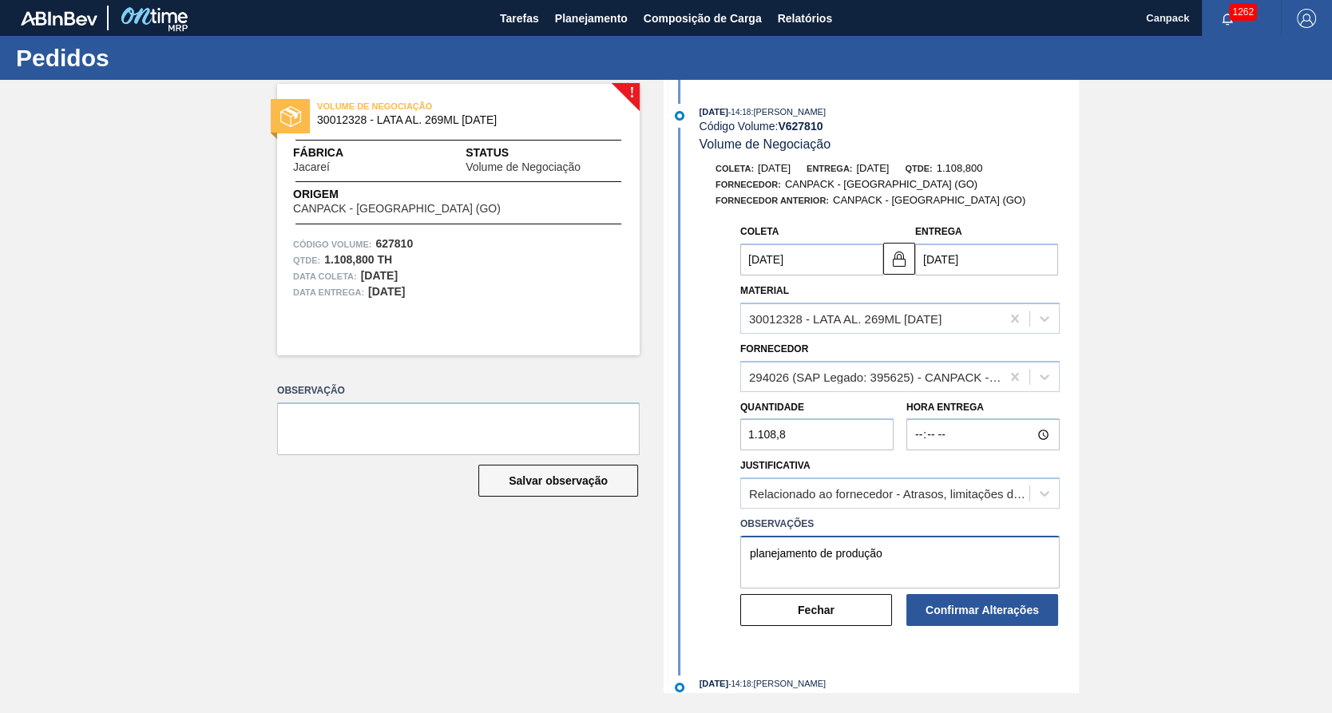
drag, startPoint x: 930, startPoint y: 562, endPoint x: 725, endPoint y: 545, distance: 206.0
click at [725, 545] on div "Coleta 19/10/2025 Entrega 21/10/2025 Material 30012328 - LATA AL. 269ML BC 429 …" at bounding box center [887, 421] width 357 height 411
click at [956, 621] on button "Confirmar Alterações" at bounding box center [983, 610] width 152 height 32
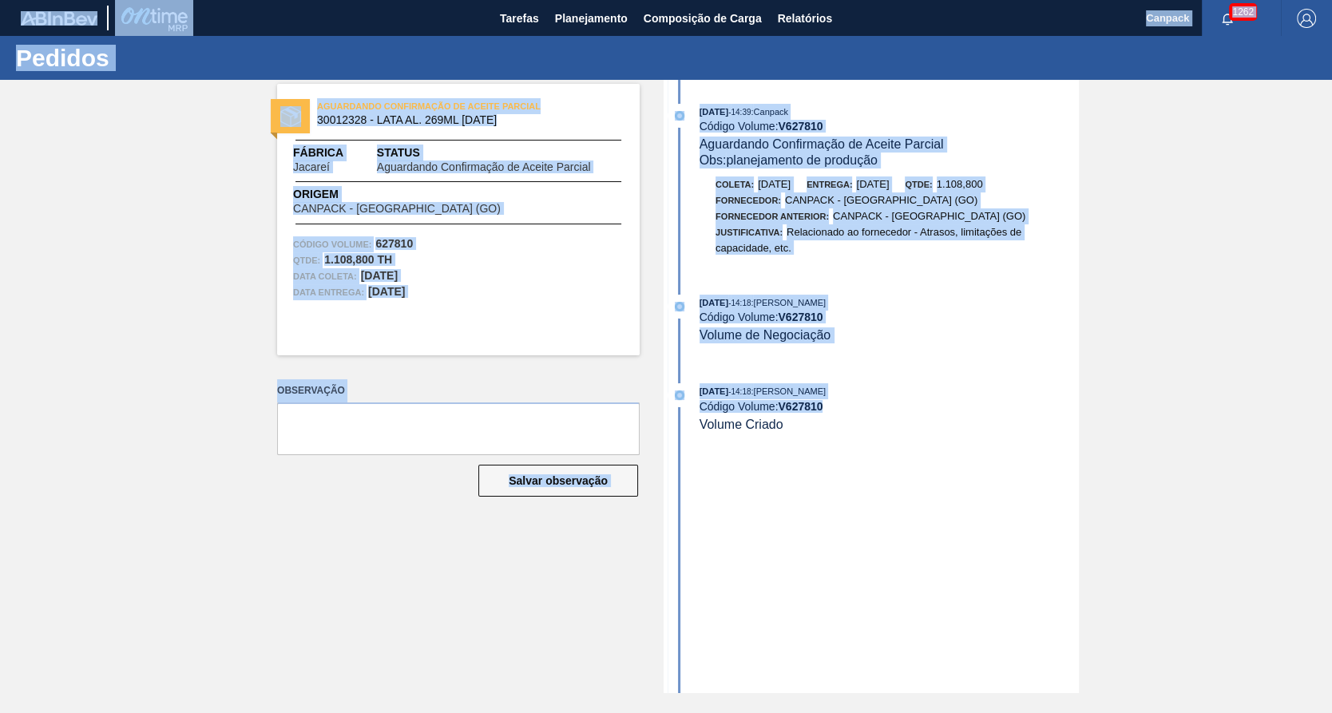
click at [1332, 0] on html "Tarefas Planejamento Composição de Carga Relatórios Canpack 1262 Marcar todas c…" at bounding box center [666, 0] width 1332 height 0
click at [603, 22] on span "Planejamento" at bounding box center [591, 18] width 73 height 19
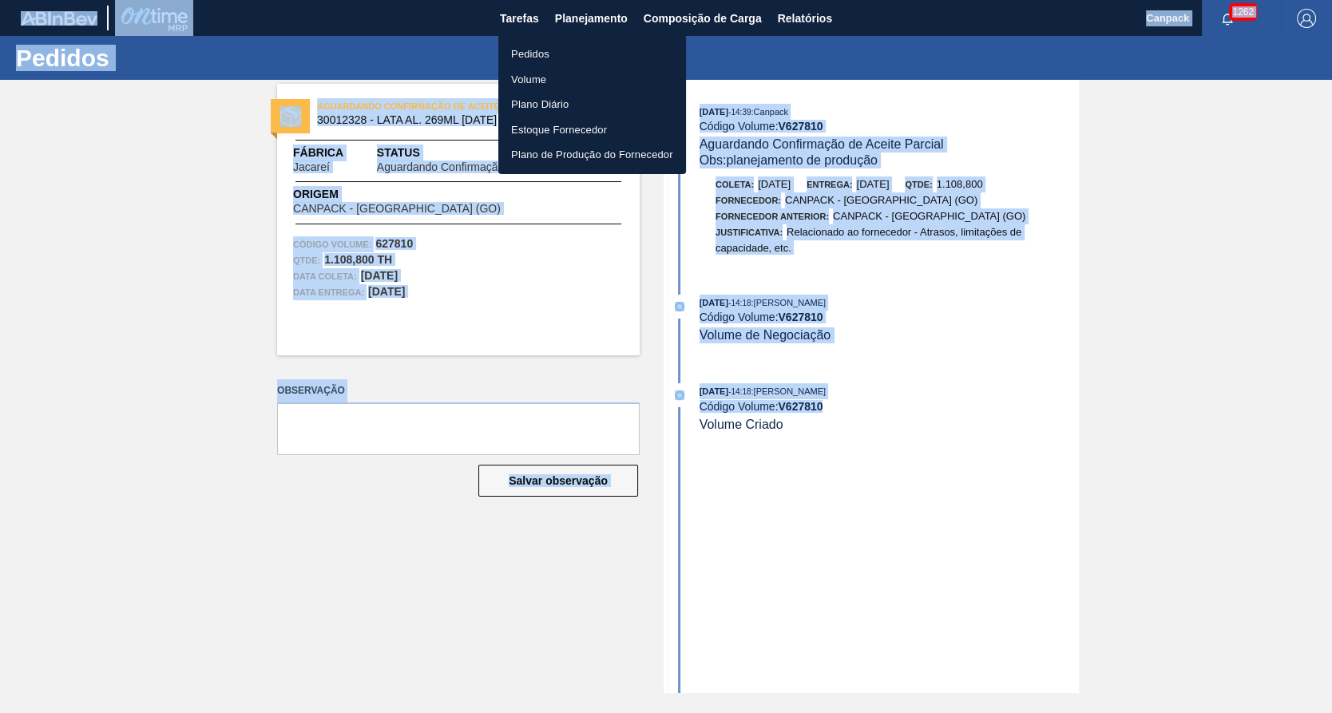
click at [558, 81] on li "Volume" at bounding box center [592, 80] width 188 height 26
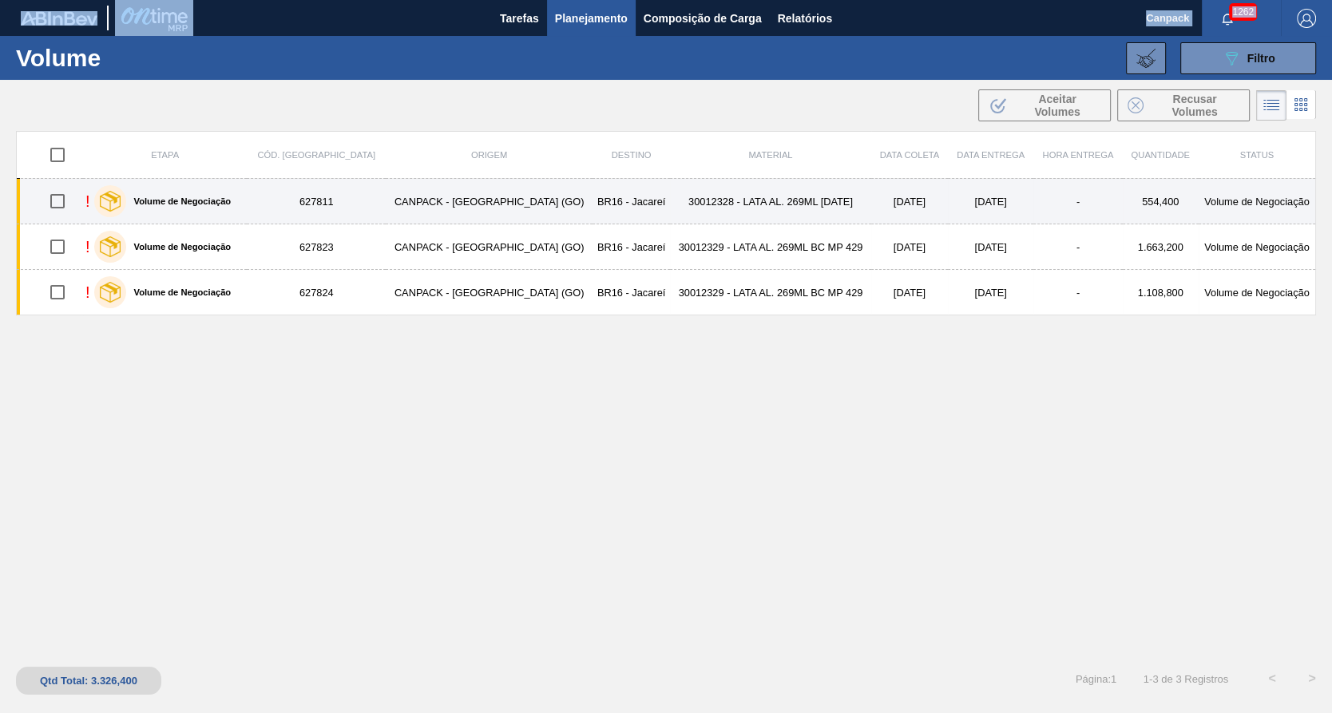
click at [758, 193] on td "30012328 - LATA AL. 269ML BC 429" at bounding box center [770, 202] width 201 height 46
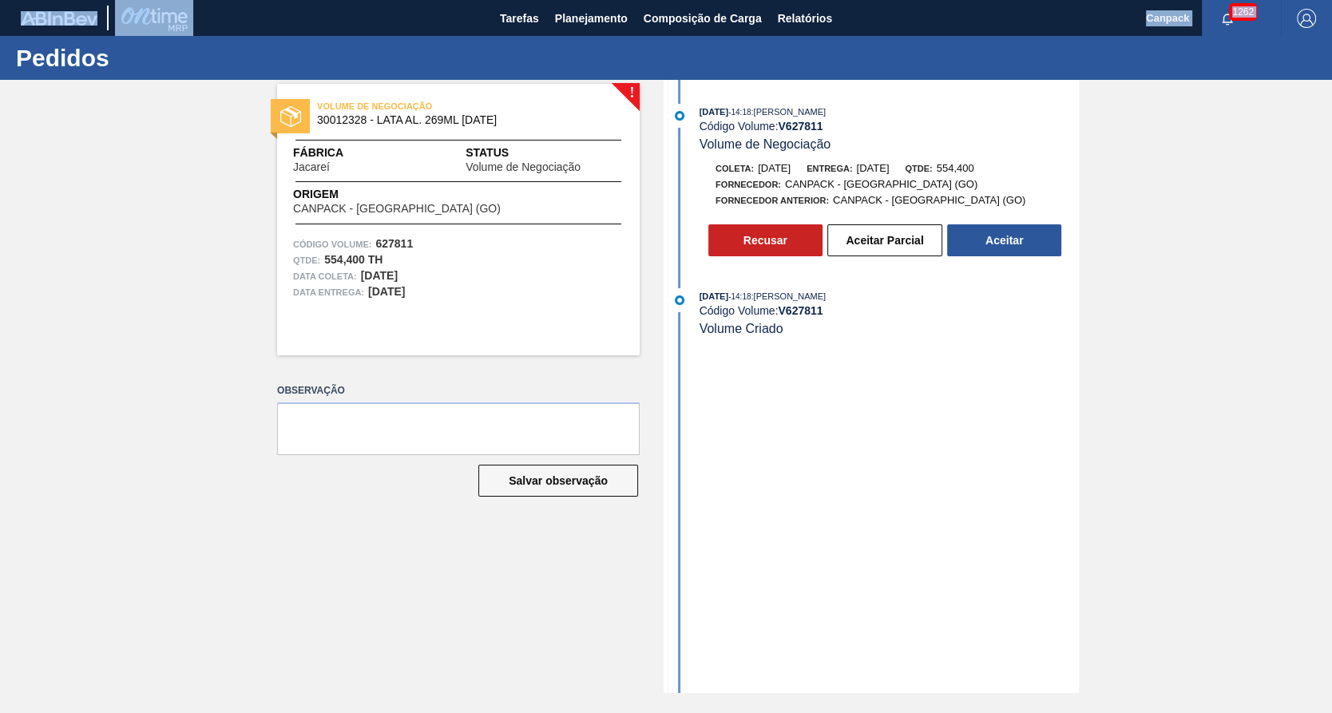
click at [800, 248] on button "Recusar" at bounding box center [766, 240] width 114 height 32
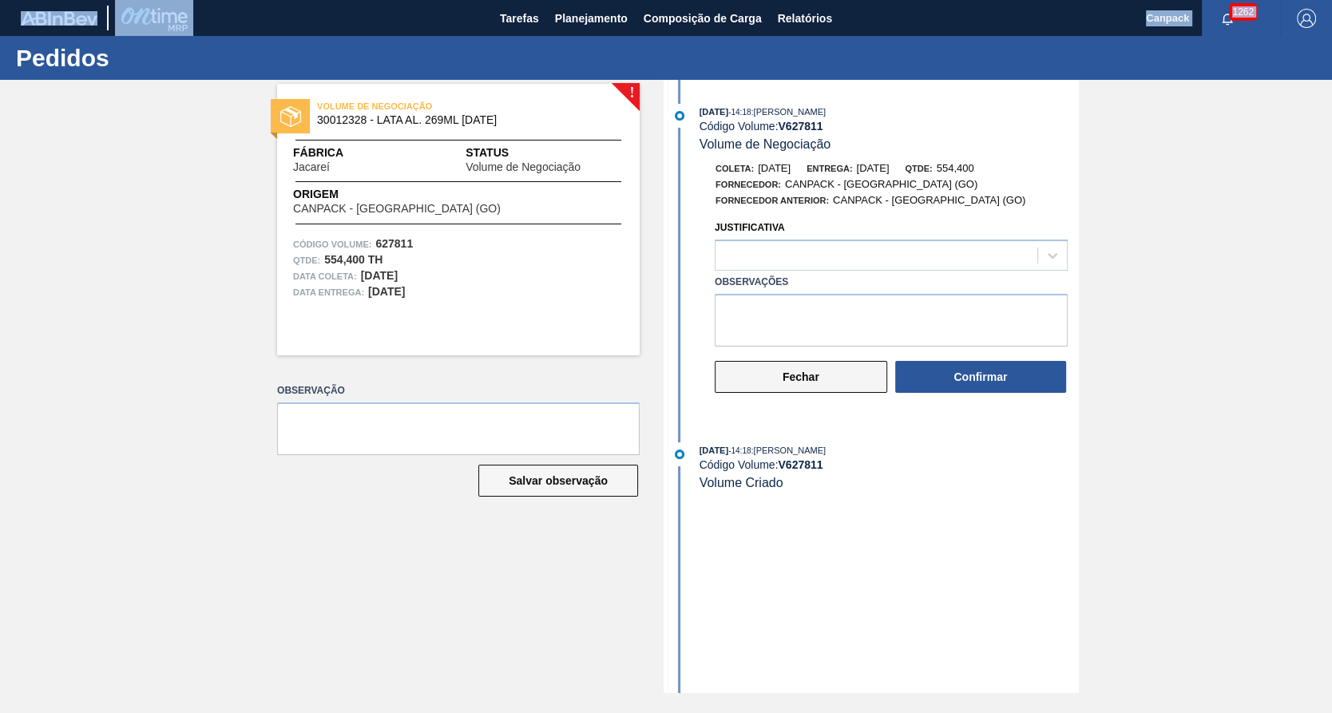
click at [835, 376] on button "Fechar" at bounding box center [801, 377] width 173 height 32
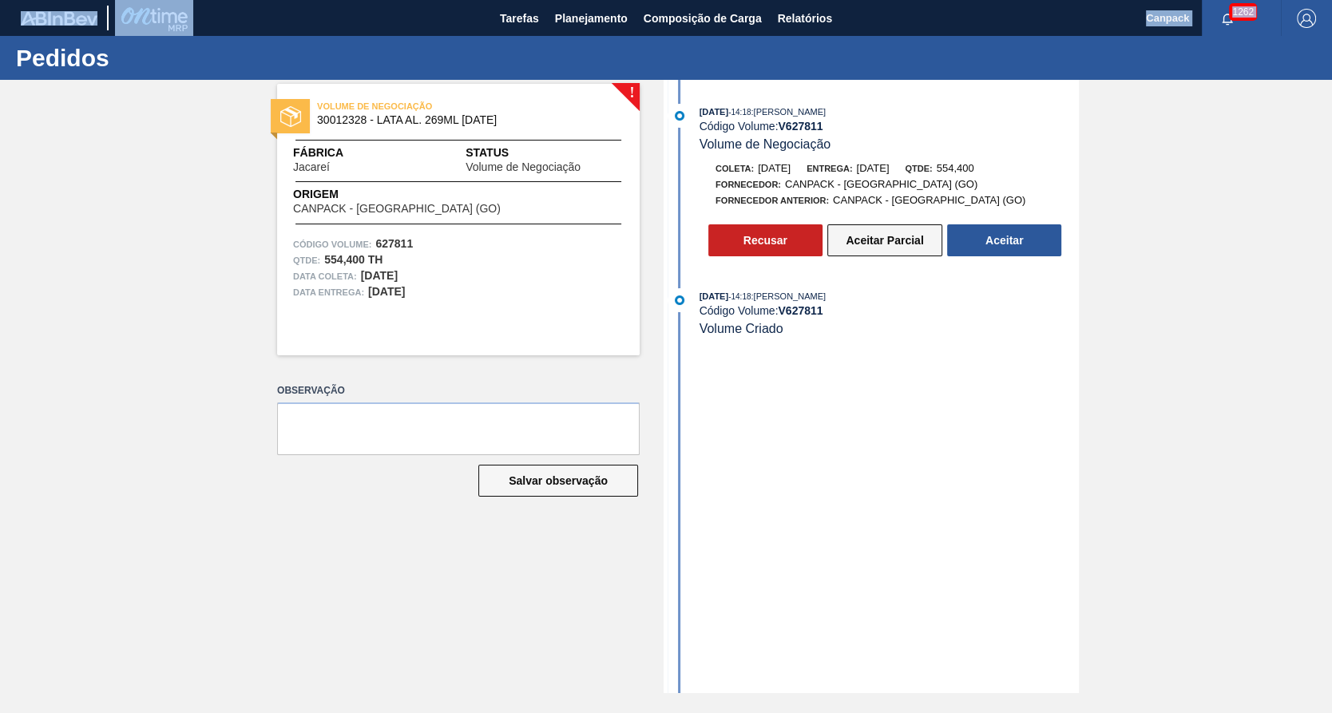
click at [893, 255] on button "Aceitar Parcial" at bounding box center [885, 240] width 115 height 32
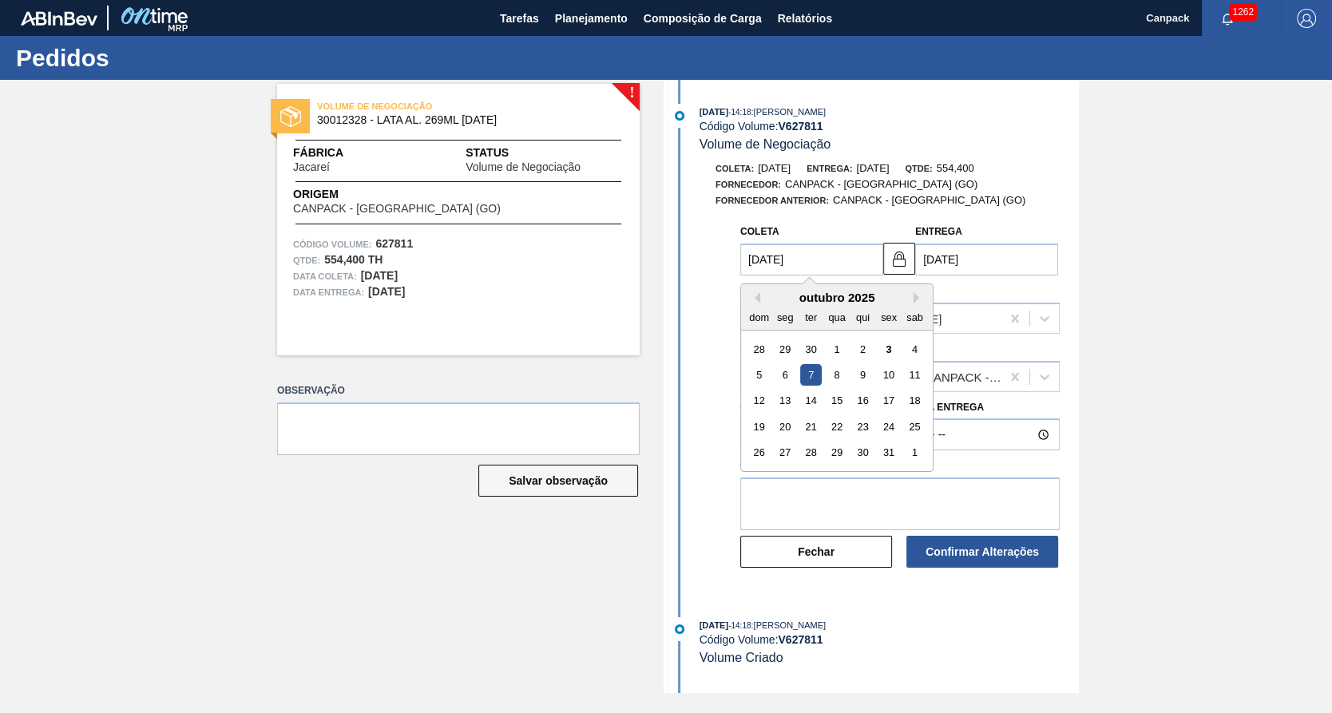
drag, startPoint x: 764, startPoint y: 264, endPoint x: 561, endPoint y: 247, distance: 204.5
click at [565, 251] on div "! VOLUME DE NEGOCIAÇÃO 30012328 - LATA AL. 269ML BC 429 Fábrica Jacareí Status …" at bounding box center [666, 386] width 1332 height 613
click at [786, 433] on div "20" at bounding box center [786, 427] width 22 height 22
type input "20/10/2025"
type input "22/10/2025"
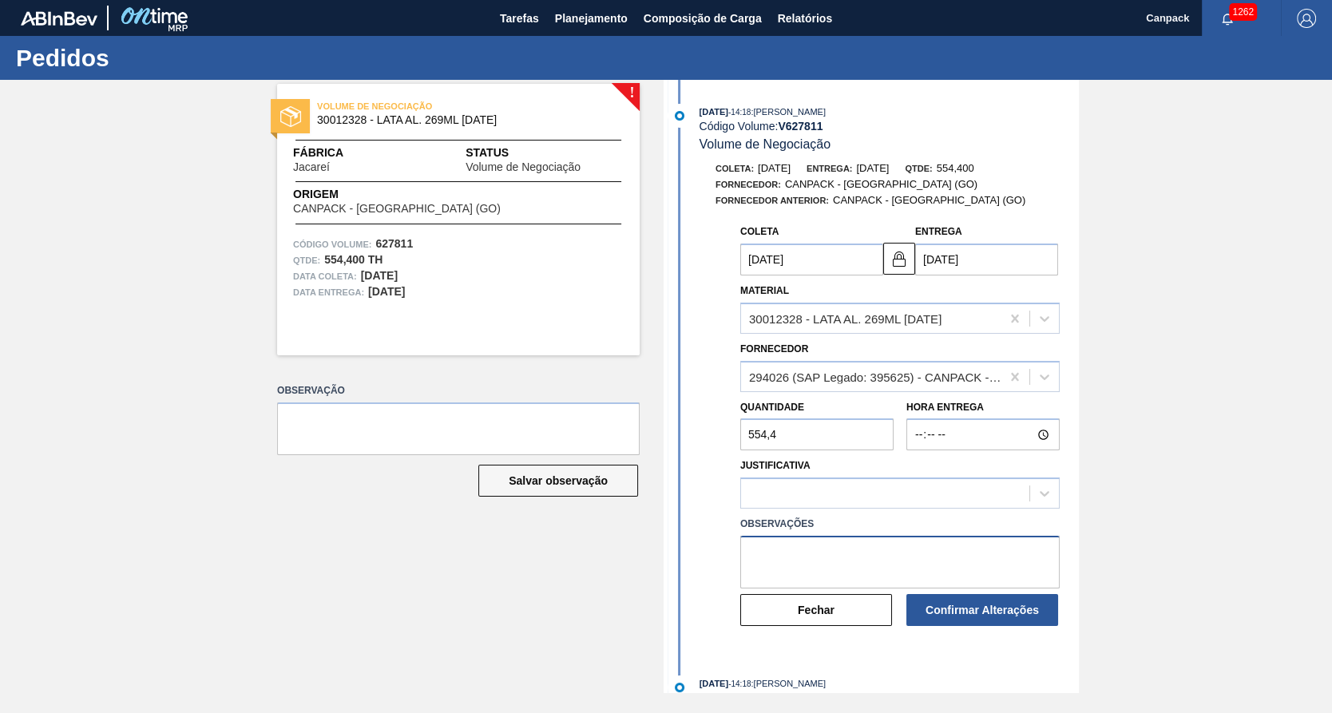
drag, startPoint x: 873, startPoint y: 552, endPoint x: 874, endPoint y: 530, distance: 21.6
click at [873, 550] on textarea at bounding box center [900, 562] width 320 height 53
paste textarea "planejamento de produção"
type textarea "planejamento de produção"
click at [891, 486] on div at bounding box center [885, 493] width 288 height 23
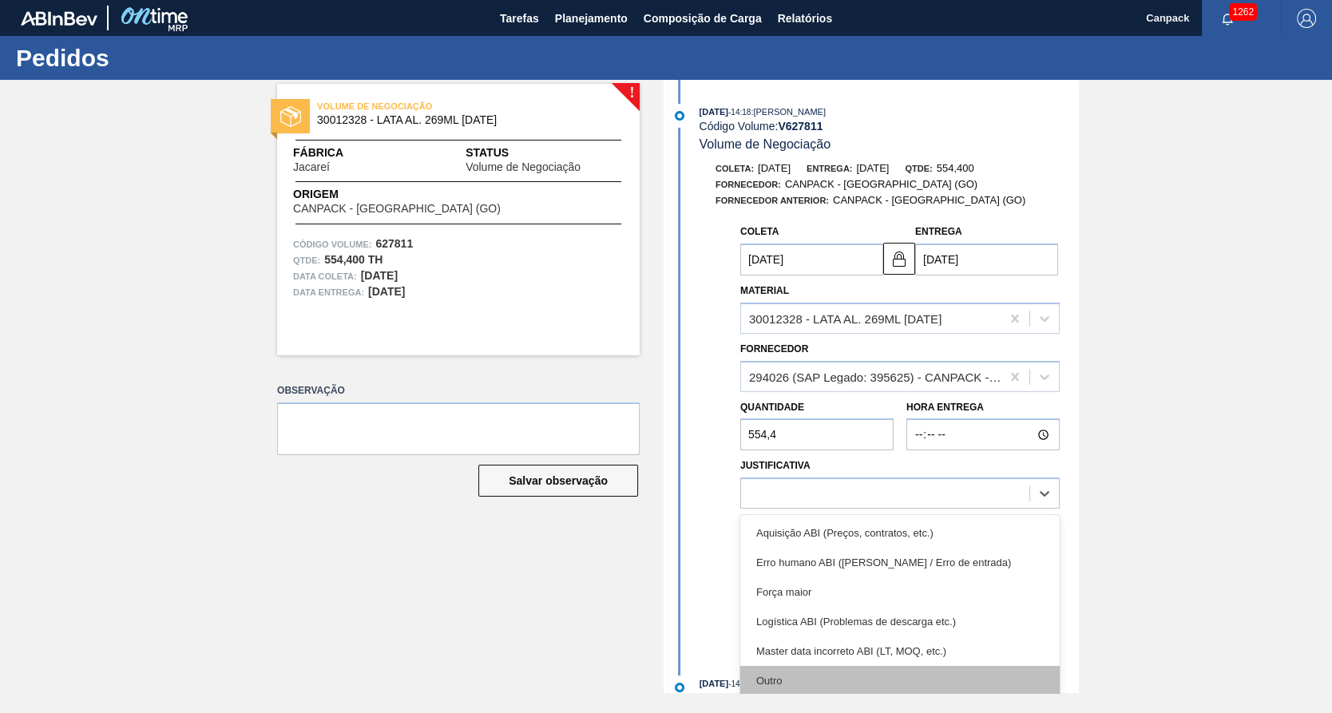
scroll to position [351, 0]
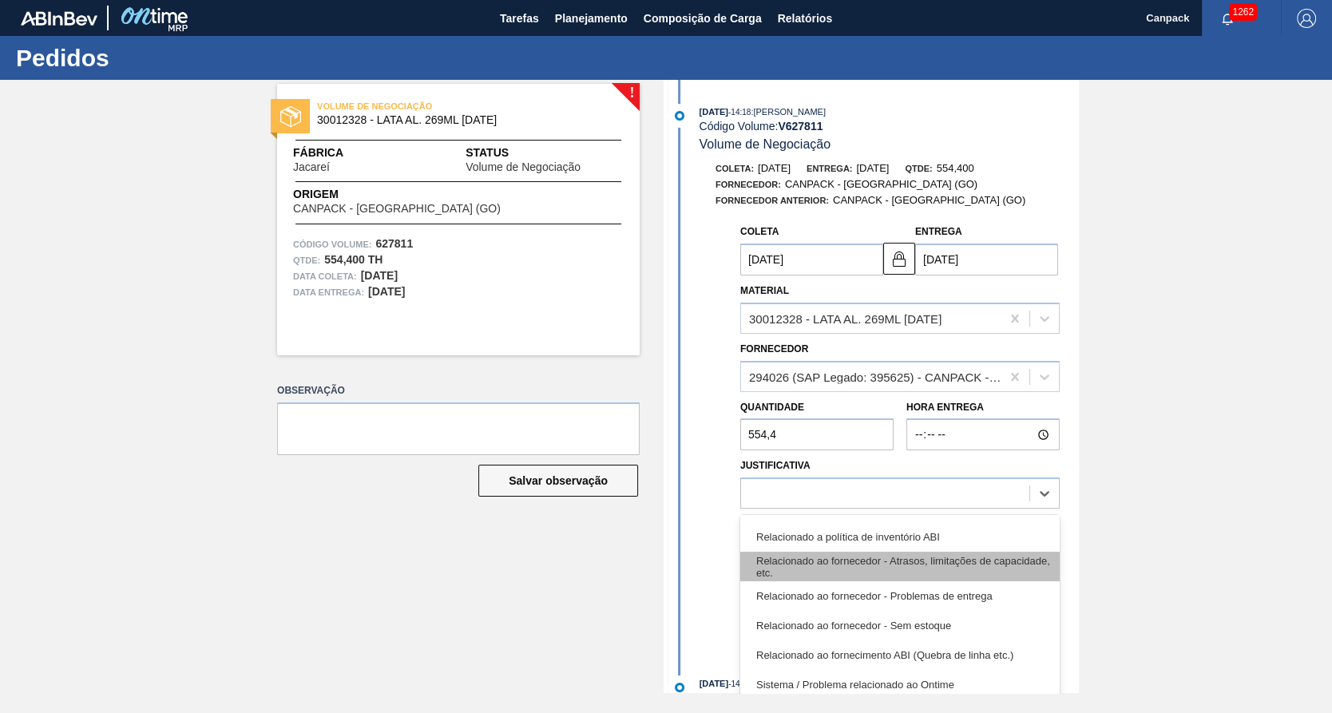
click at [891, 566] on div "Relacionado ao fornecedor - Atrasos, limitações de capacidade, etc." at bounding box center [900, 567] width 320 height 30
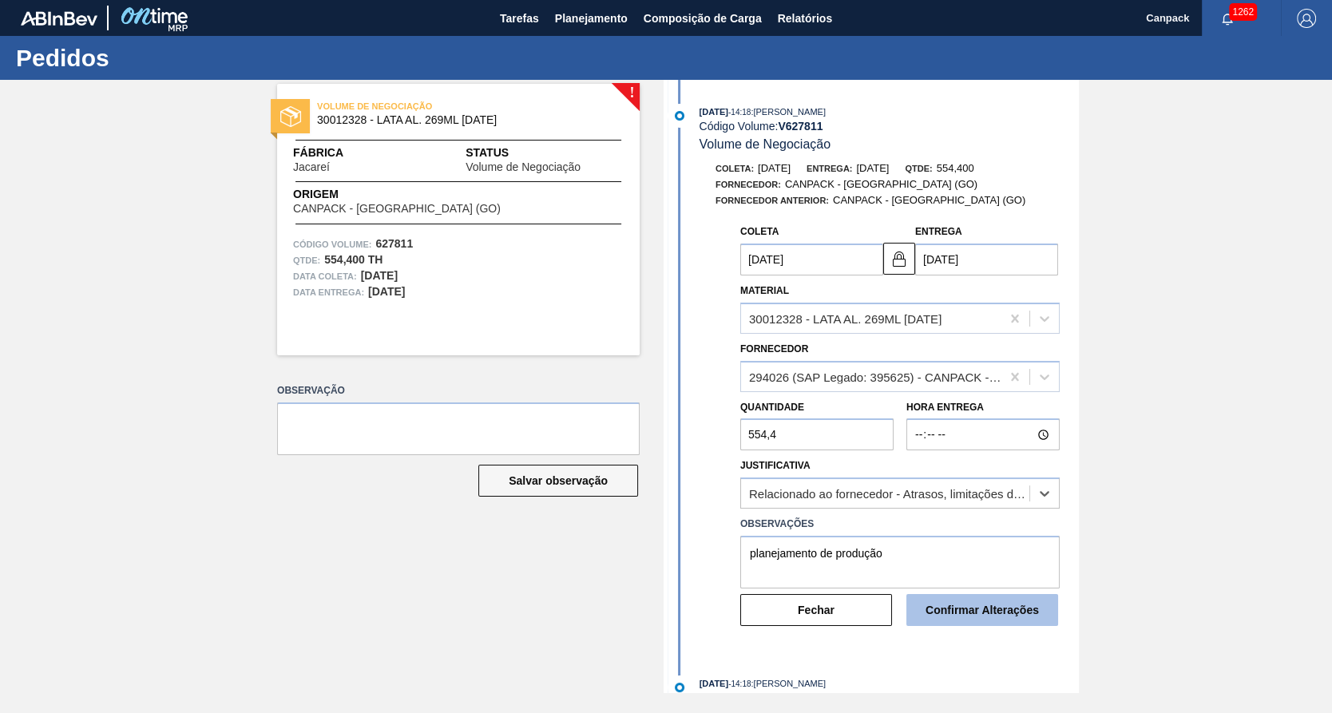
click at [1044, 623] on button "Confirmar Alterações" at bounding box center [983, 610] width 152 height 32
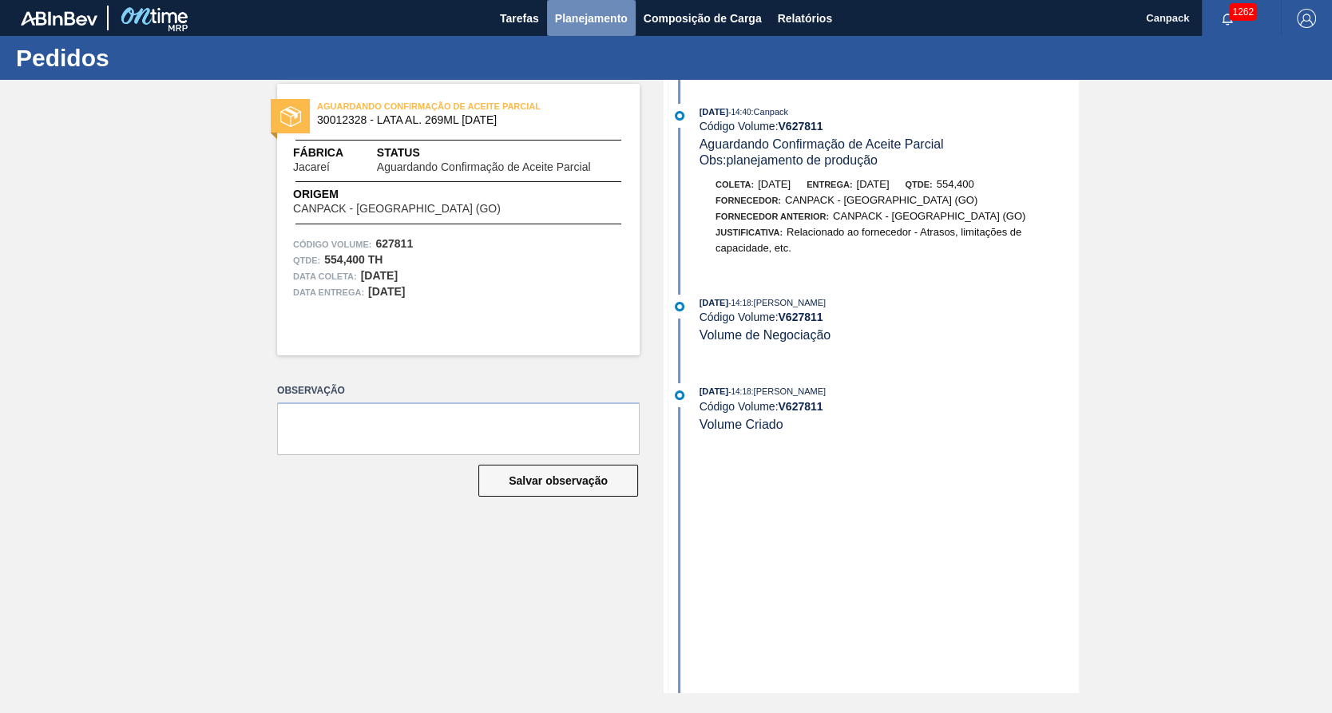
click at [581, 25] on span "Planejamento" at bounding box center [591, 18] width 73 height 19
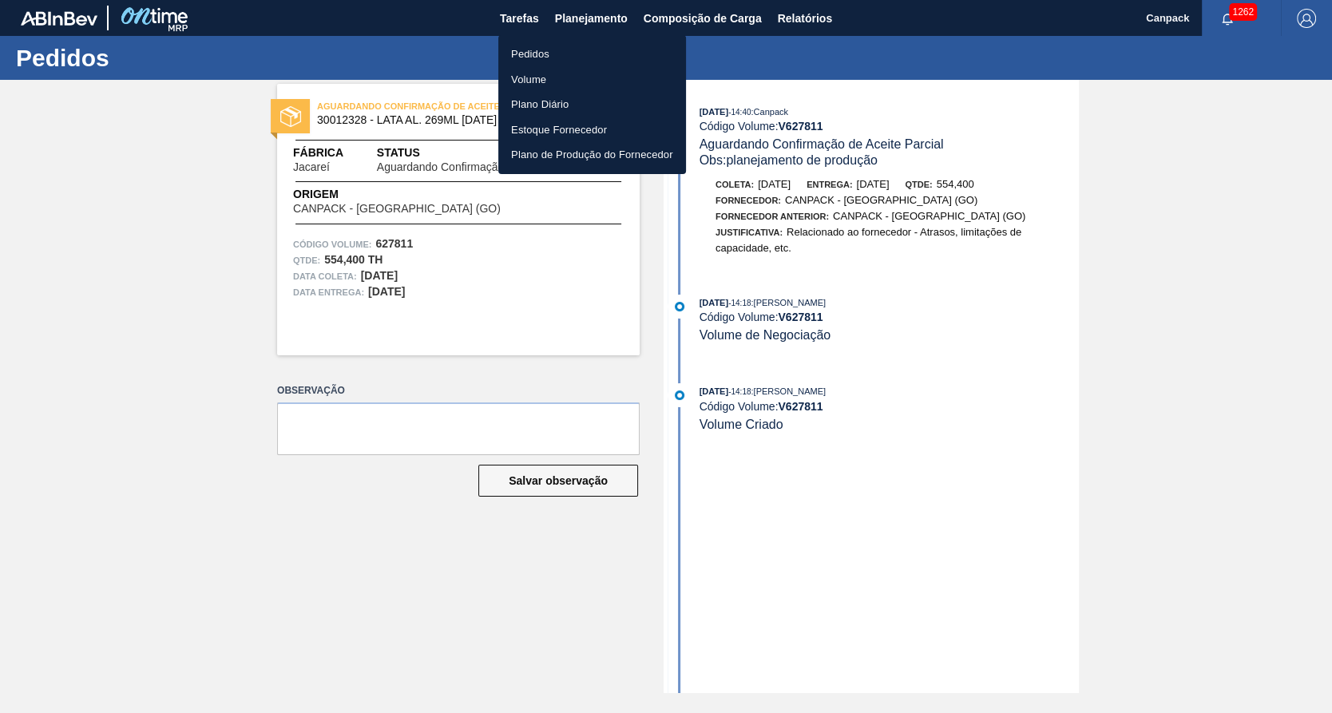
click at [533, 73] on li "Volume" at bounding box center [592, 80] width 188 height 26
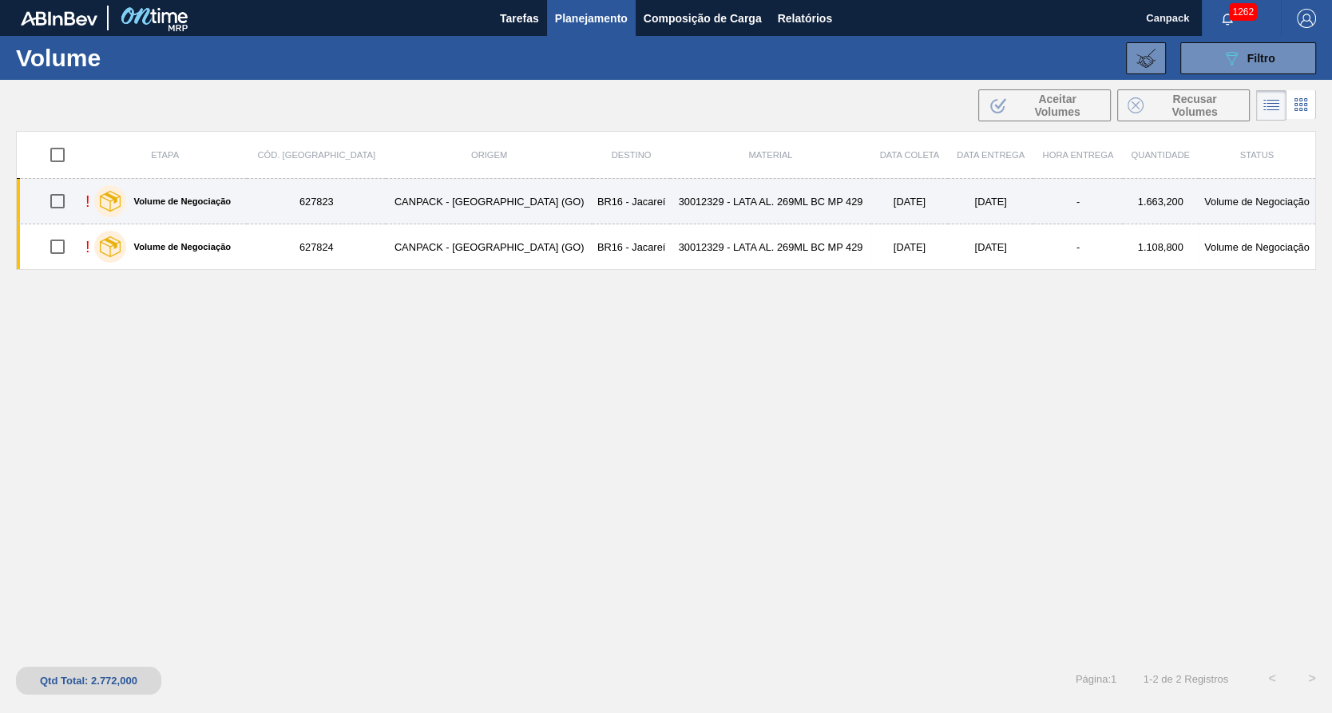
click at [776, 211] on td "30012329 - LATA AL. 269ML BC MP 429" at bounding box center [770, 202] width 201 height 46
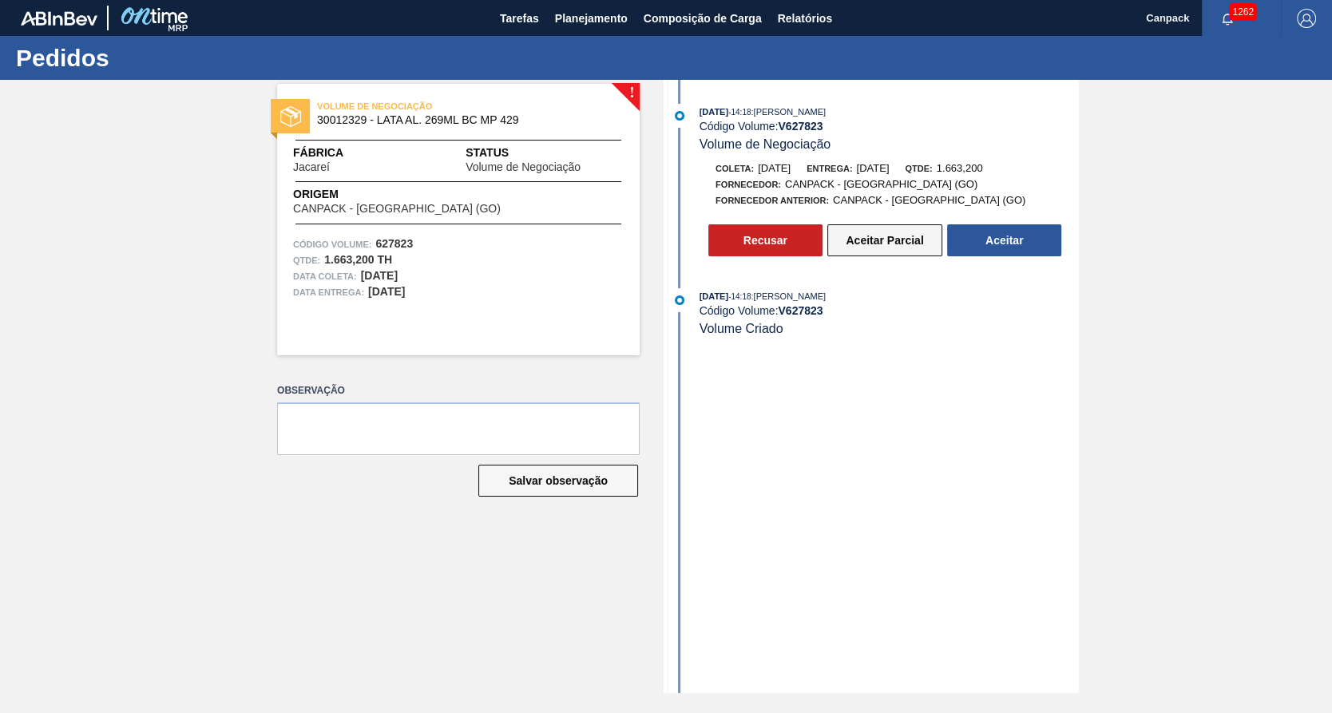
click at [885, 248] on button "Aceitar Parcial" at bounding box center [885, 240] width 115 height 32
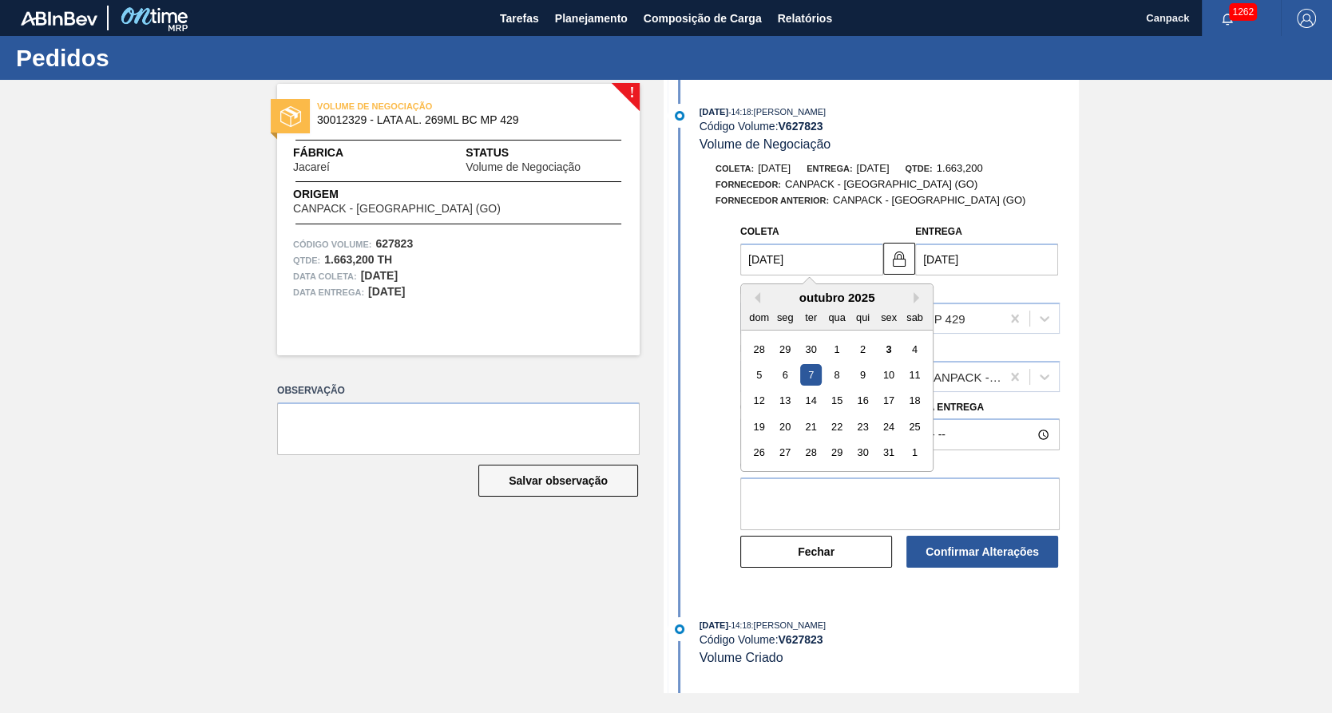
drag, startPoint x: 752, startPoint y: 268, endPoint x: 570, endPoint y: 285, distance: 183.0
click at [643, 269] on div "! VOLUME DE NEGOCIAÇÃO 30012329 - LATA AL. 269ML BC MP 429 Fábrica Jacareí Stat…" at bounding box center [666, 386] width 1332 height 613
type input "2/10/2025"
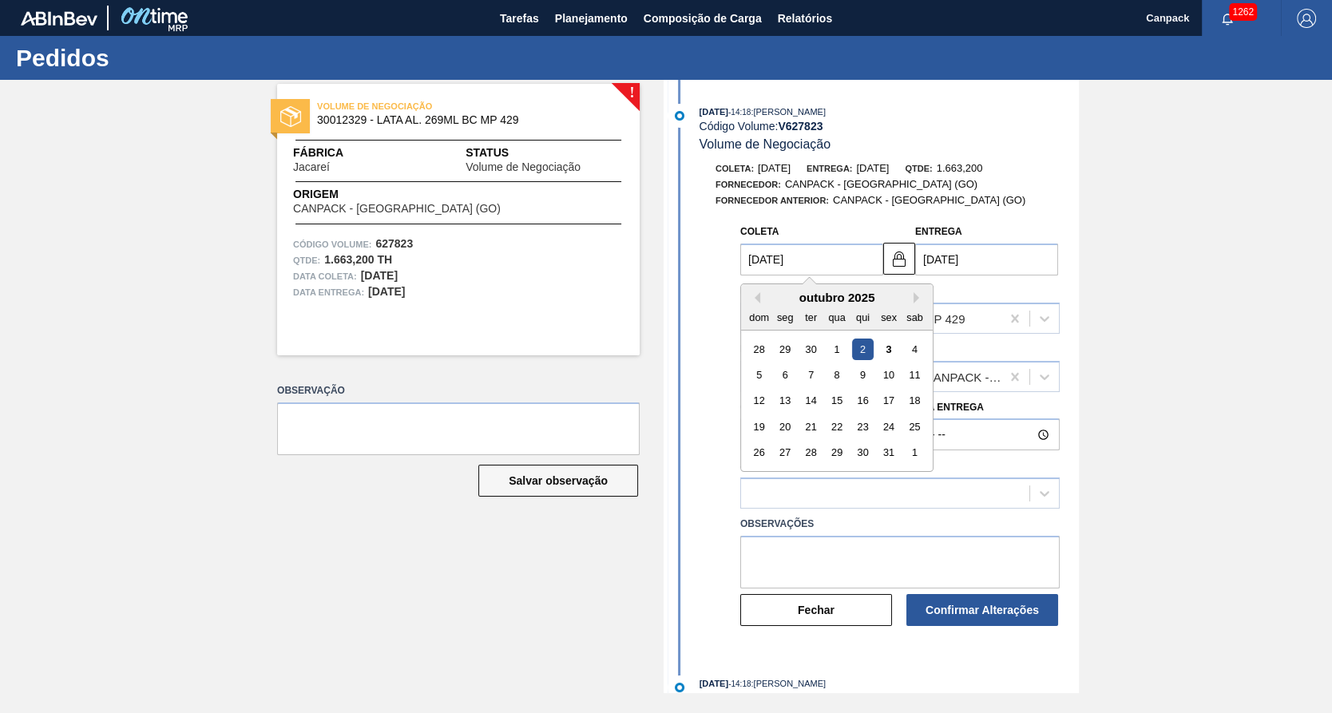
type input "04/10/2025"
type input "20/10/2025"
type input "22/10/2025"
type input "20/10/2025"
drag, startPoint x: 785, startPoint y: 429, endPoint x: 821, endPoint y: 536, distance: 112.9
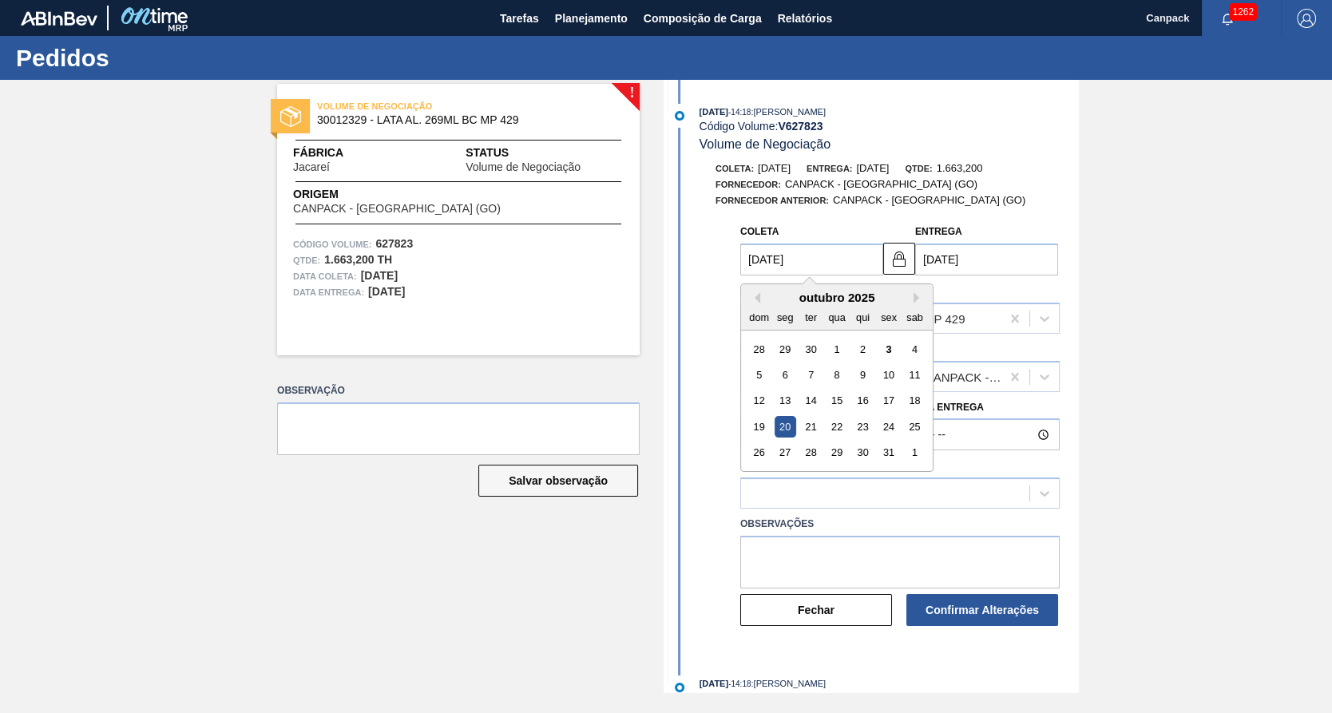
click at [785, 430] on div "20" at bounding box center [786, 427] width 22 height 22
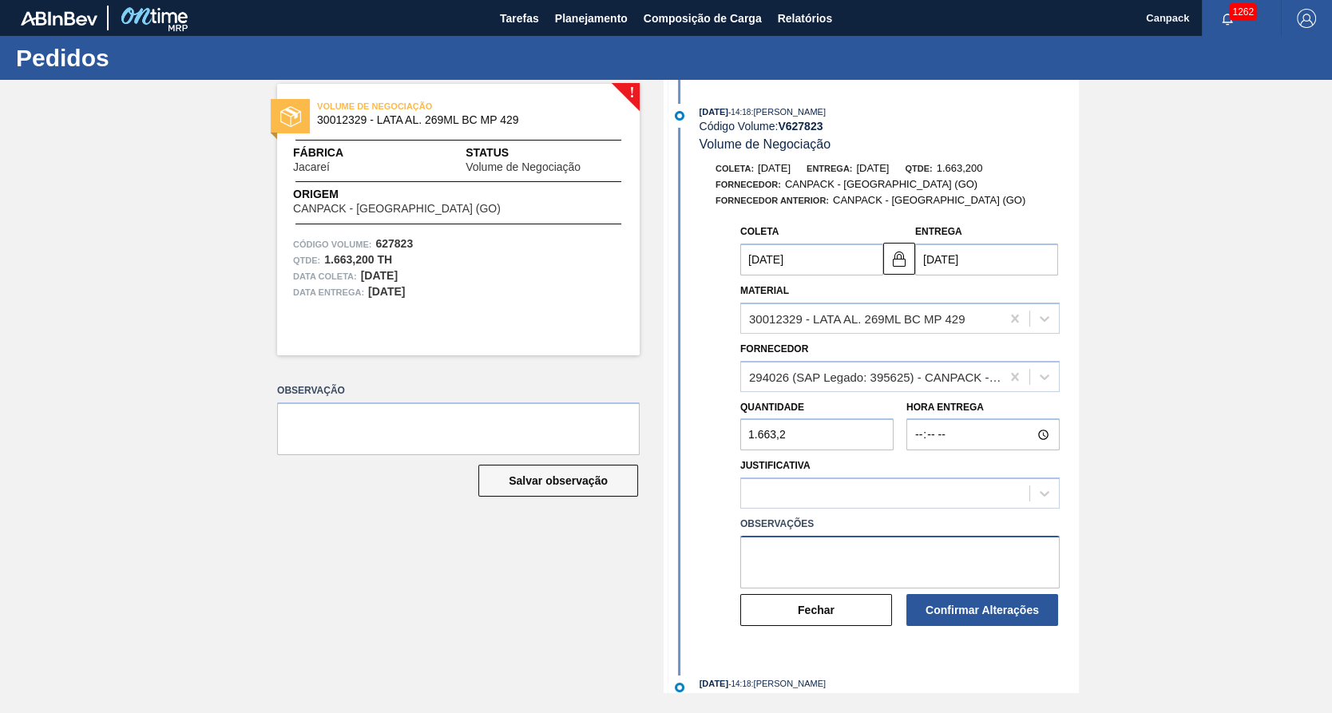
click at [826, 556] on textarea at bounding box center [900, 562] width 320 height 53
paste textarea "planejamento de produção"
type textarea "planejamento de produção"
click at [977, 617] on button "Confirmar Alterações" at bounding box center [983, 610] width 152 height 32
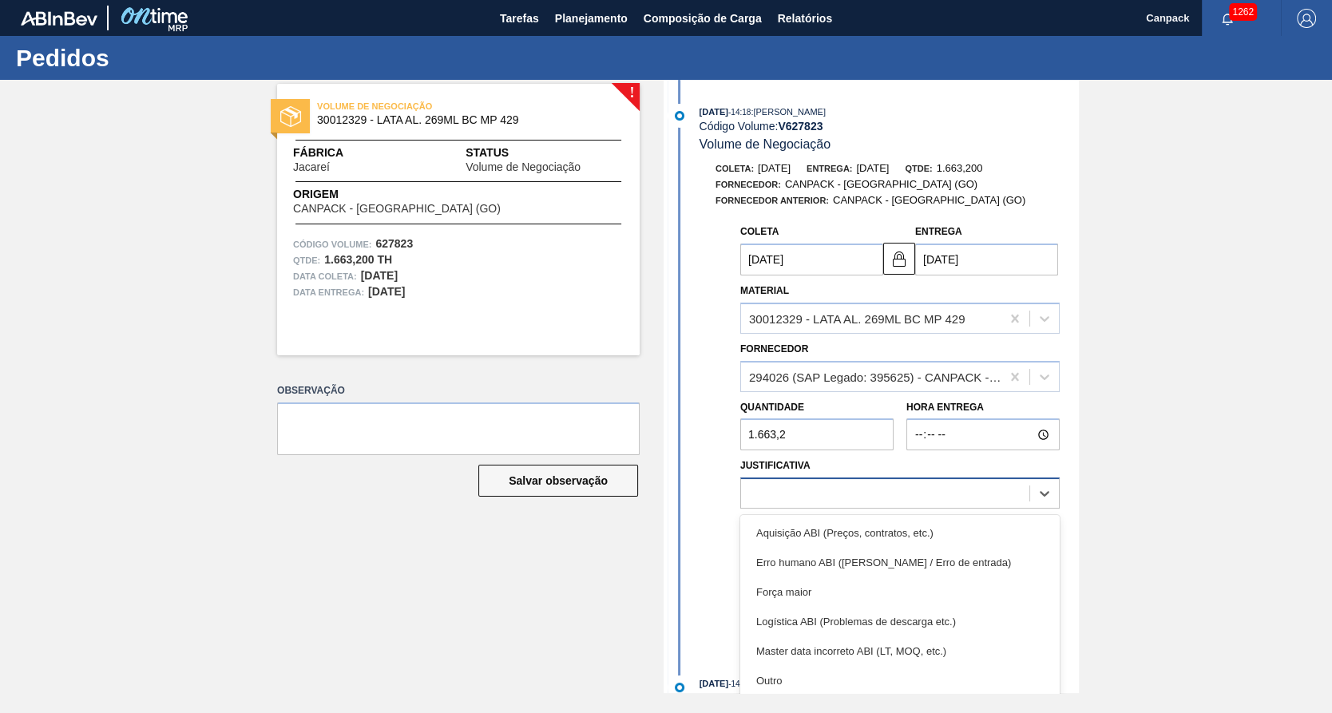
click at [950, 499] on div at bounding box center [885, 493] width 288 height 23
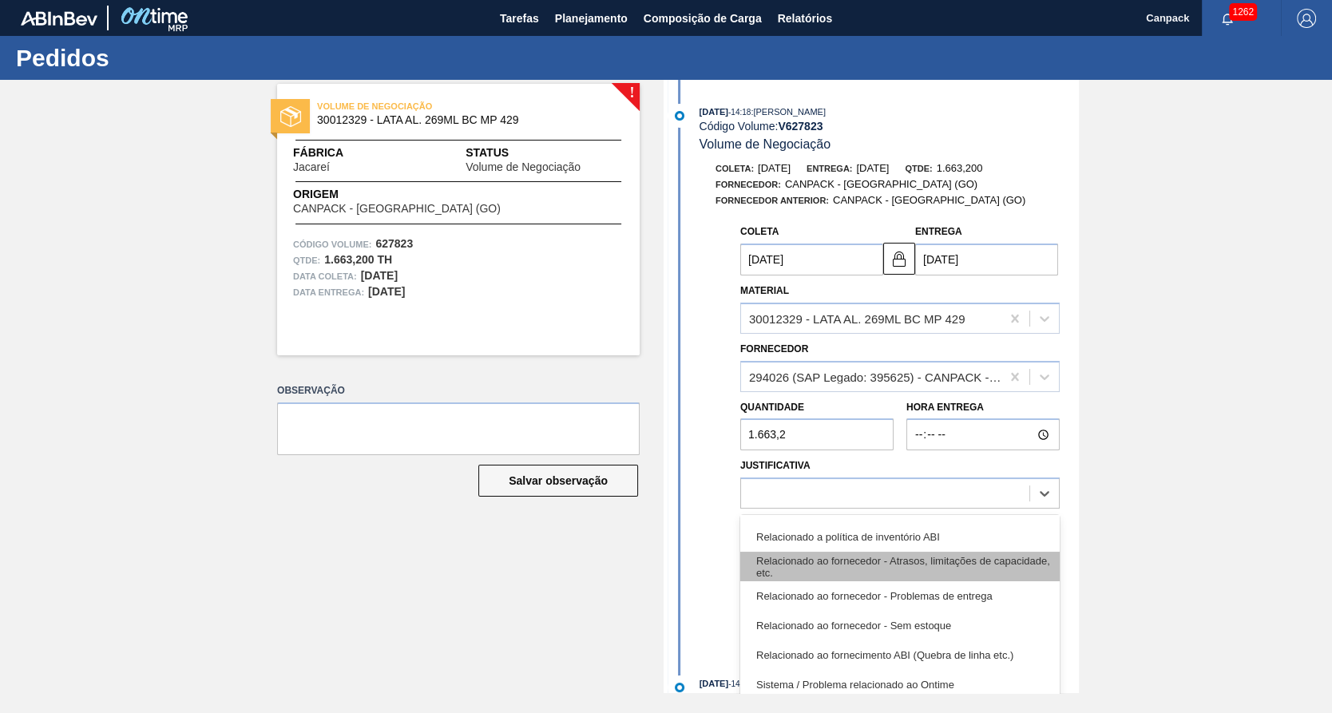
click at [923, 574] on div "Relacionado ao fornecedor - Atrasos, limitações de capacidade, etc." at bounding box center [900, 567] width 320 height 30
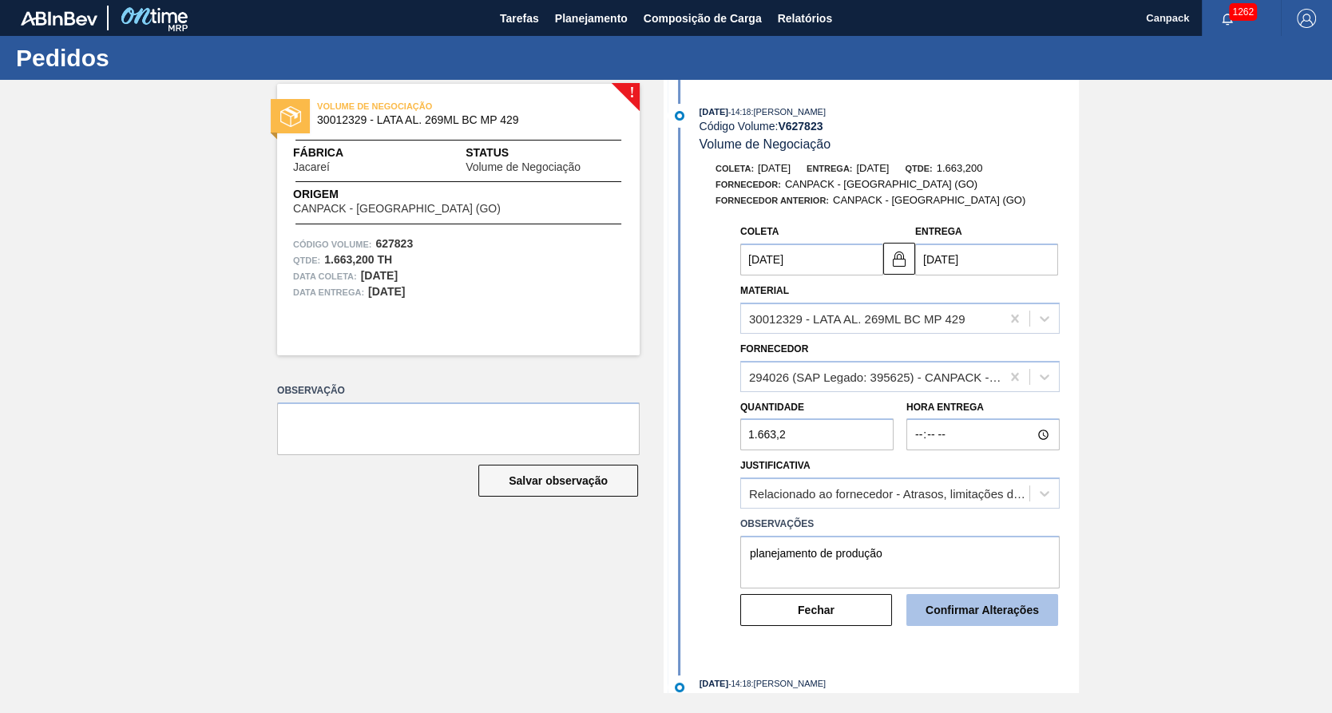
click at [988, 617] on button "Confirmar Alterações" at bounding box center [983, 610] width 152 height 32
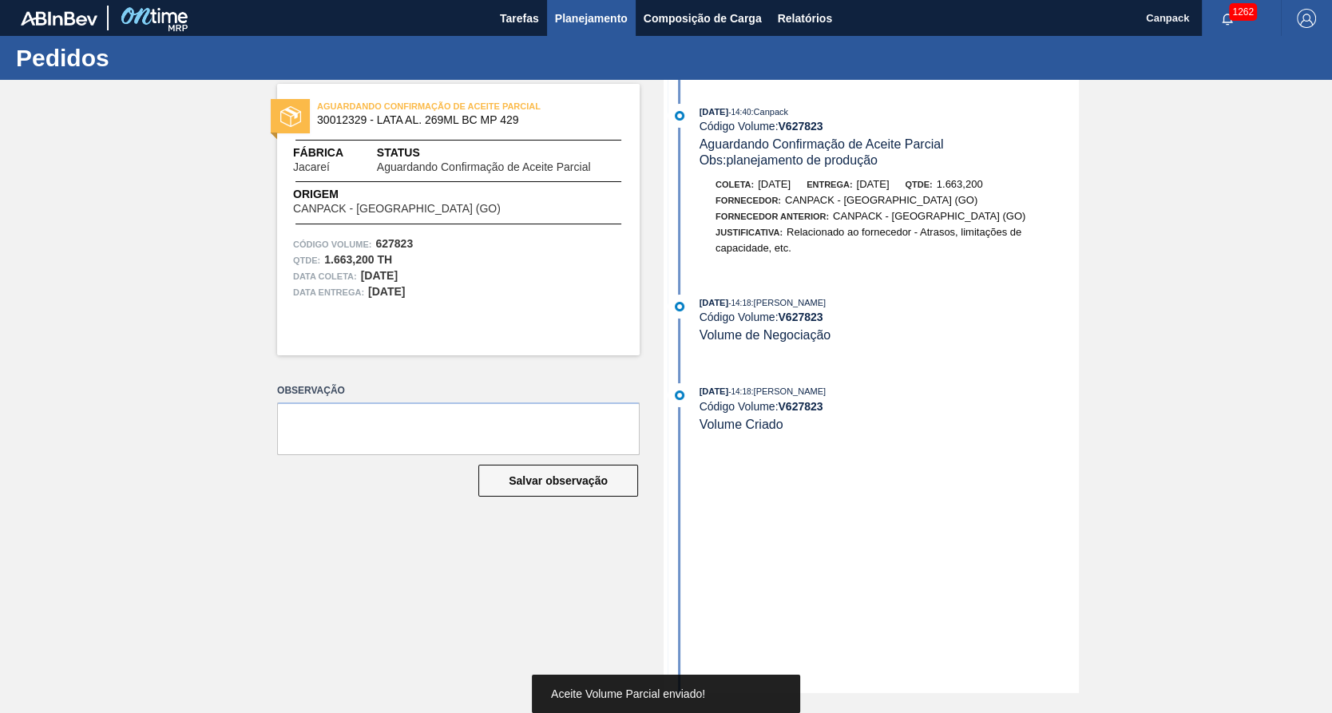
click at [594, 32] on button "Planejamento" at bounding box center [591, 18] width 89 height 36
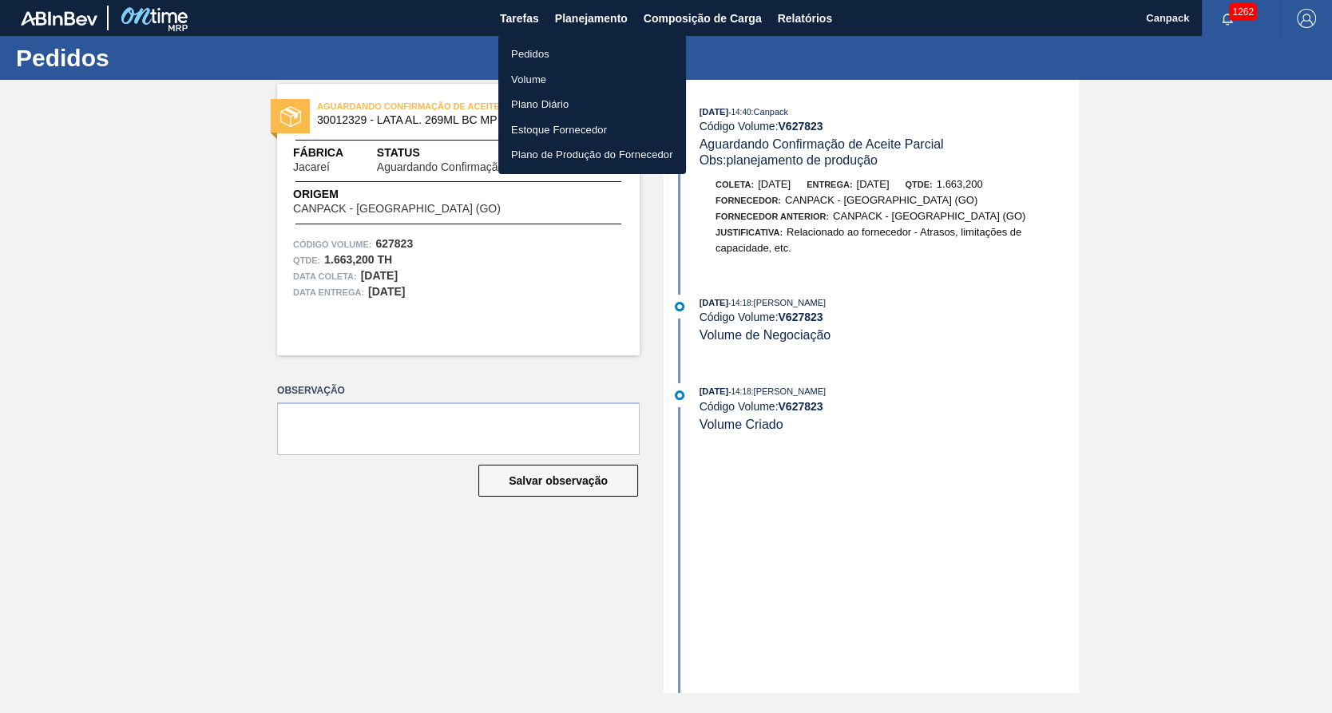
click at [534, 82] on li "Volume" at bounding box center [592, 80] width 188 height 26
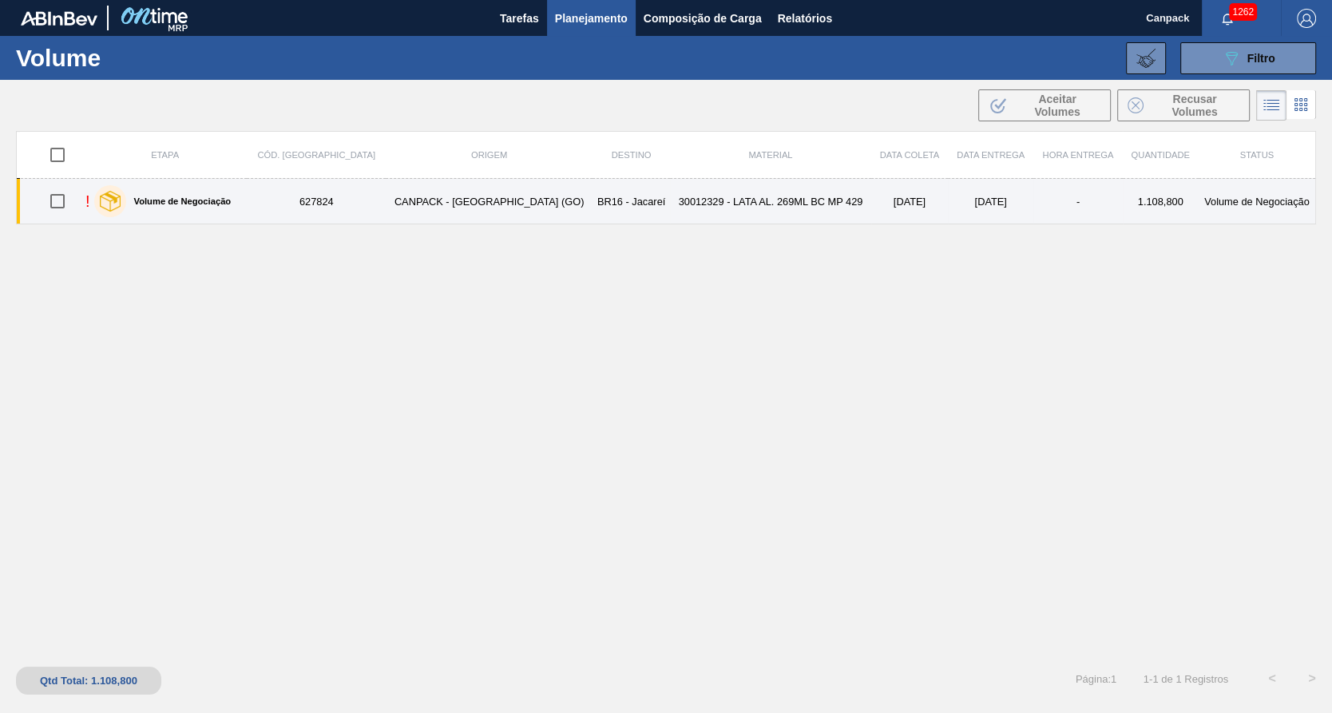
click at [812, 209] on td "30012329 - LATA AL. 269ML BC MP 429" at bounding box center [770, 202] width 201 height 46
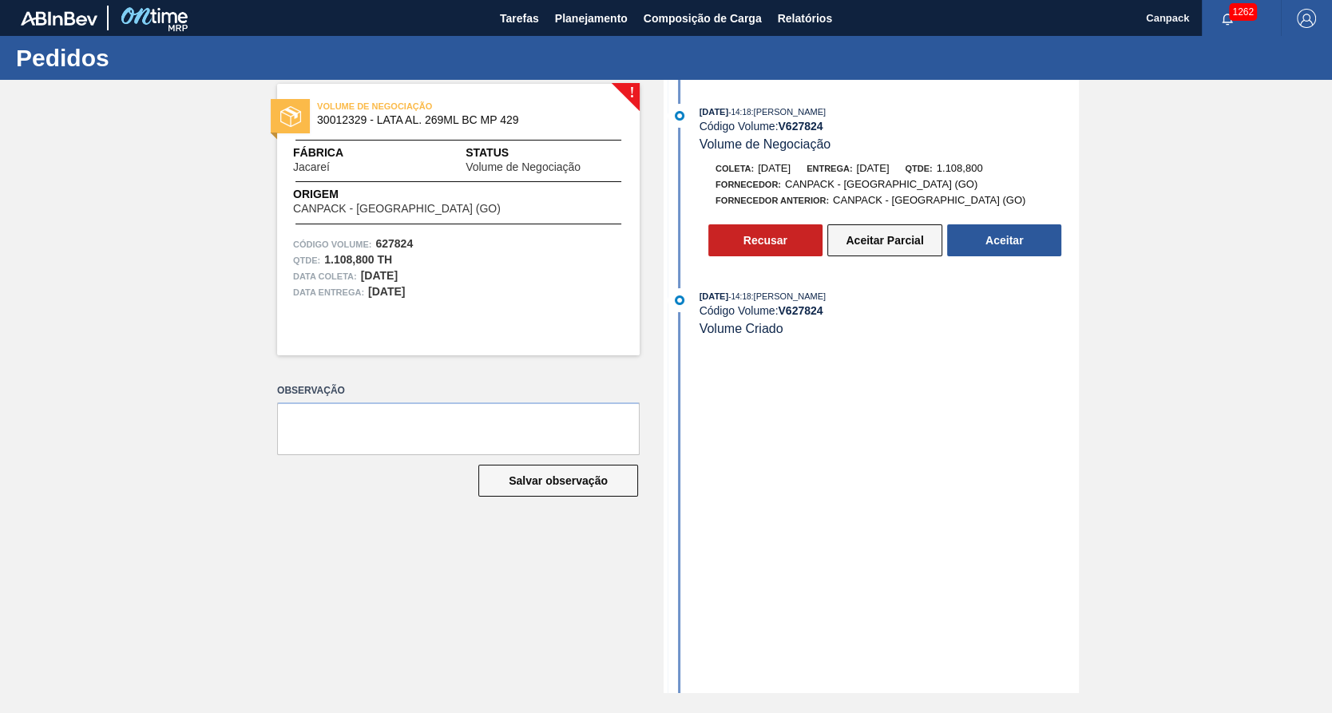
click at [857, 240] on button "Aceitar Parcial" at bounding box center [885, 240] width 115 height 32
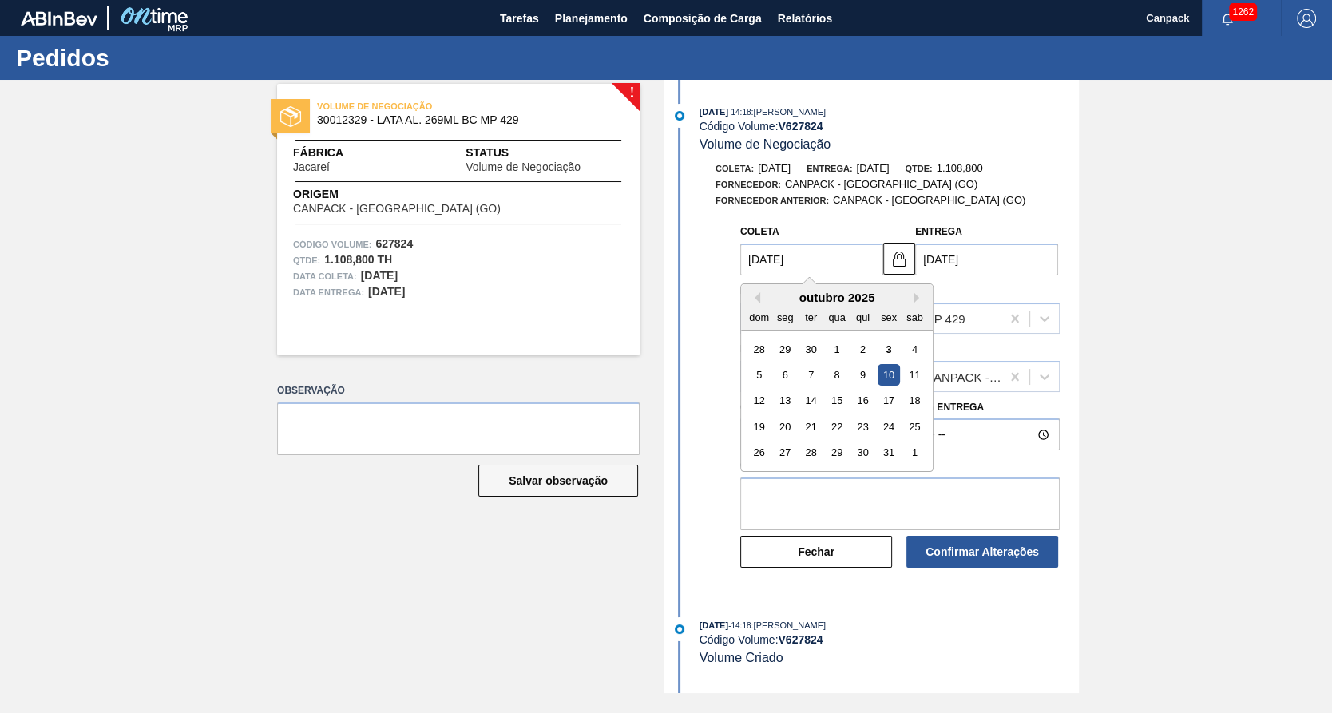
drag, startPoint x: 762, startPoint y: 266, endPoint x: 539, endPoint y: 268, distance: 222.9
click at [552, 260] on div "! VOLUME DE NEGOCIAÇÃO 30012329 - LATA AL. 269ML BC MP 429 Fábrica Jacareí Stat…" at bounding box center [666, 386] width 1332 height 613
click at [781, 436] on div "20" at bounding box center [786, 427] width 22 height 22
type input "20/10/2025"
type input "22/10/2025"
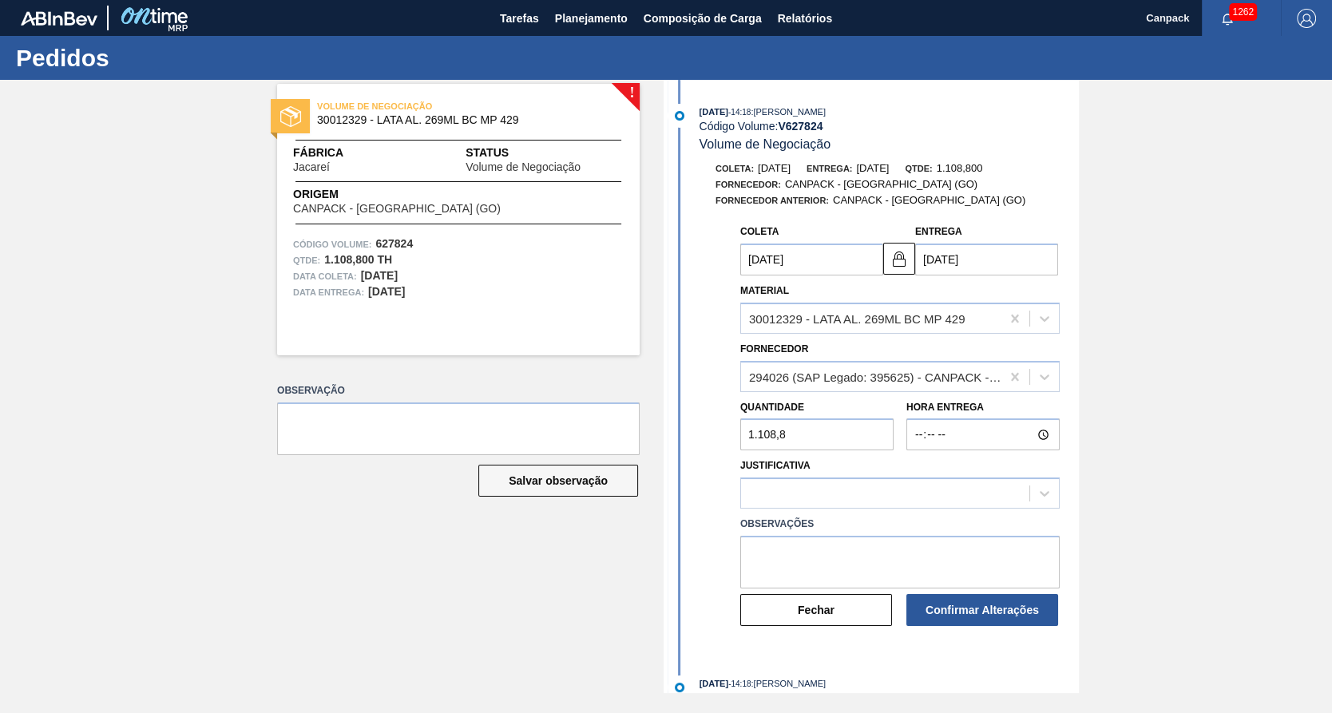
drag, startPoint x: 823, startPoint y: 521, endPoint x: 822, endPoint y: 562, distance: 41.5
click at [822, 562] on div "Observações" at bounding box center [900, 551] width 320 height 76
click at [820, 574] on textarea at bounding box center [900, 562] width 320 height 53
paste textarea "planejamento de produção"
type textarea "planejamento de produção"
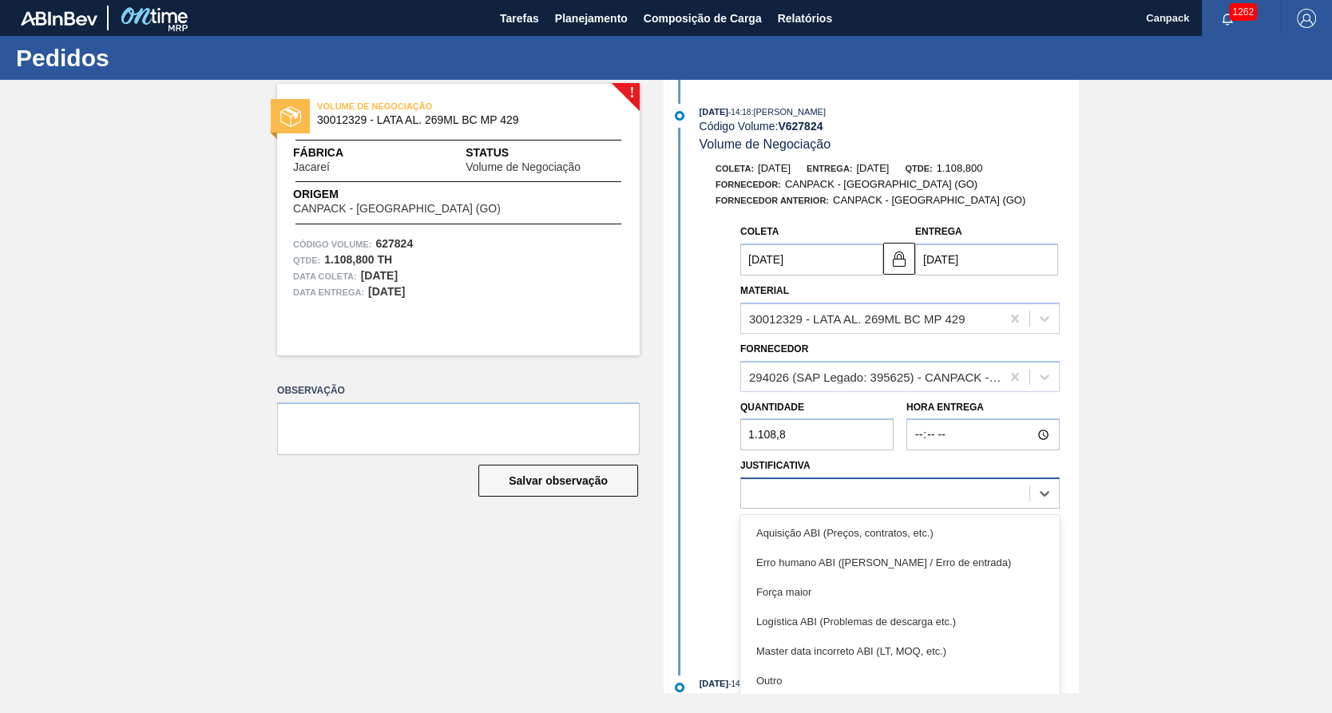
click at [896, 494] on div at bounding box center [885, 493] width 288 height 23
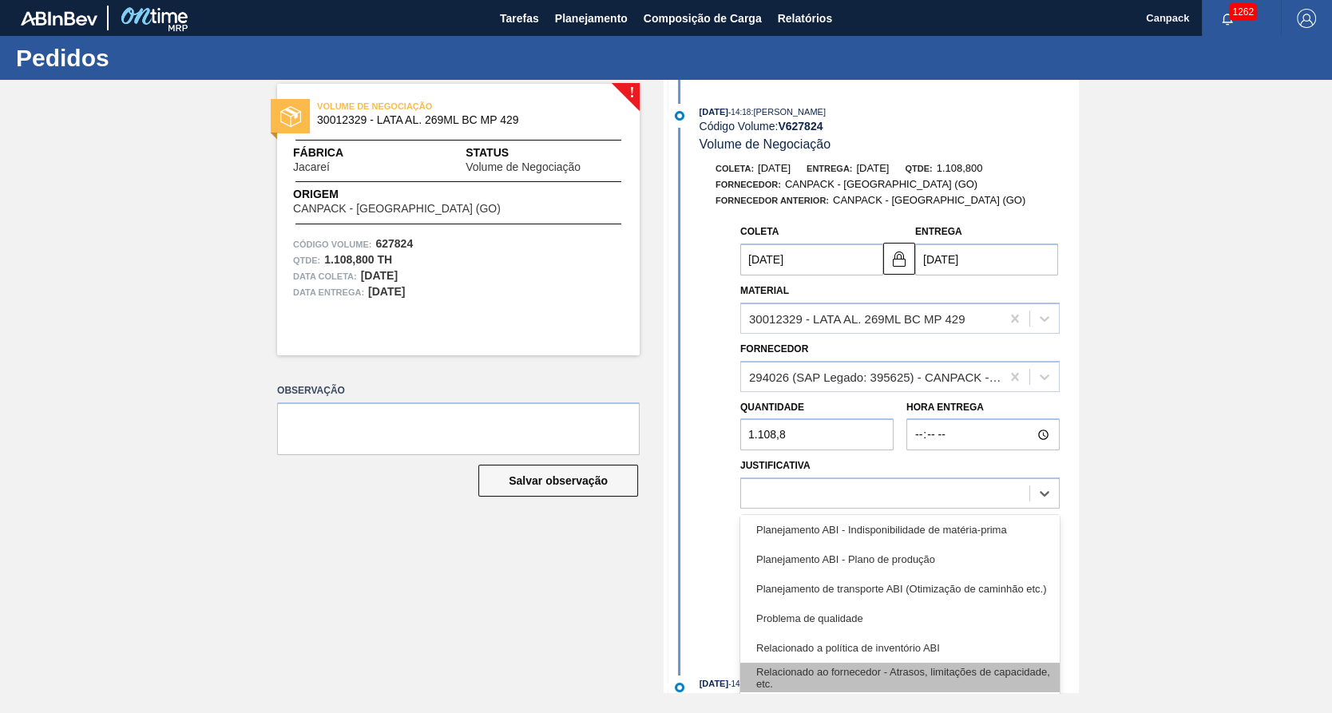
scroll to position [319, 0]
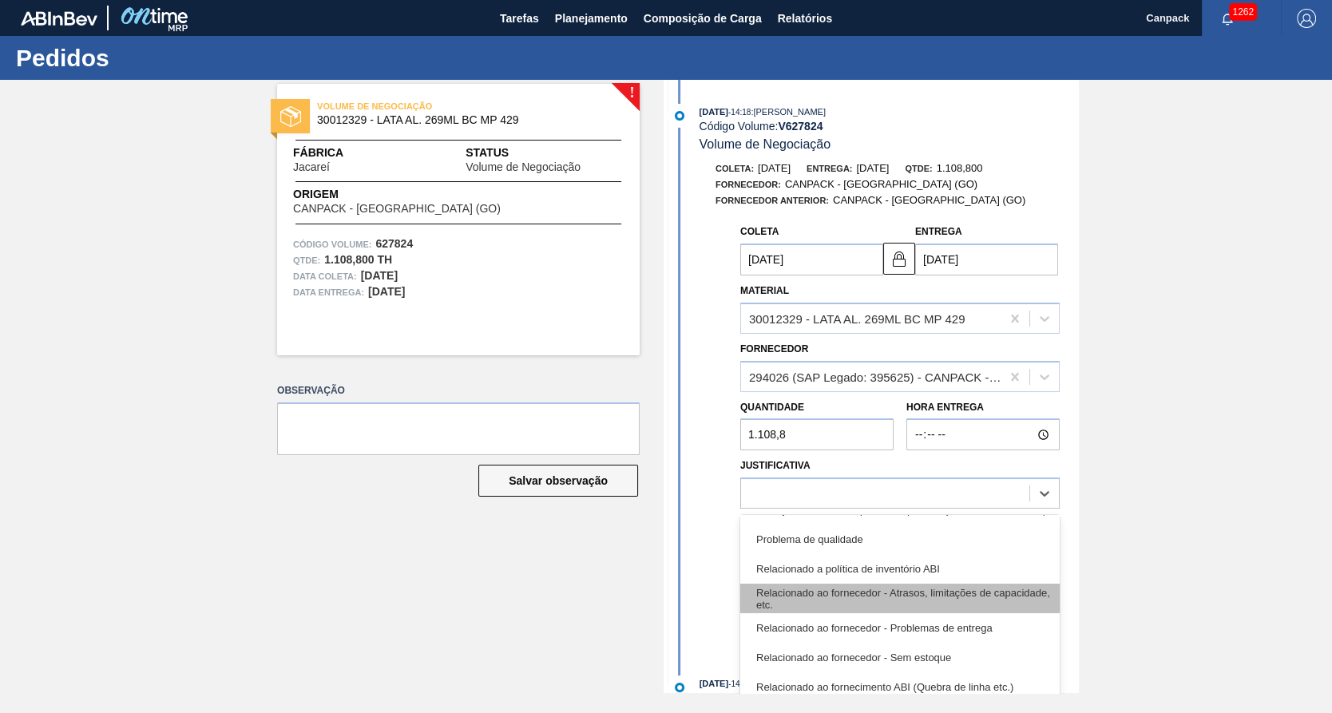
click at [909, 607] on div "Relacionado ao fornecedor - Atrasos, limitações de capacidade, etc." at bounding box center [900, 599] width 320 height 30
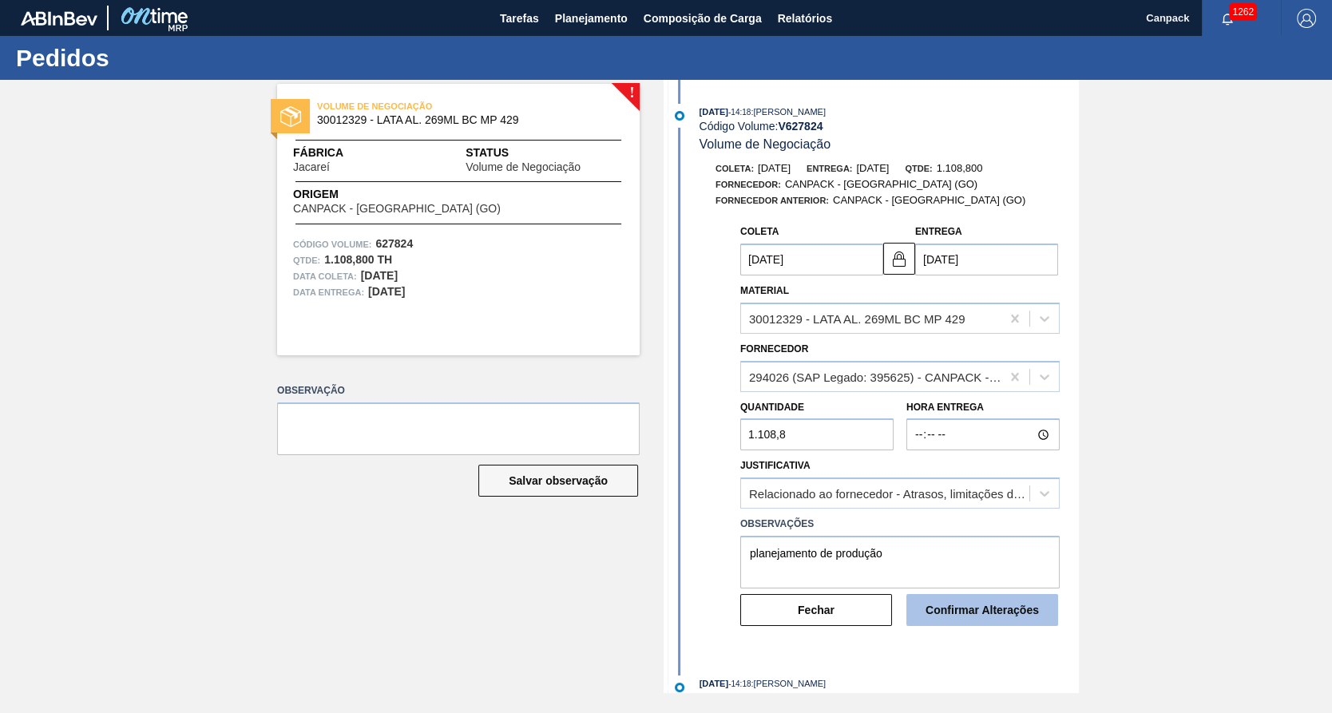
click at [983, 616] on button "Confirmar Alterações" at bounding box center [983, 610] width 152 height 32
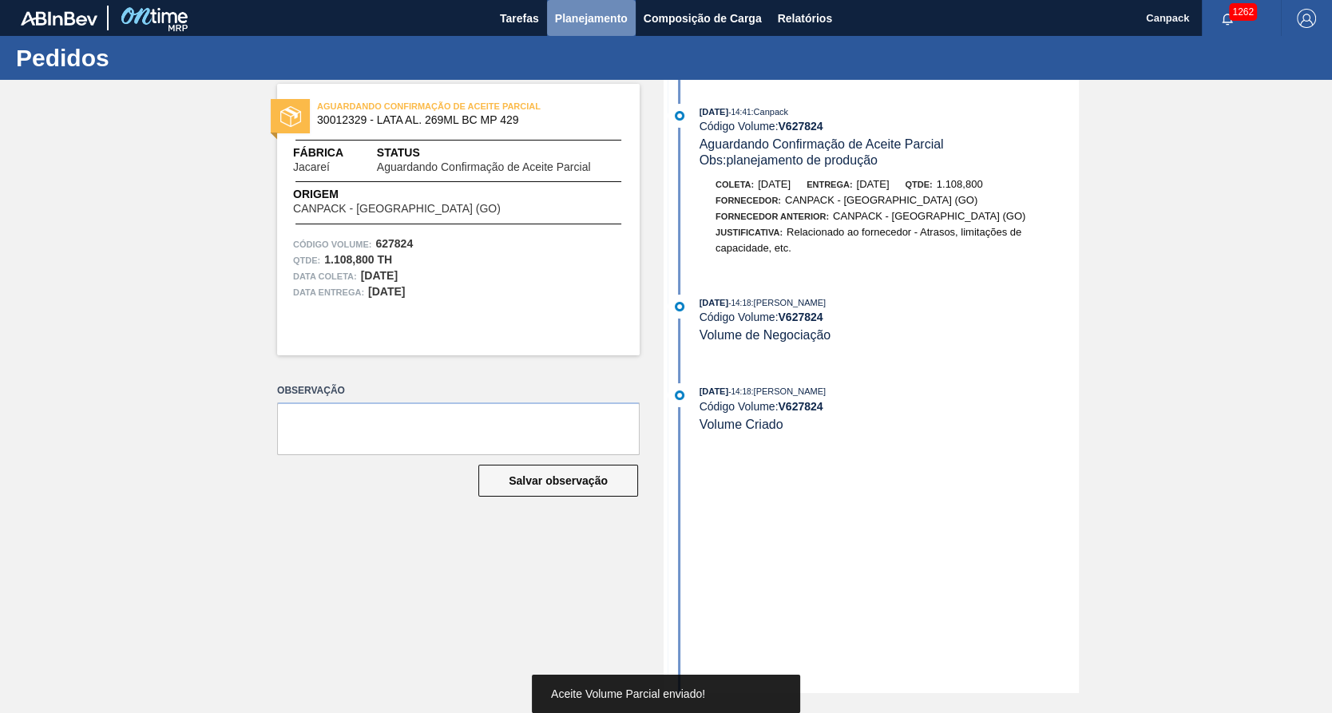
click at [600, 22] on span "Planejamento" at bounding box center [591, 18] width 73 height 19
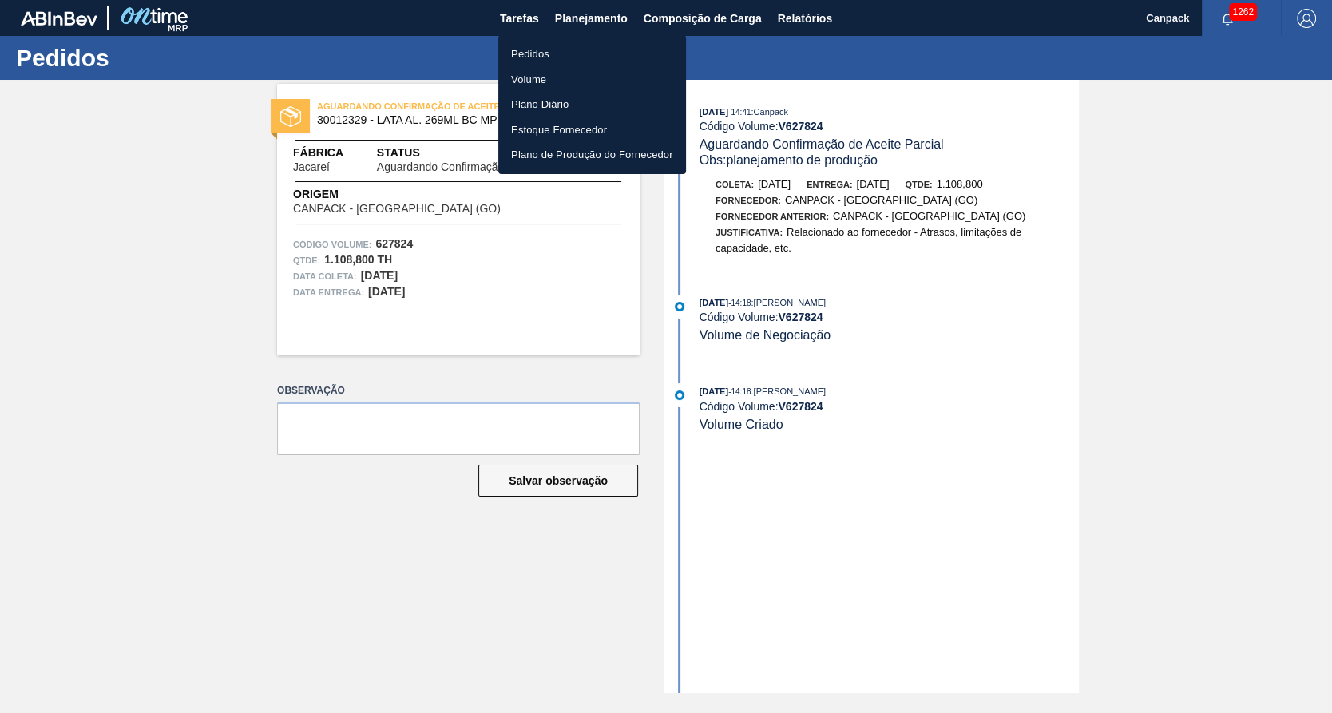
click at [543, 85] on li "Volume" at bounding box center [592, 80] width 188 height 26
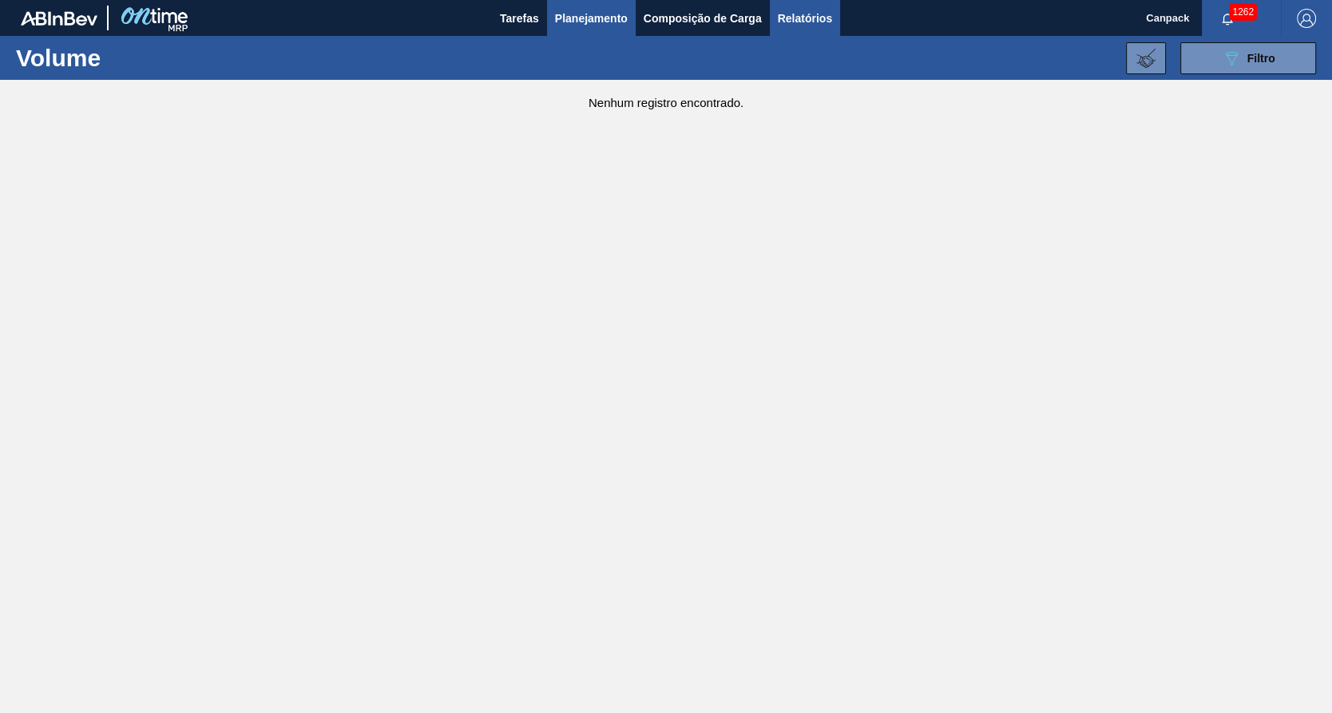
click at [798, 25] on span "Relatórios" at bounding box center [805, 18] width 54 height 19
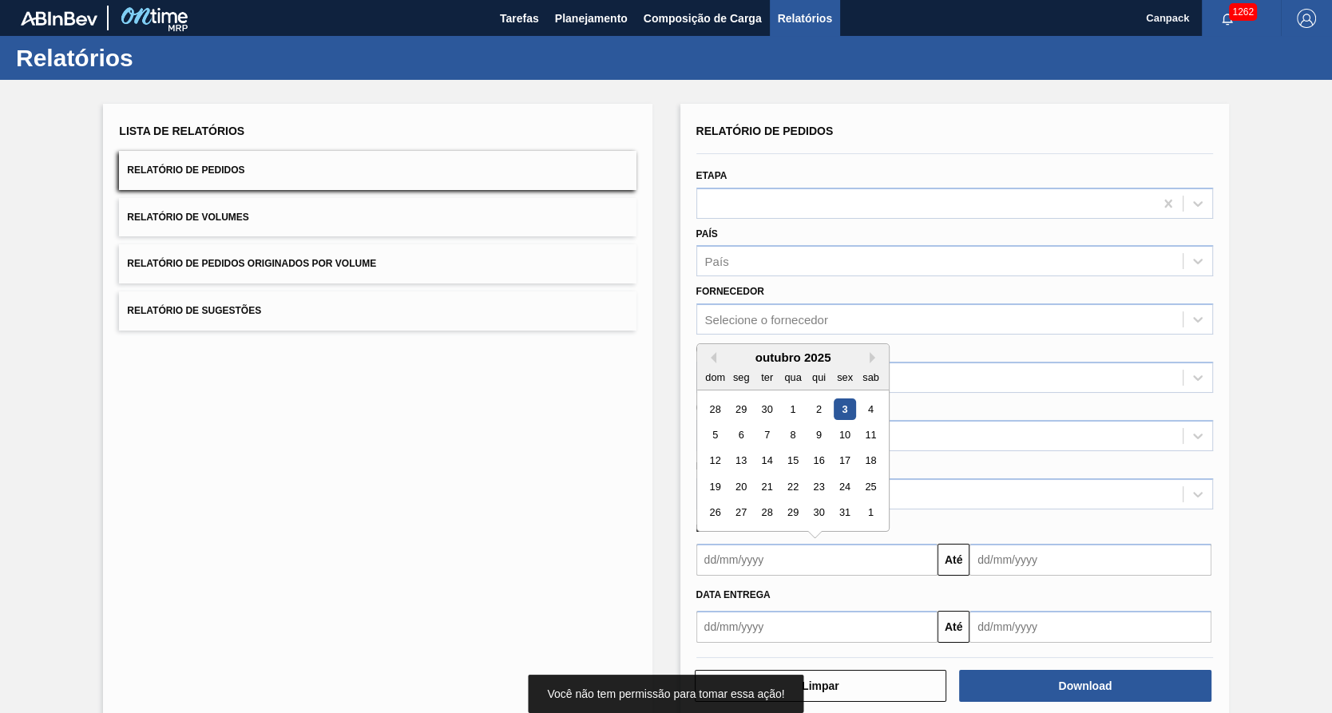
click at [798, 554] on input "text" at bounding box center [818, 560] width 242 height 32
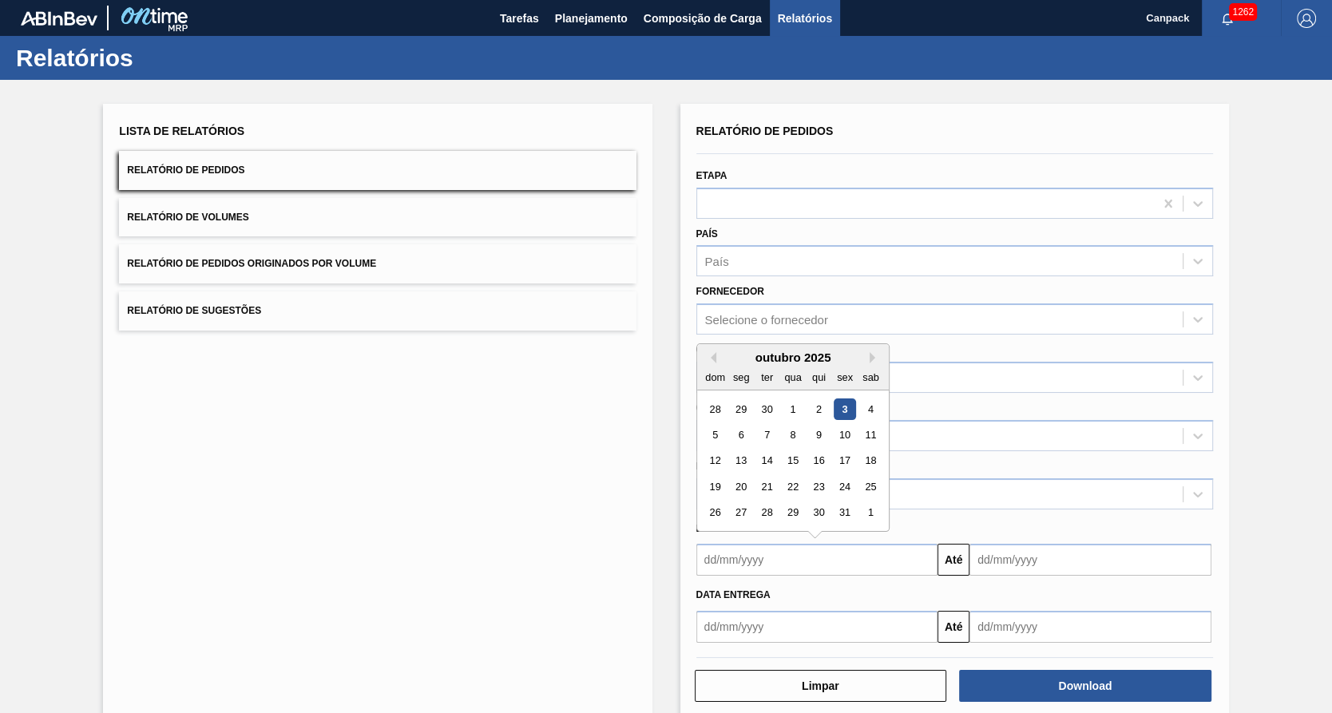
click at [854, 408] on div "3" at bounding box center [845, 410] width 22 height 22
type input "03/10/2025"
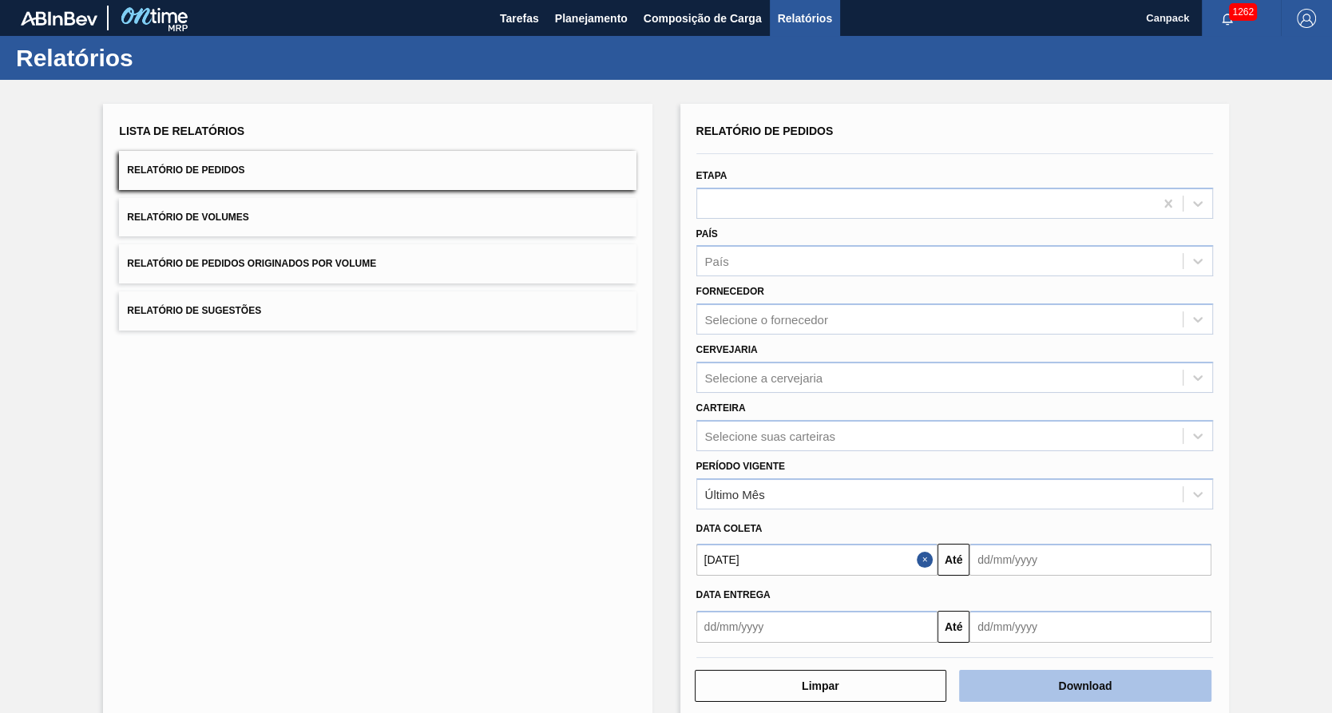
click at [1004, 687] on button "Download" at bounding box center [1085, 686] width 252 height 32
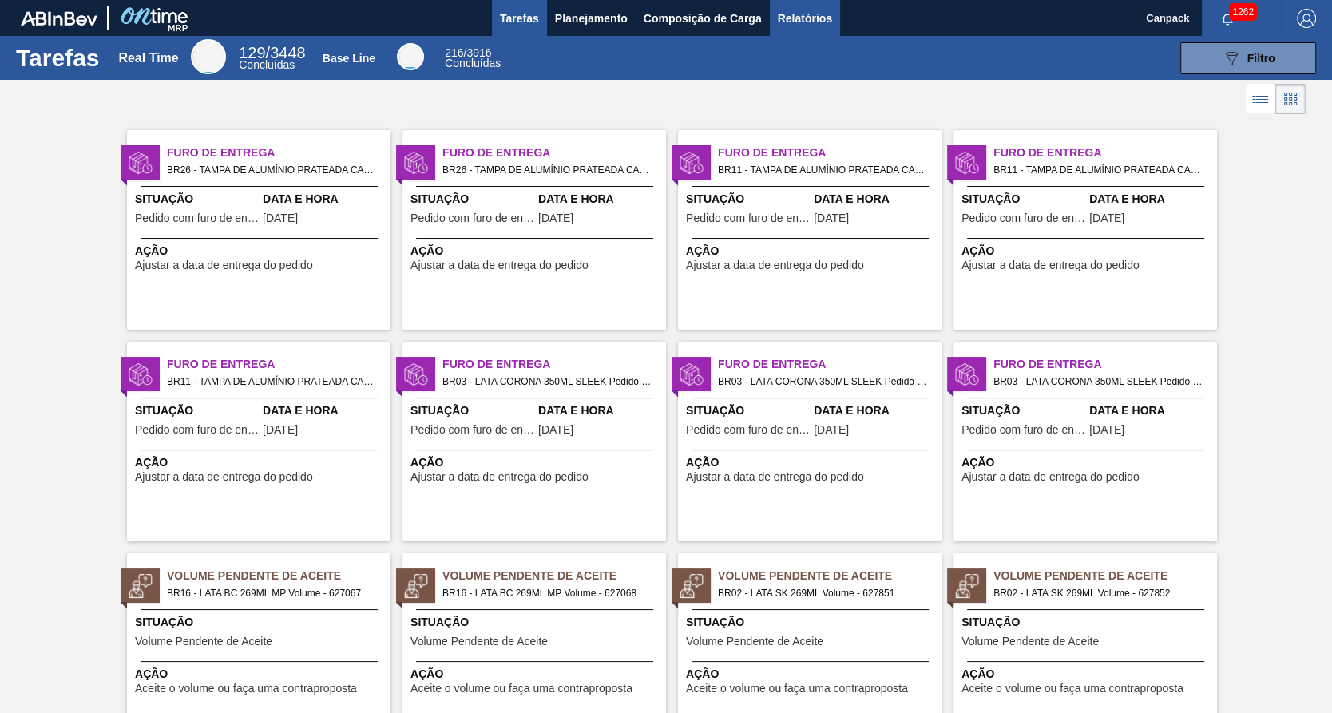
click at [798, 23] on span "Relatórios" at bounding box center [805, 18] width 54 height 19
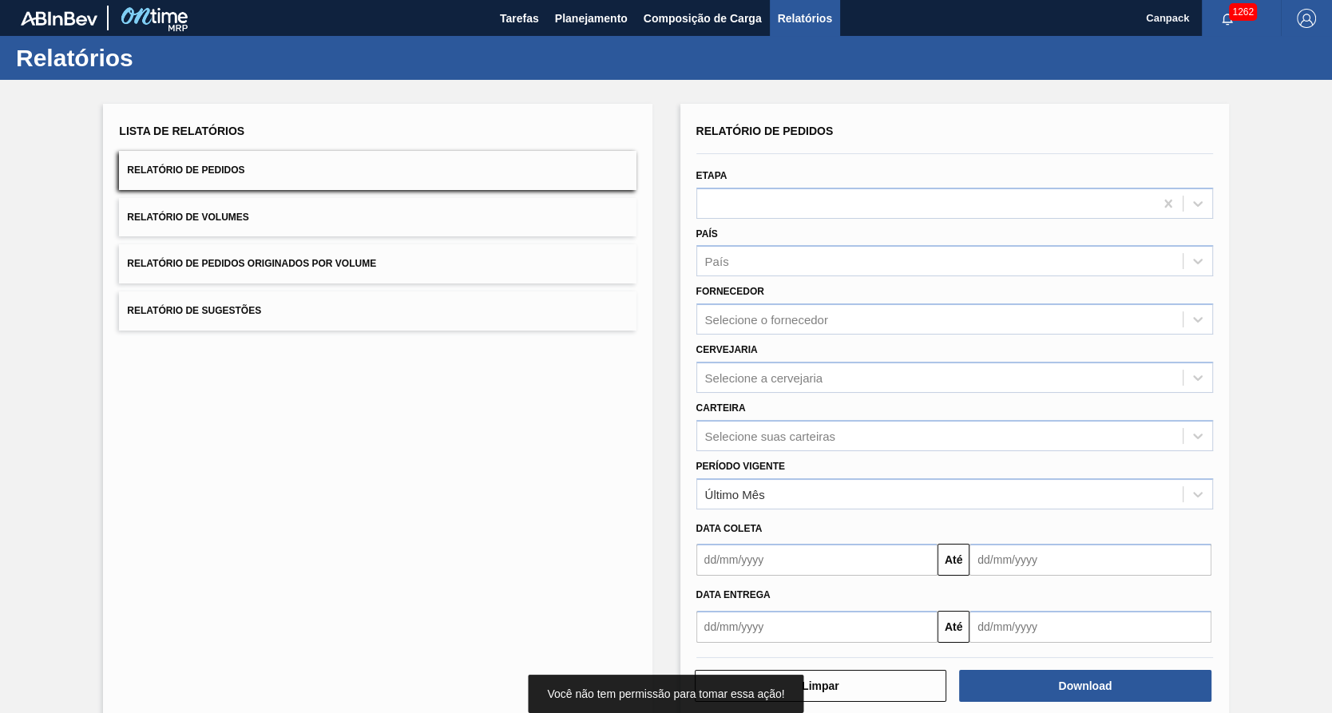
click at [759, 564] on input "text" at bounding box center [818, 560] width 242 height 32
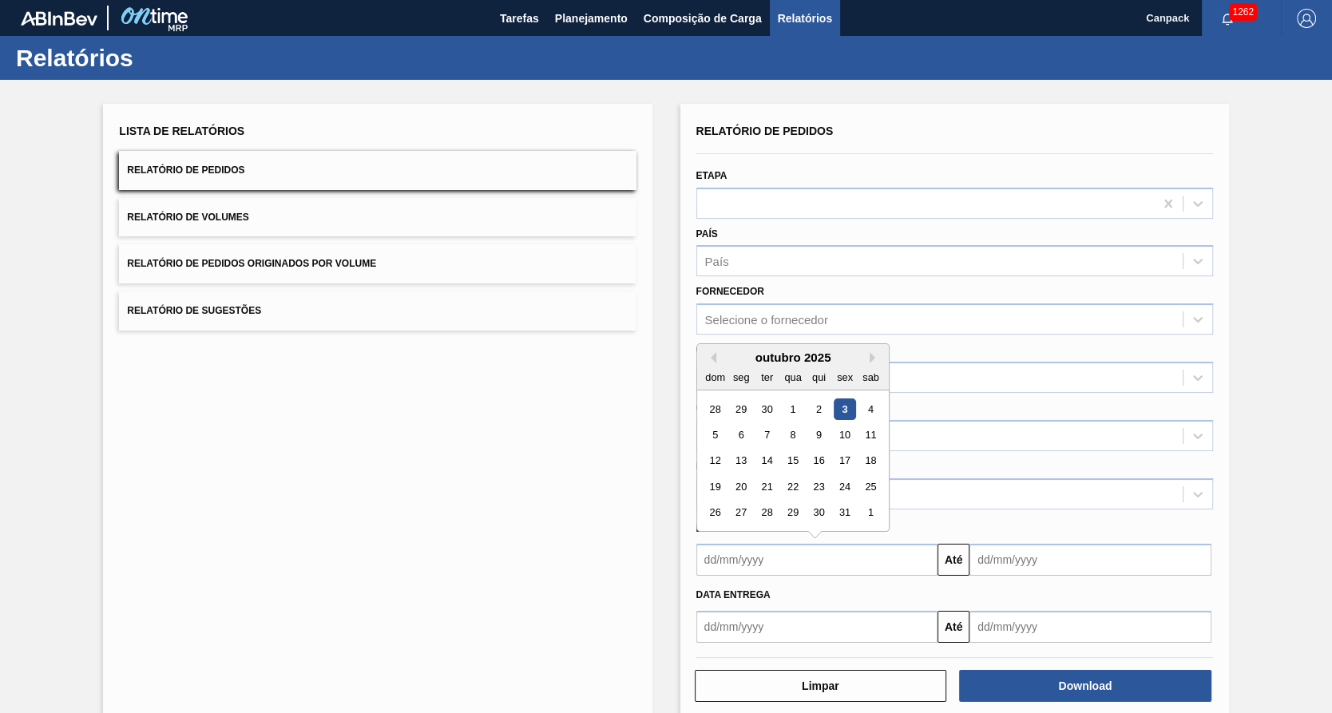
click at [842, 404] on div "3" at bounding box center [845, 410] width 22 height 22
type input "03/10/2025"
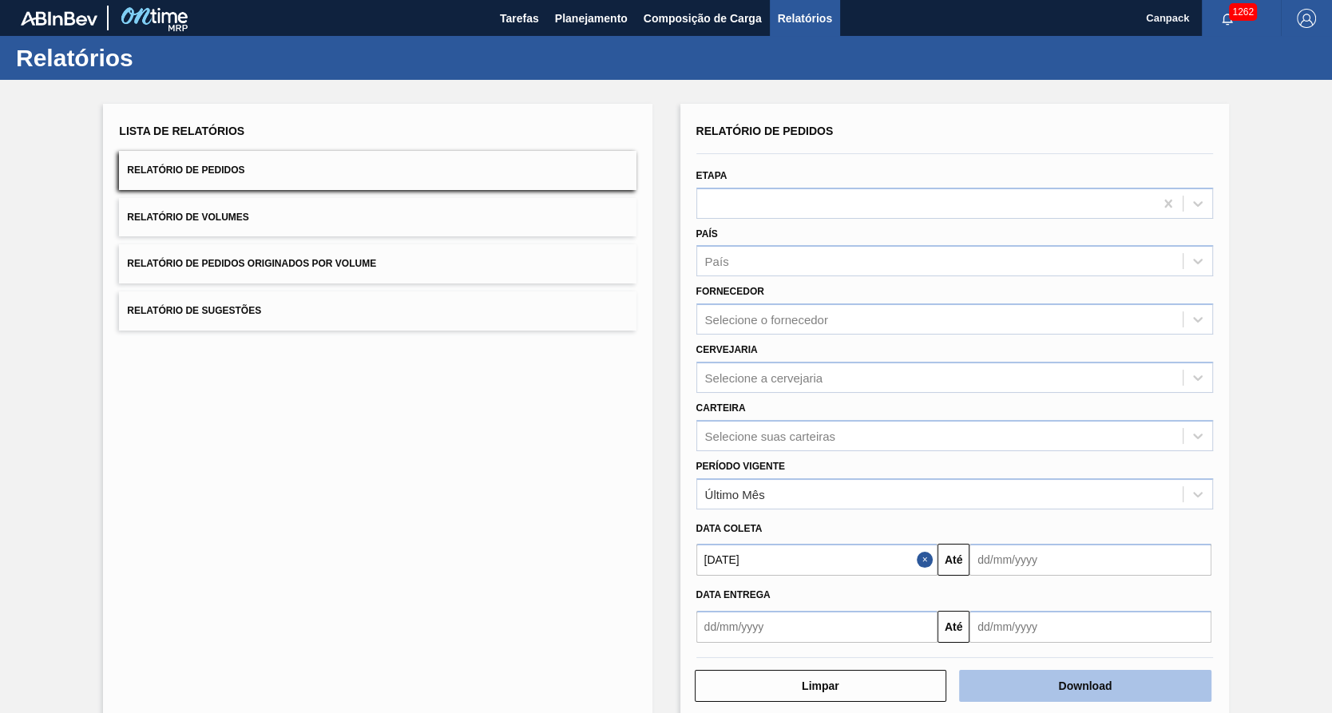
click at [1033, 680] on button "Download" at bounding box center [1085, 686] width 252 height 32
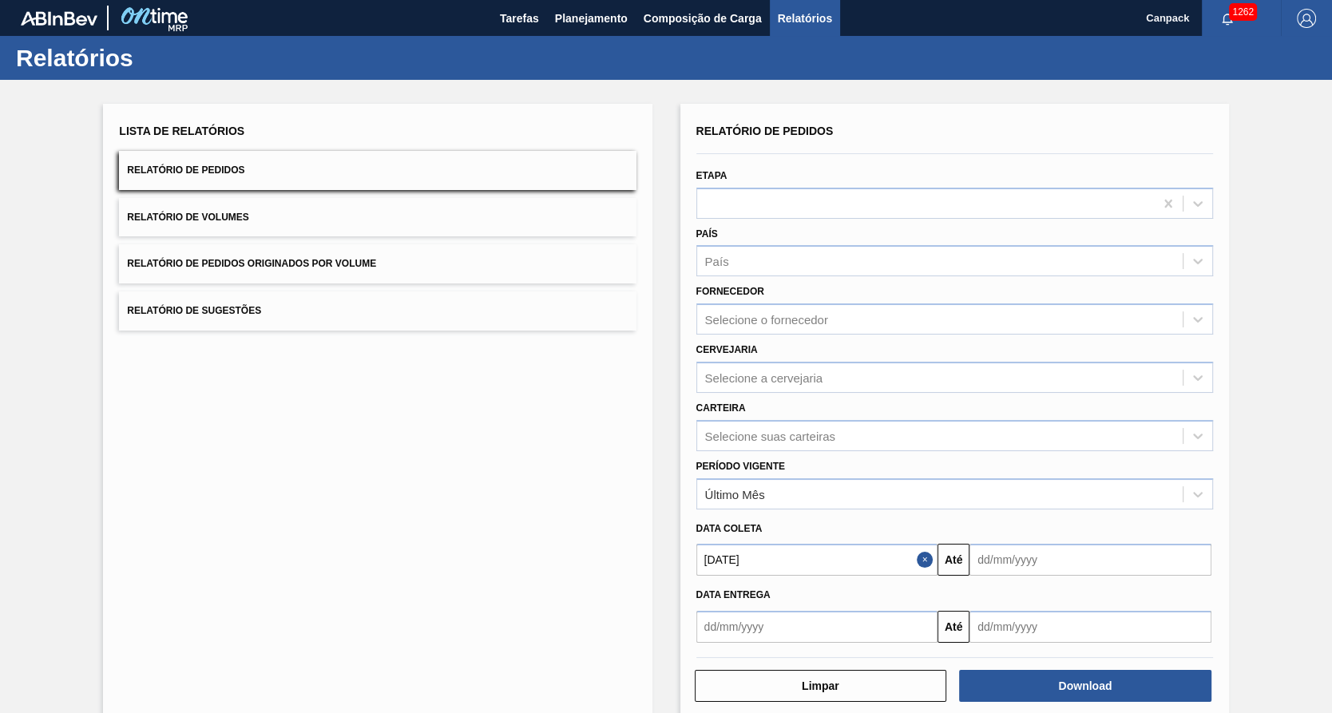
drag, startPoint x: 1289, startPoint y: 489, endPoint x: 1267, endPoint y: 479, distance: 24.3
click at [1282, 486] on div "Lista de Relatórios Relatório de Pedidos Relatório de Volumes Relatório de Pedi…" at bounding box center [666, 410] width 1332 height 660
